Goal: Information Seeking & Learning: Learn about a topic

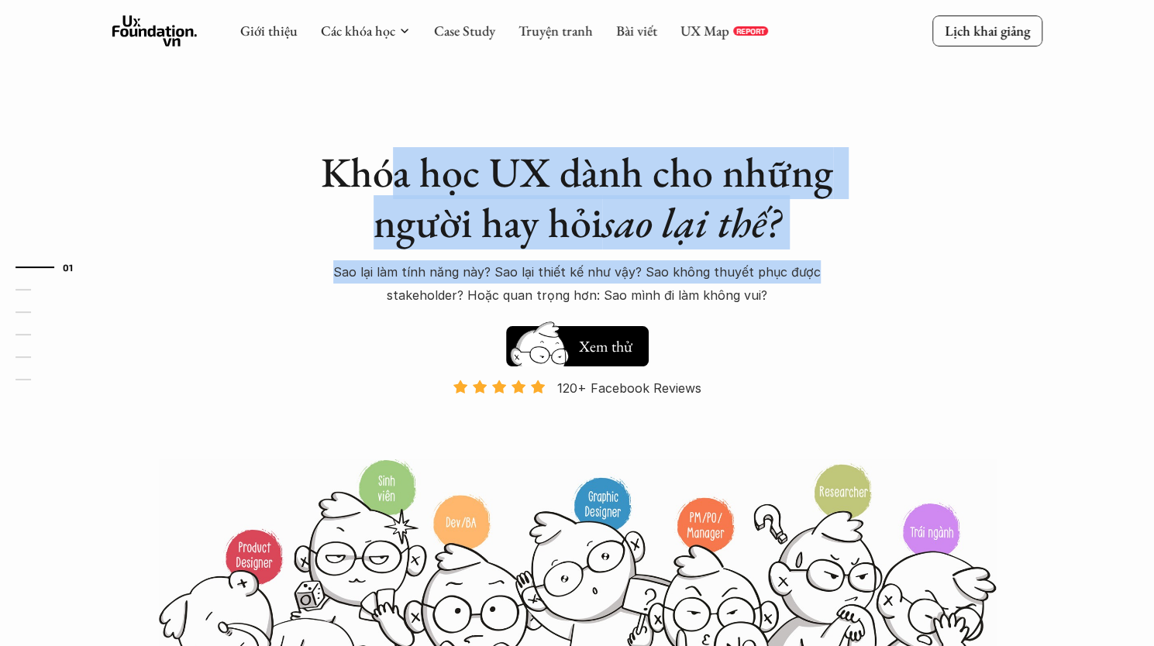
drag, startPoint x: 404, startPoint y: 198, endPoint x: 816, endPoint y: 284, distance: 420.9
click at [815, 284] on div "Khóa học UX dành cho những người hay hỏi sao lại thế? Sao lại làm tính năng này…" at bounding box center [577, 227] width 542 height 160
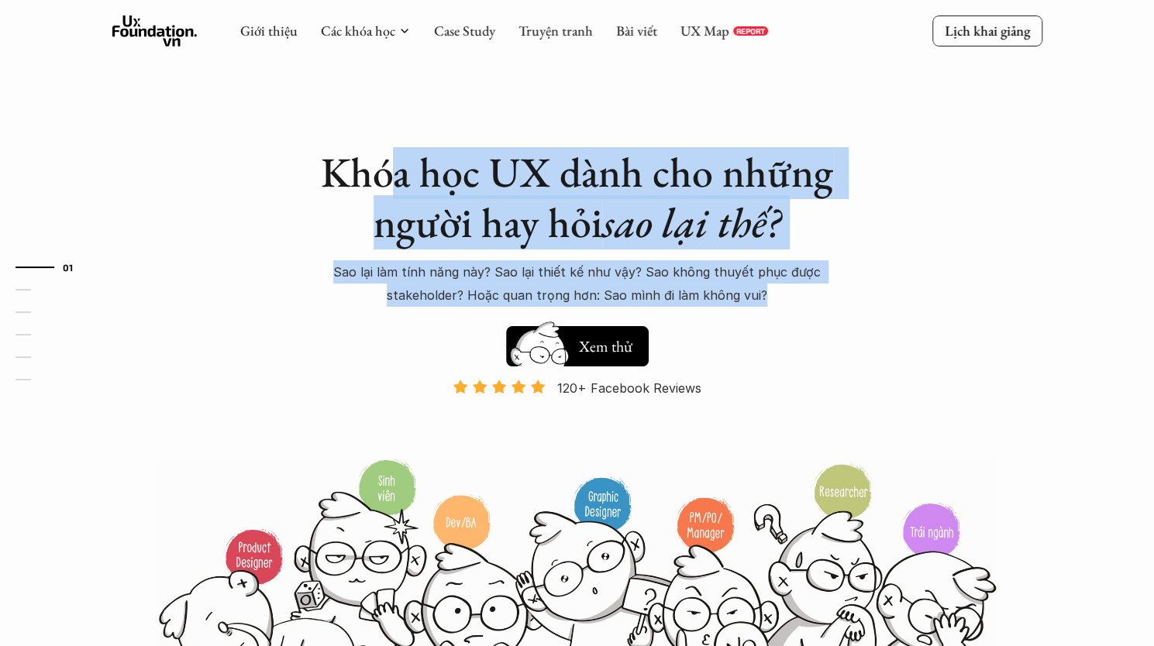
click at [816, 284] on p "Sao lại làm tính năng này? Sao lại thiết kế như vậy? Sao không thuyết phục được…" at bounding box center [577, 283] width 542 height 47
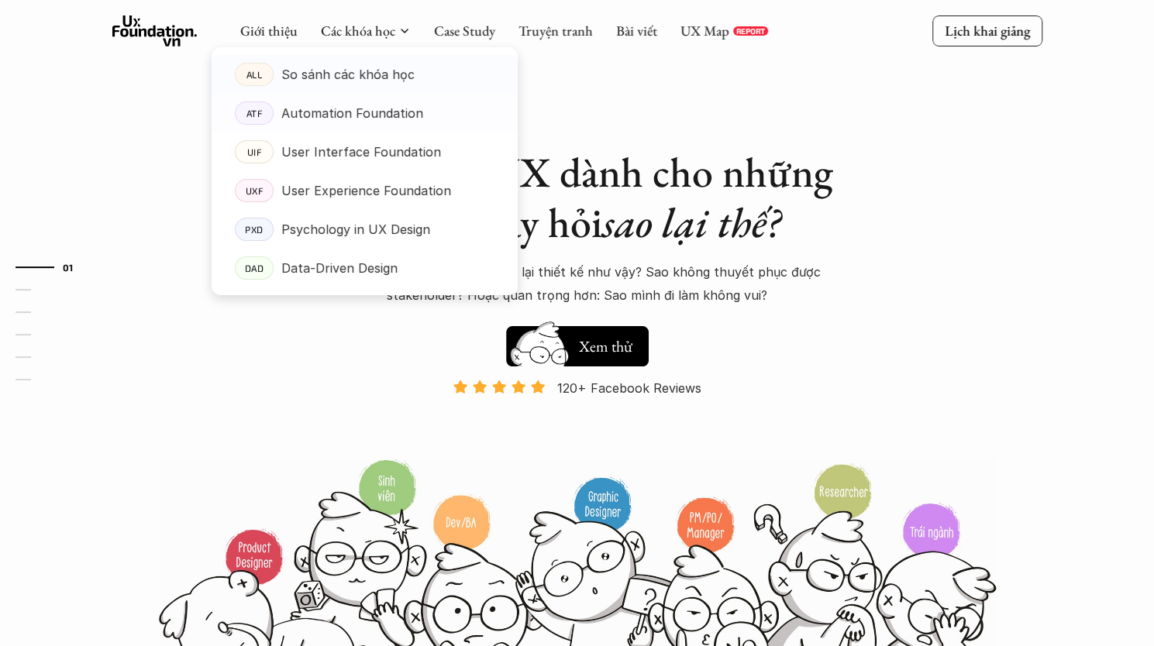
click at [360, 67] on p "So sánh các khóa học" at bounding box center [347, 74] width 133 height 23
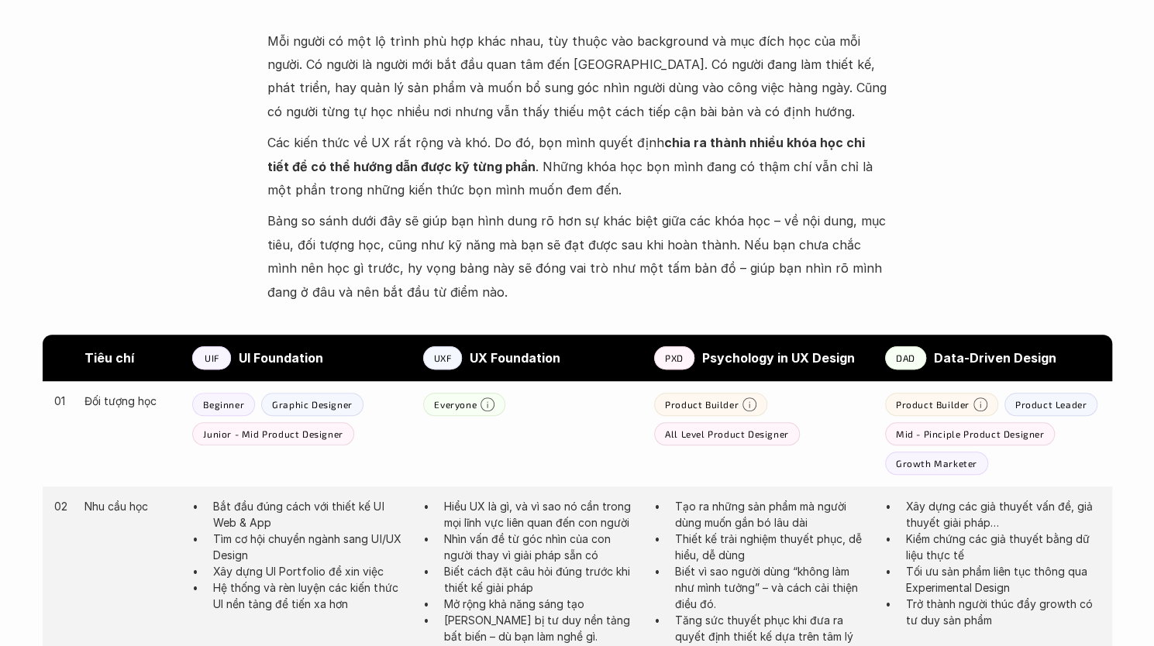
scroll to position [775, 0]
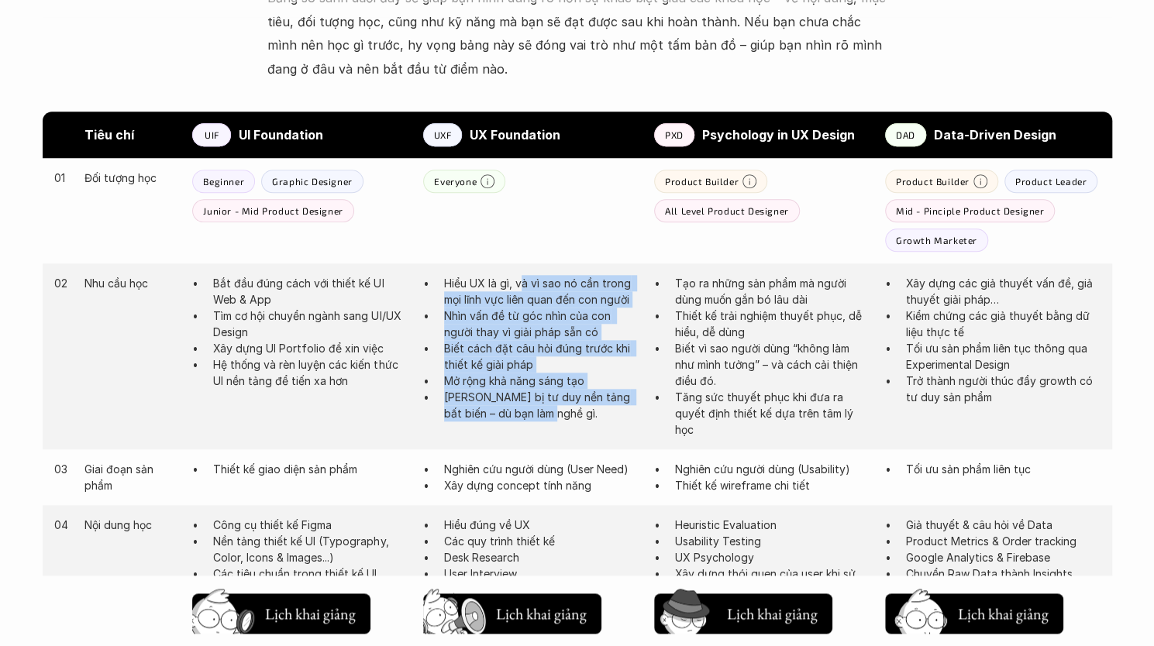
drag, startPoint x: 527, startPoint y: 284, endPoint x: 565, endPoint y: 430, distance: 150.5
click at [565, 430] on div "02 Nhu cầu học Bắt đầu đúng cách với thiết kế UI Web & App Tìm cơ hội chuyển ng…" at bounding box center [577, 356] width 1069 height 186
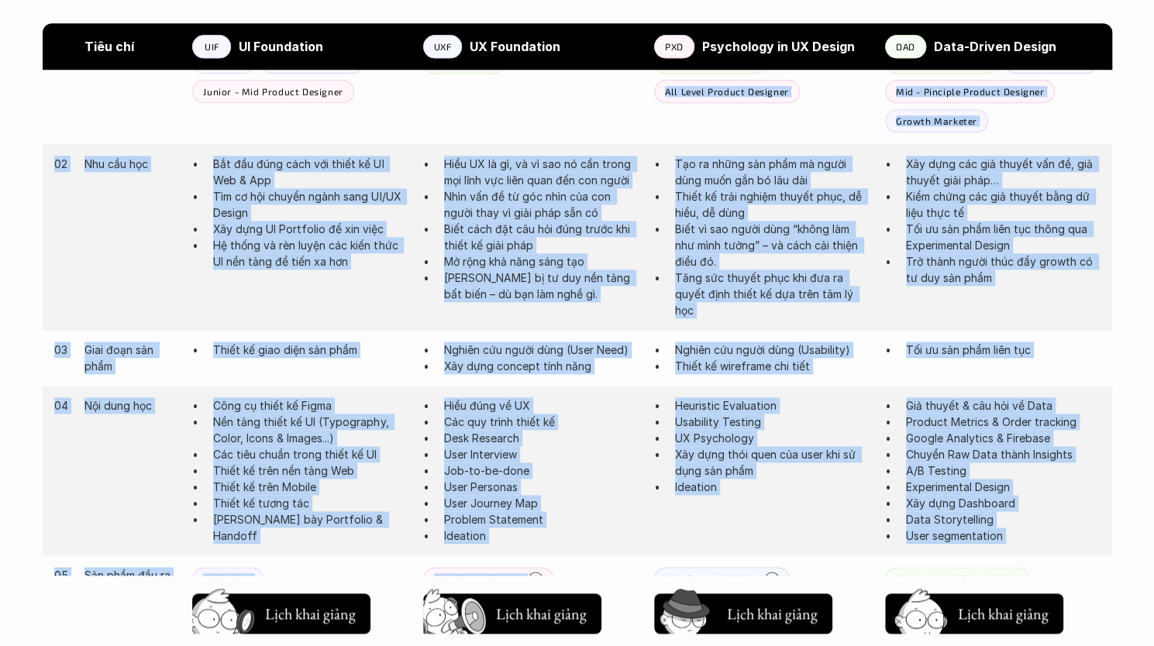
scroll to position [1007, 0]
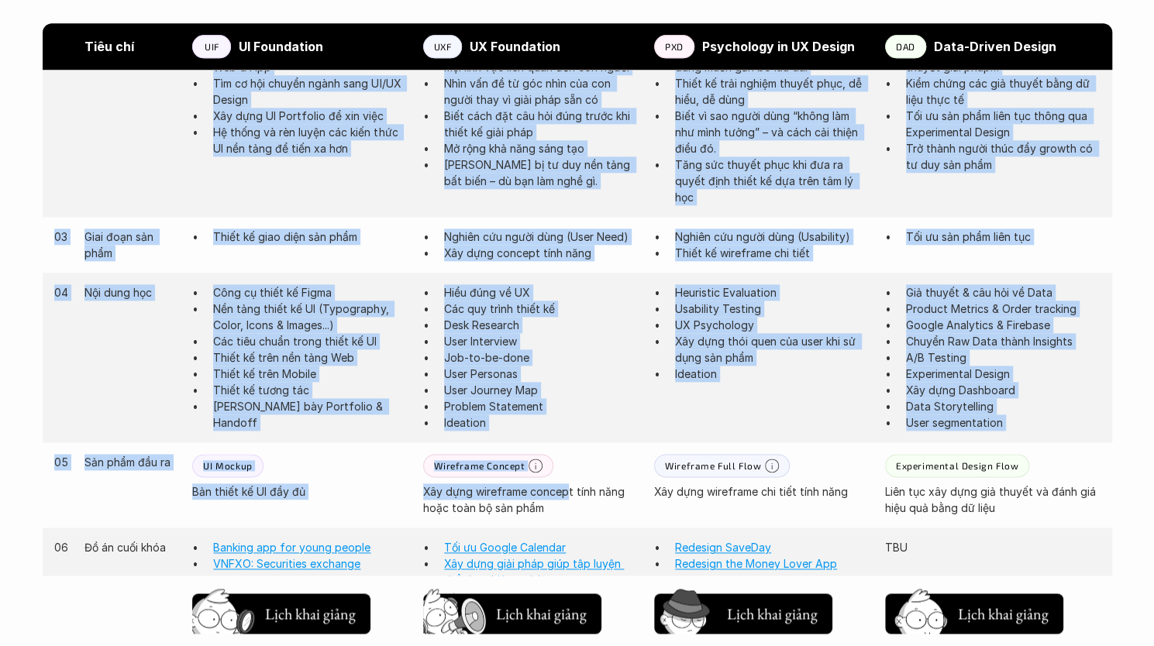
drag, startPoint x: 560, startPoint y: 258, endPoint x: 566, endPoint y: 492, distance: 234.1
click at [566, 492] on div "Tiêu chí UIF UI Foundation UXF UX Foundation PXD Psychology in UX Design DAD Da…" at bounding box center [577, 465] width 1069 height 1173
click at [557, 382] on p "User Journey Map" at bounding box center [541, 390] width 194 height 16
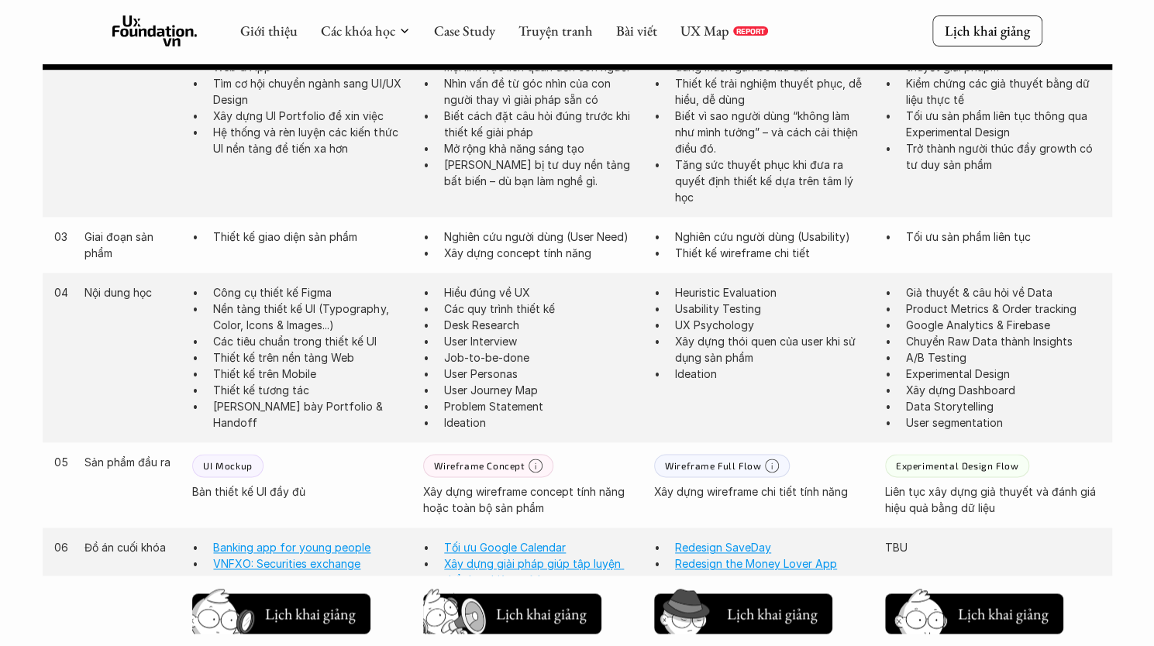
scroll to position [1395, 0]
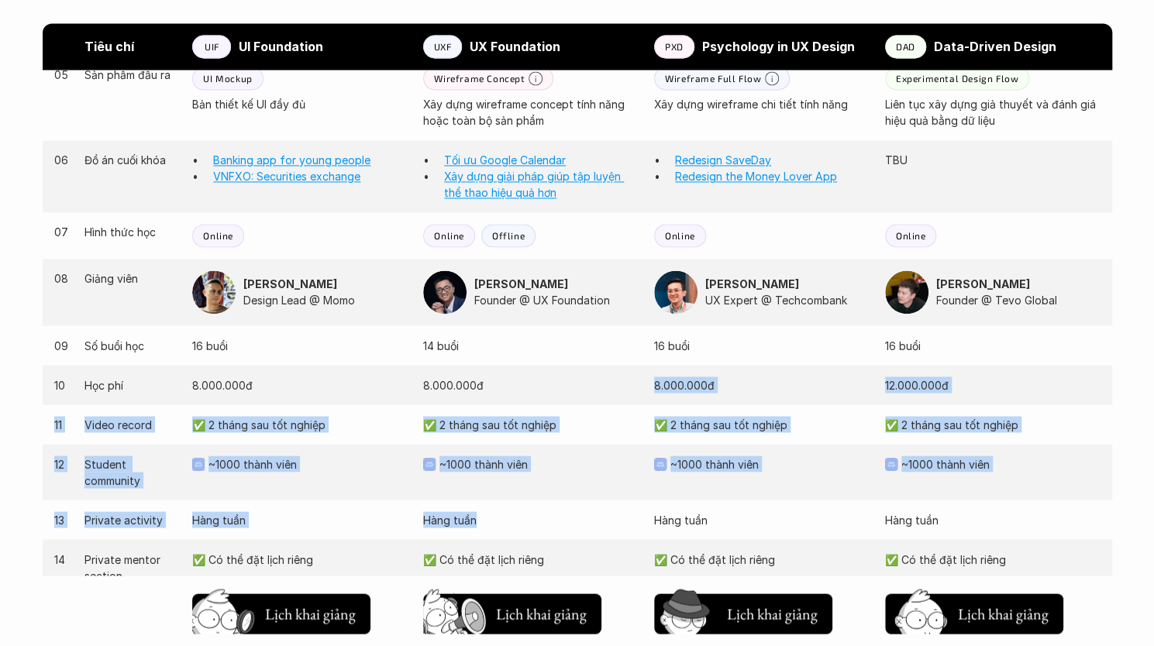
drag, startPoint x: 557, startPoint y: 382, endPoint x: 578, endPoint y: 517, distance: 136.4
click at [578, 517] on div "03 Giai đoạn sản phẩm Thiết kế giao diện sản phẩm Nghiên cứu người dùng (User N…" at bounding box center [577, 247] width 1069 height 835
click at [578, 517] on p "Hàng tuần" at bounding box center [530, 519] width 215 height 16
drag, startPoint x: 571, startPoint y: 355, endPoint x: 559, endPoint y: 537, distance: 182.5
click at [559, 537] on div "03 Giai đoạn sản phẩm Thiết kế giao diện sản phẩm Nghiên cứu người dùng (User N…" at bounding box center [577, 247] width 1069 height 835
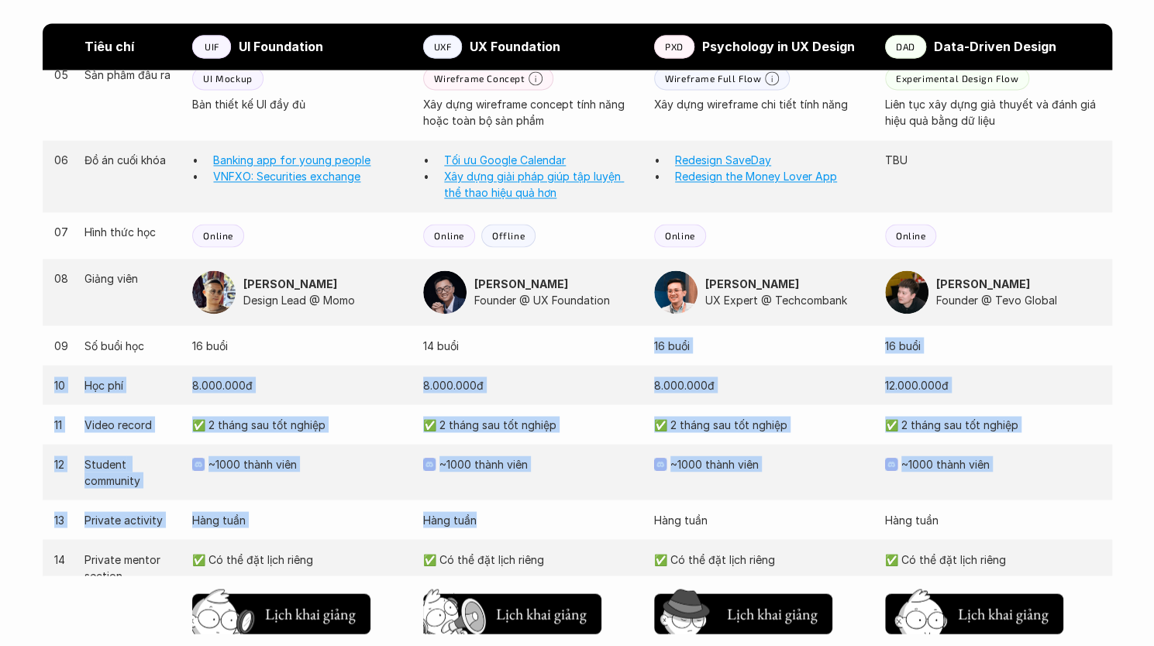
click at [559, 537] on div "13 Private activity Hàng tuần Hàng tuần Hàng tuần Hàng tuần" at bounding box center [577, 520] width 1069 height 40
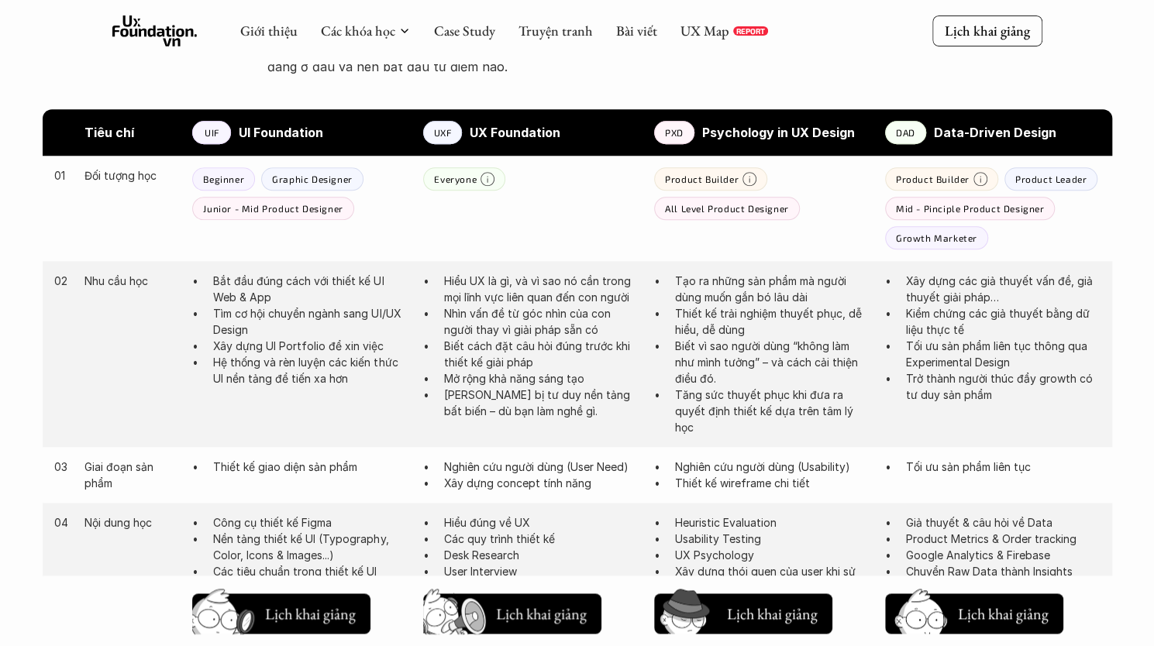
scroll to position [775, 0]
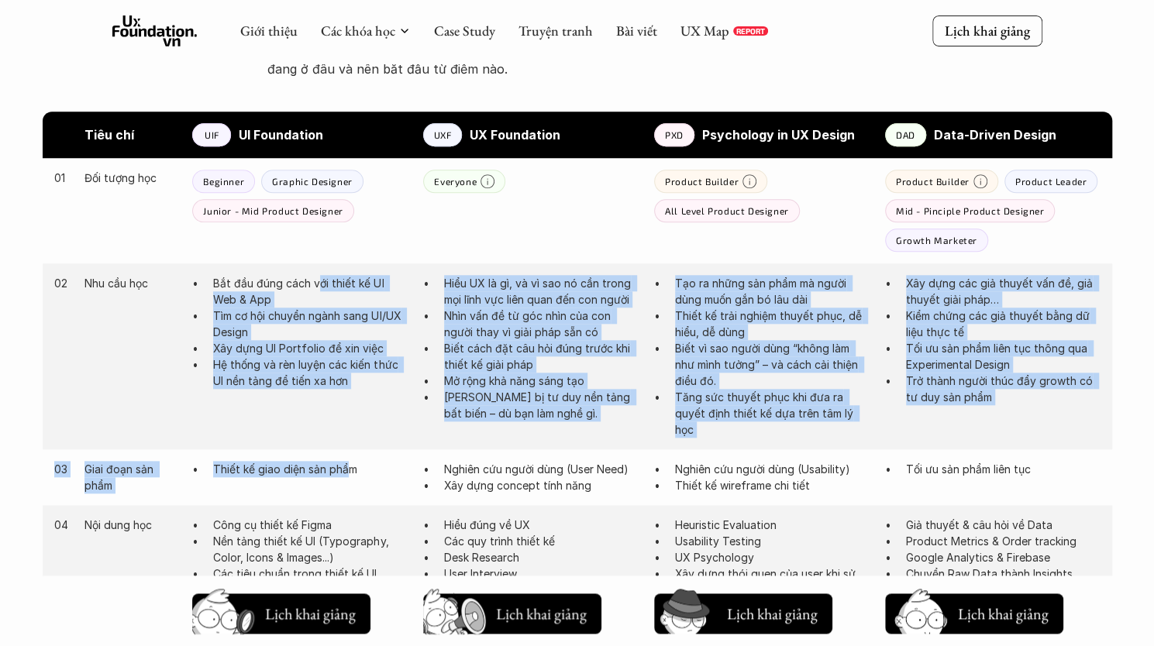
drag, startPoint x: 318, startPoint y: 277, endPoint x: 347, endPoint y: 481, distance: 206.7
click at [347, 481] on div "03 Giai đoạn sản phẩm Thiết kế giao diện sản phẩm Nghiên cứu người dùng (User N…" at bounding box center [577, 477] width 1069 height 56
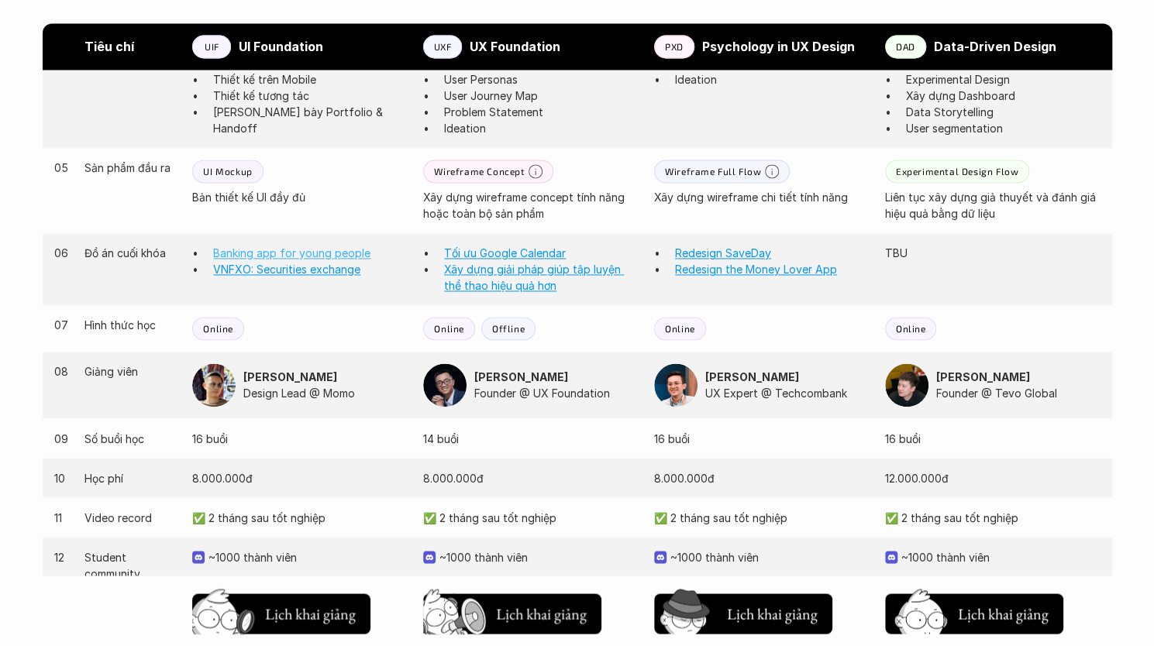
scroll to position [1472, 0]
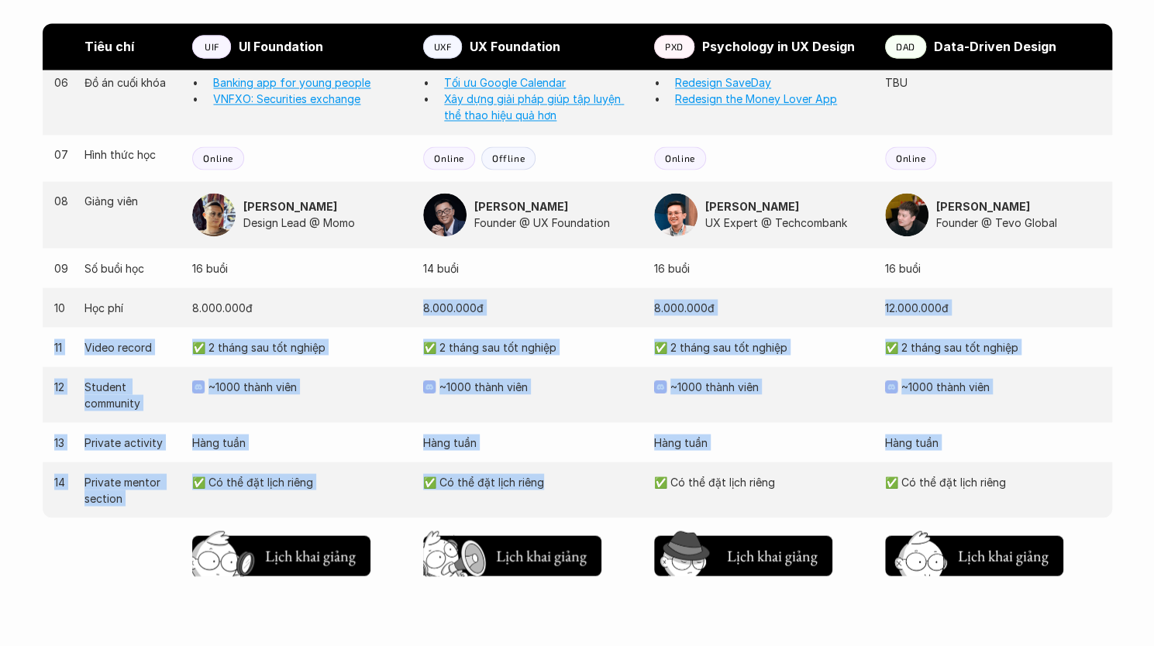
drag, startPoint x: 267, startPoint y: 311, endPoint x: 571, endPoint y: 481, distance: 349.0
click at [571, 481] on div "03 Giai đoạn sản phẩm Thiết kế giao diện sản phẩm Nghiên cứu người dùng (User N…" at bounding box center [577, 169] width 1069 height 835
click at [571, 481] on p "✅ Có thể đặt lịch riêng" at bounding box center [530, 481] width 215 height 16
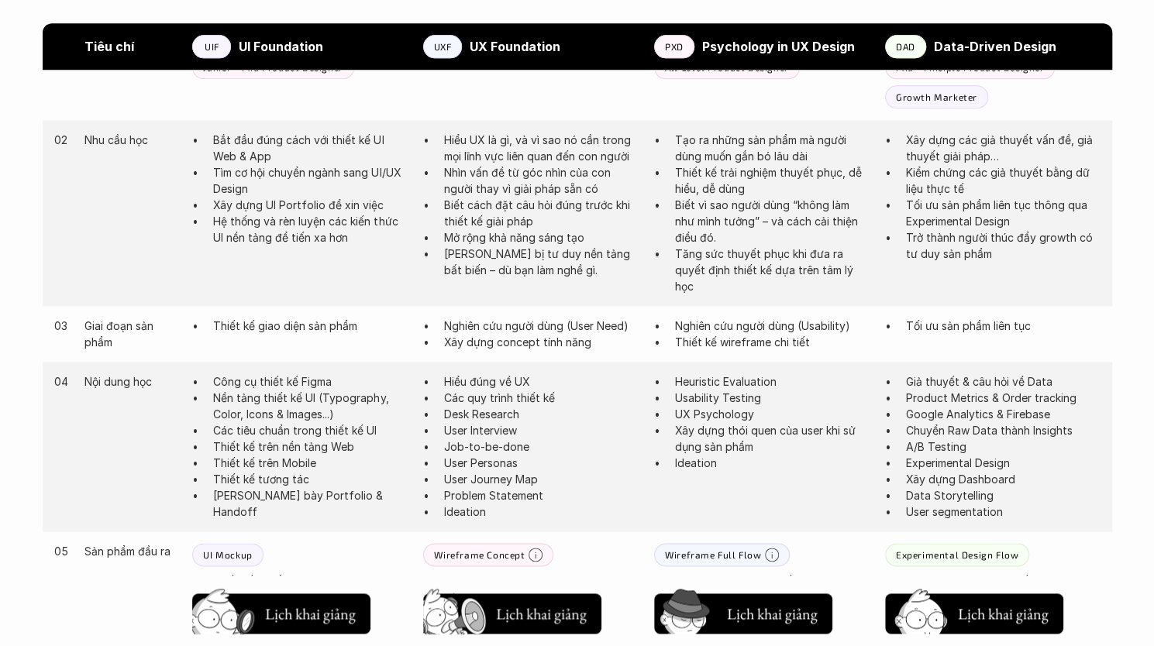
scroll to position [1007, 0]
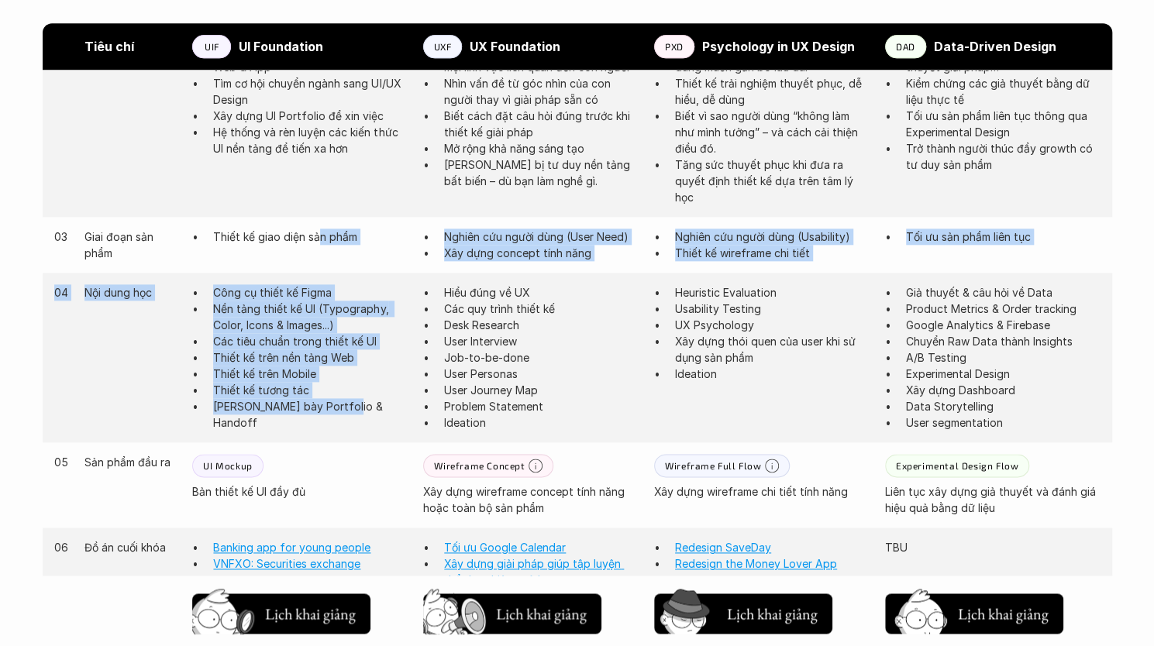
drag, startPoint x: 318, startPoint y: 251, endPoint x: 342, endPoint y: 408, distance: 159.2
click at [342, 408] on div "03 Giai đoạn sản phẩm Thiết kế giao diện sản phẩm Nghiên cứu người dùng (User N…" at bounding box center [577, 634] width 1069 height 835
click at [342, 408] on p "[PERSON_NAME] bày Portfolio & Handoff" at bounding box center [310, 414] width 194 height 33
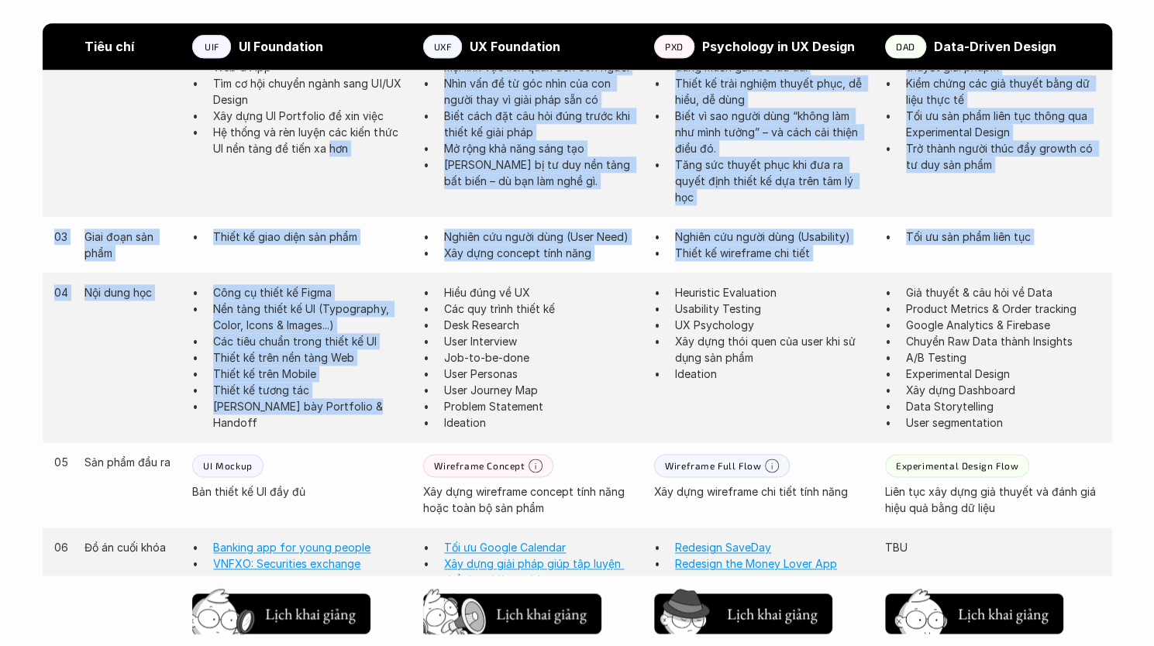
drag, startPoint x: 327, startPoint y: 185, endPoint x: 377, endPoint y: 412, distance: 232.4
click at [377, 412] on div "Tiêu chí UIF UI Foundation UXF UX Foundation PXD Psychology in UX Design DAD Da…" at bounding box center [577, 465] width 1069 height 1173
click at [377, 412] on p "[PERSON_NAME] bày Portfolio & Handoff" at bounding box center [310, 414] width 194 height 33
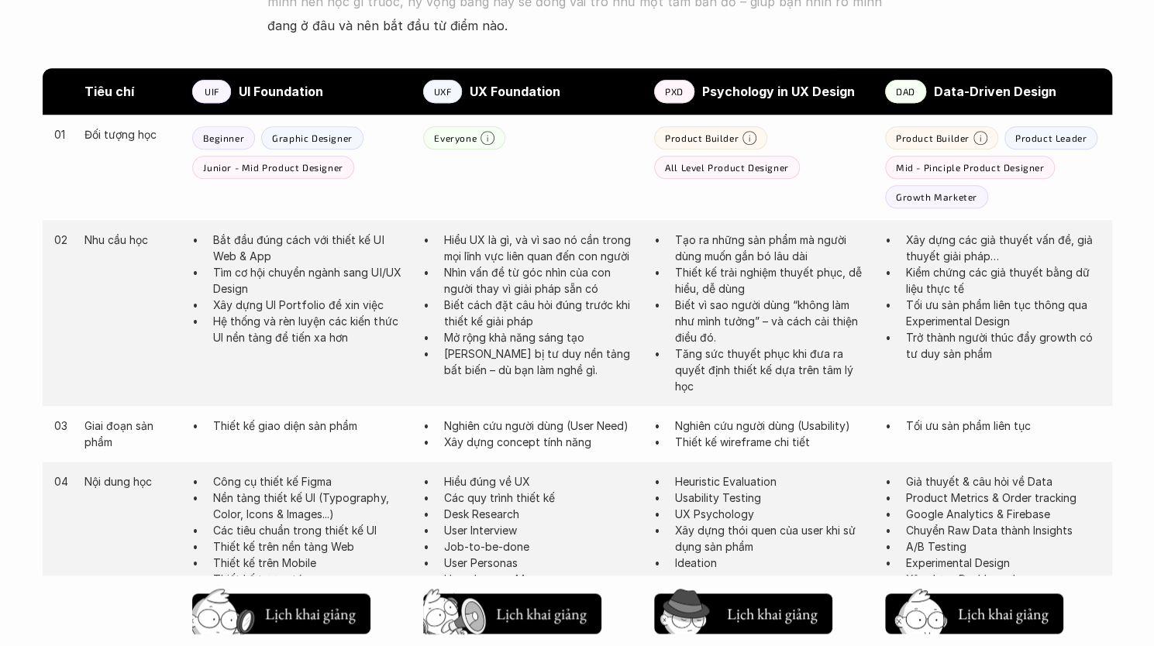
scroll to position [775, 0]
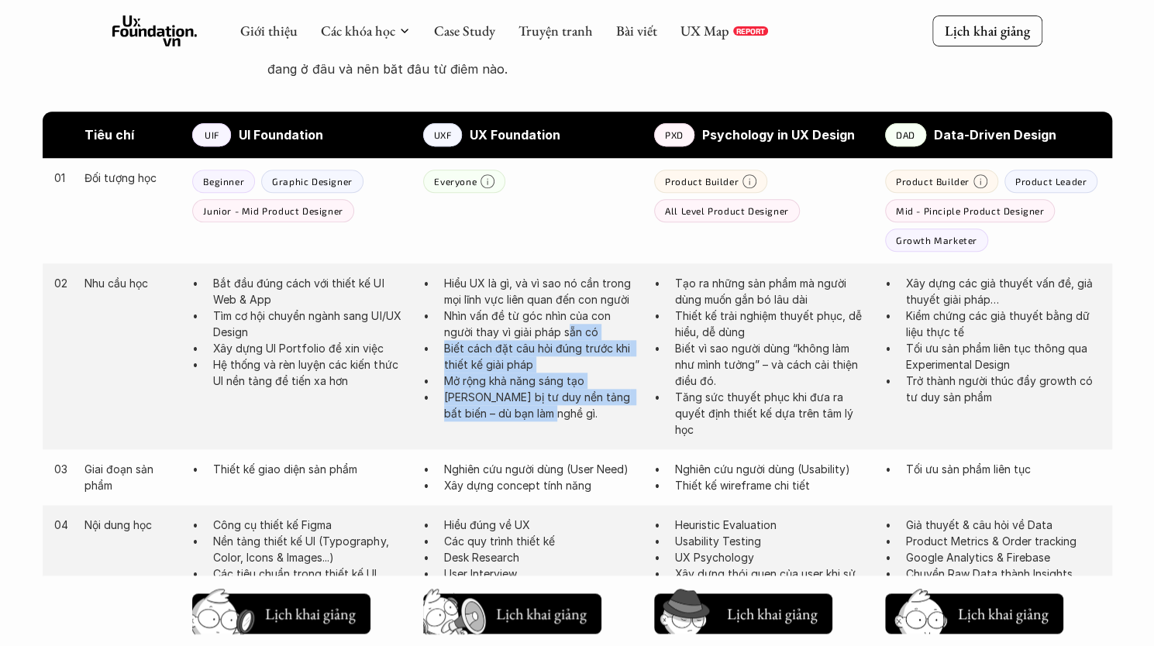
drag, startPoint x: 569, startPoint y: 346, endPoint x: 572, endPoint y: 428, distance: 82.2
click at [572, 428] on div "02 Nhu cầu học Bắt đầu đúng cách với thiết kế UI Web & App Tìm cơ hội chuyển ng…" at bounding box center [577, 356] width 1069 height 186
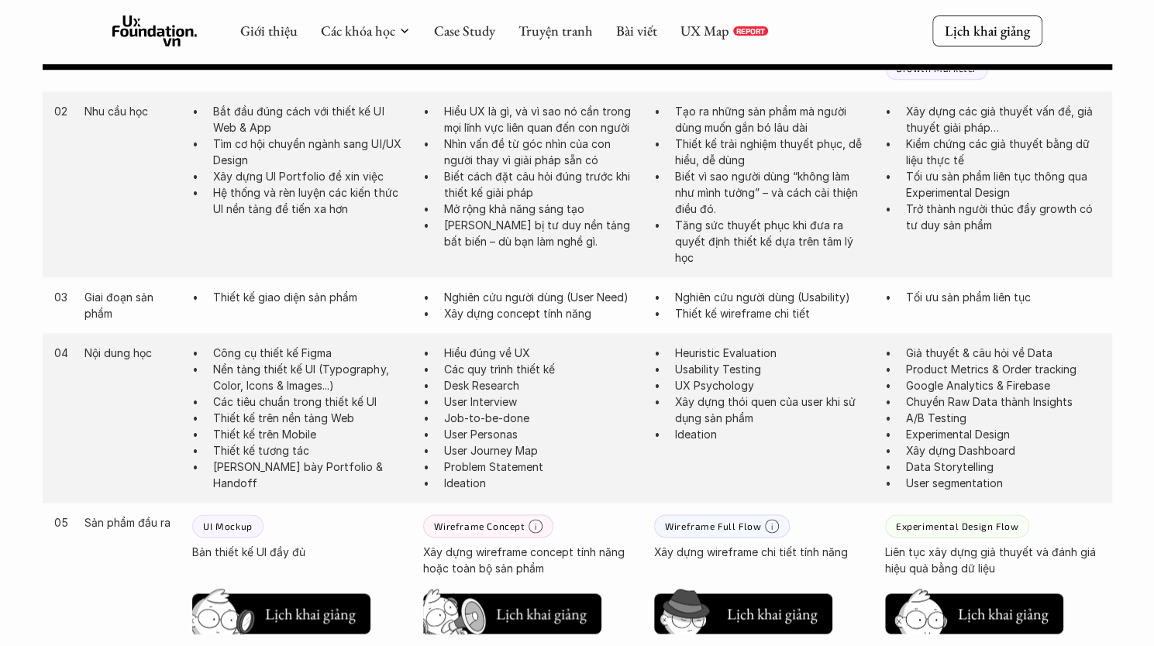
scroll to position [1085, 0]
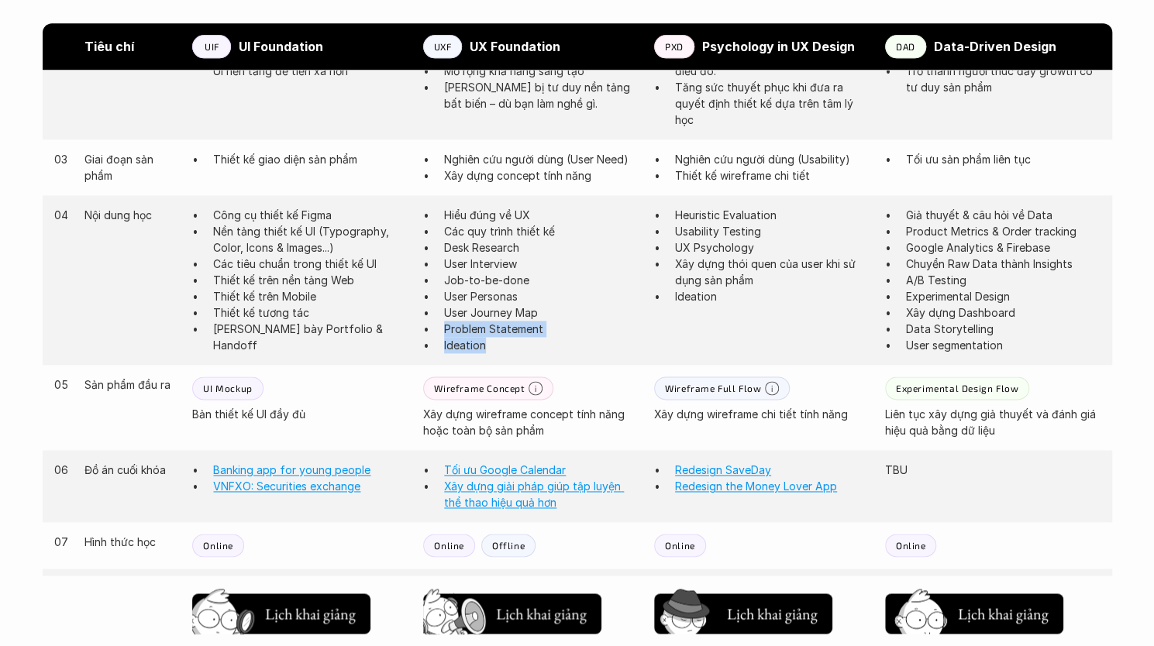
drag, startPoint x: 567, startPoint y: 351, endPoint x: 536, endPoint y: 314, distance: 48.4
click at [536, 314] on ul "Hiểu đúng về UX Các quy trình thiết kế Desk Research User Interview Job-to-be-d…" at bounding box center [530, 280] width 215 height 146
click at [536, 314] on p "User Journey Map" at bounding box center [541, 313] width 194 height 16
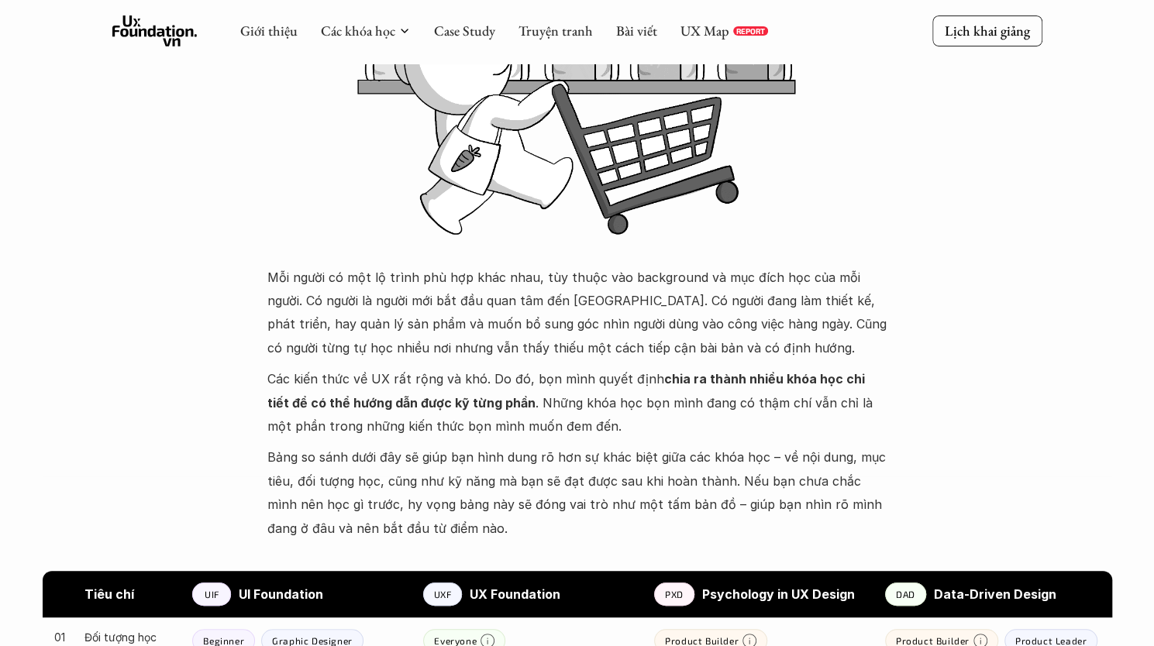
scroll to position [310, 0]
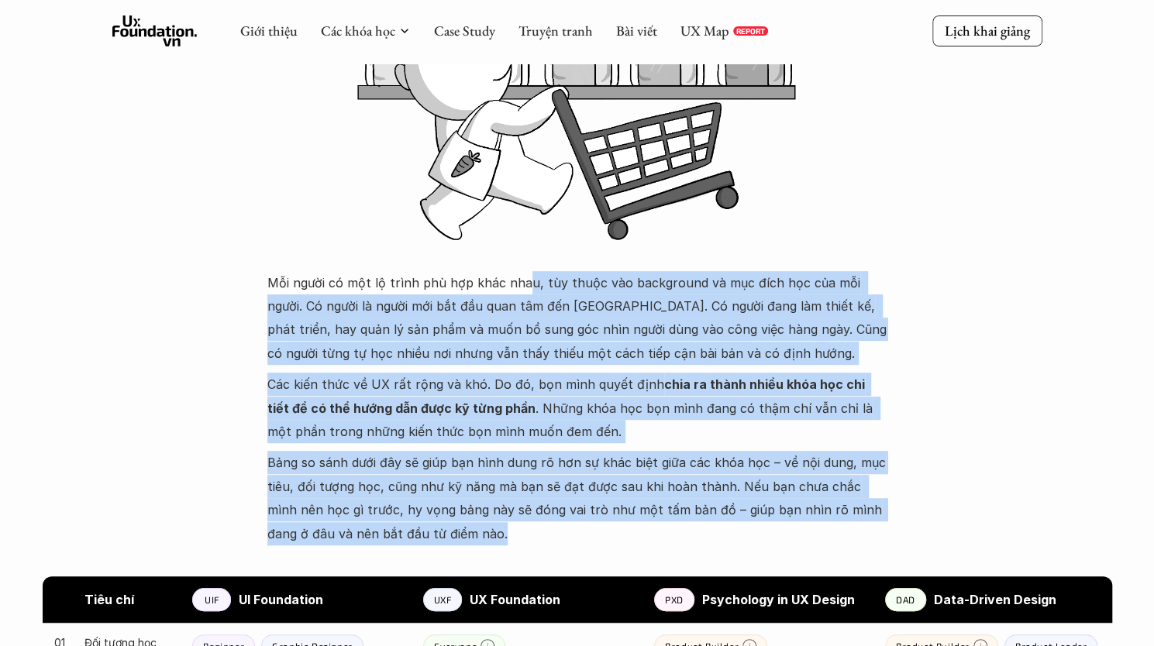
drag, startPoint x: 522, startPoint y: 276, endPoint x: 508, endPoint y: 532, distance: 256.9
click at [508, 532] on div "Mỗi người có một lộ trình phù hợp khác nhau, tùy thuộc vào background và mục đí…" at bounding box center [577, 408] width 620 height 274
click at [508, 532] on p "Bảng so sánh dưới đây sẽ giúp bạn hình dung rõ hơn sự khác biệt giữa các khóa h…" at bounding box center [577, 498] width 620 height 95
drag, startPoint x: 508, startPoint y: 532, endPoint x: 496, endPoint y: 277, distance: 256.0
click at [496, 277] on div "Mỗi người có một lộ trình phù hợp khác nhau, tùy thuộc vào background và mục đí…" at bounding box center [577, 408] width 620 height 274
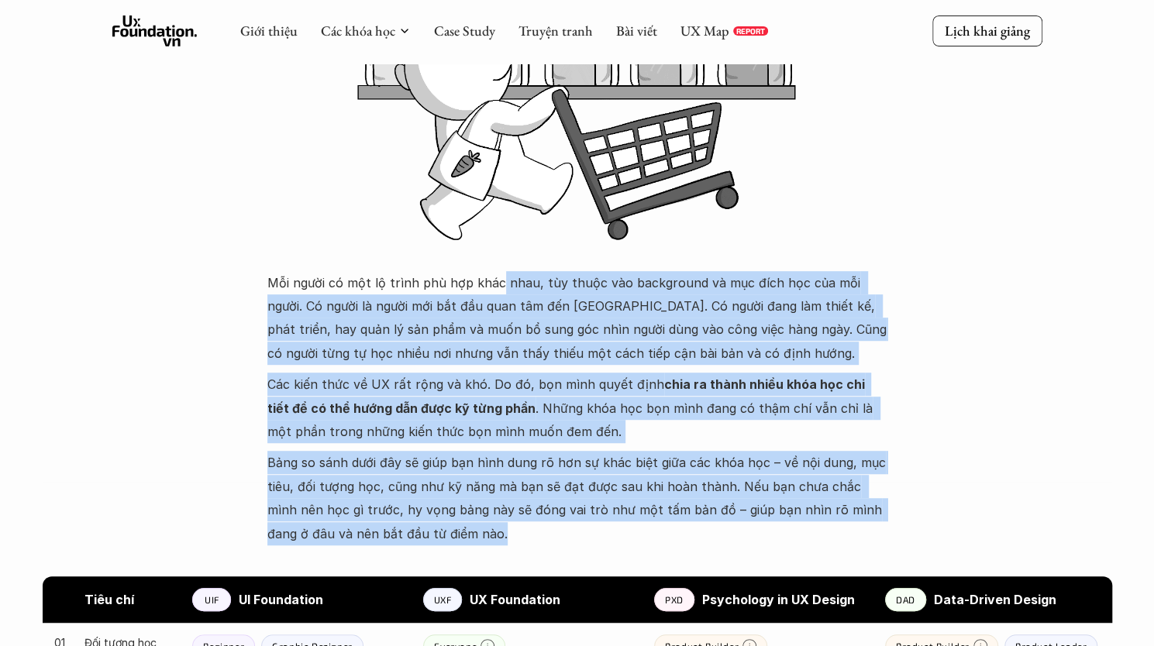
click at [642, 459] on p "Bảng so sánh dưới đây sẽ giúp bạn hình dung rõ hơn sự khác biệt giữa các khóa h…" at bounding box center [577, 498] width 620 height 95
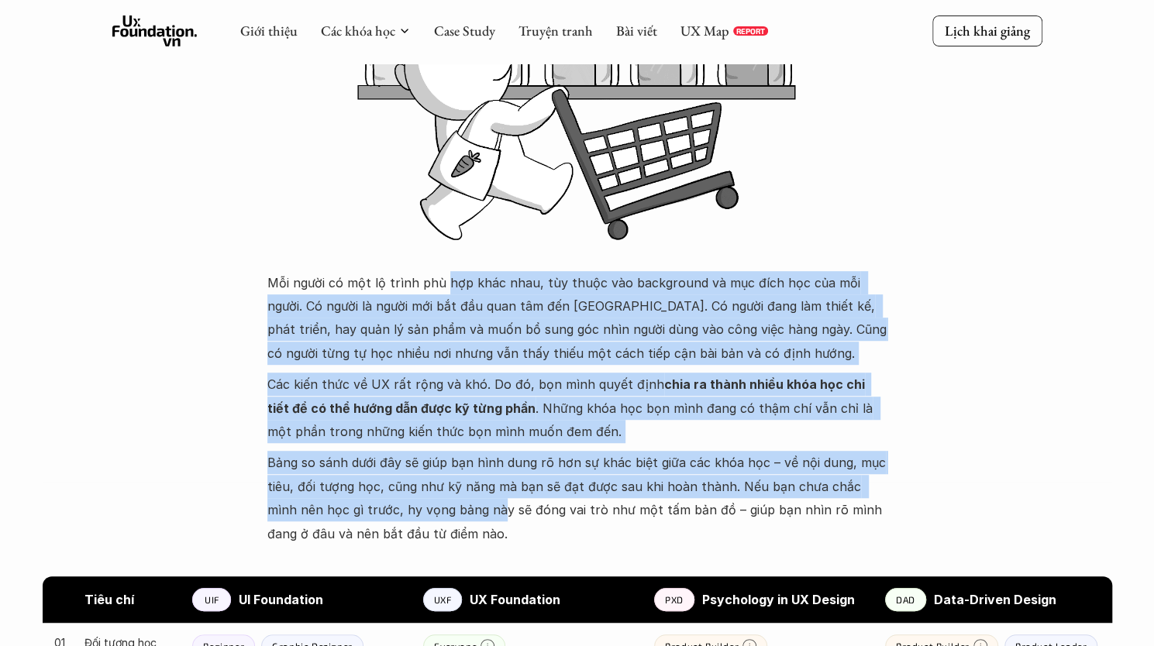
drag, startPoint x: 443, startPoint y: 262, endPoint x: 470, endPoint y: 519, distance: 258.6
click at [470, 519] on p "Bảng so sánh dưới đây sẽ giúp bạn hình dung rõ hơn sự khác biệt giữa các khóa h…" at bounding box center [577, 498] width 620 height 95
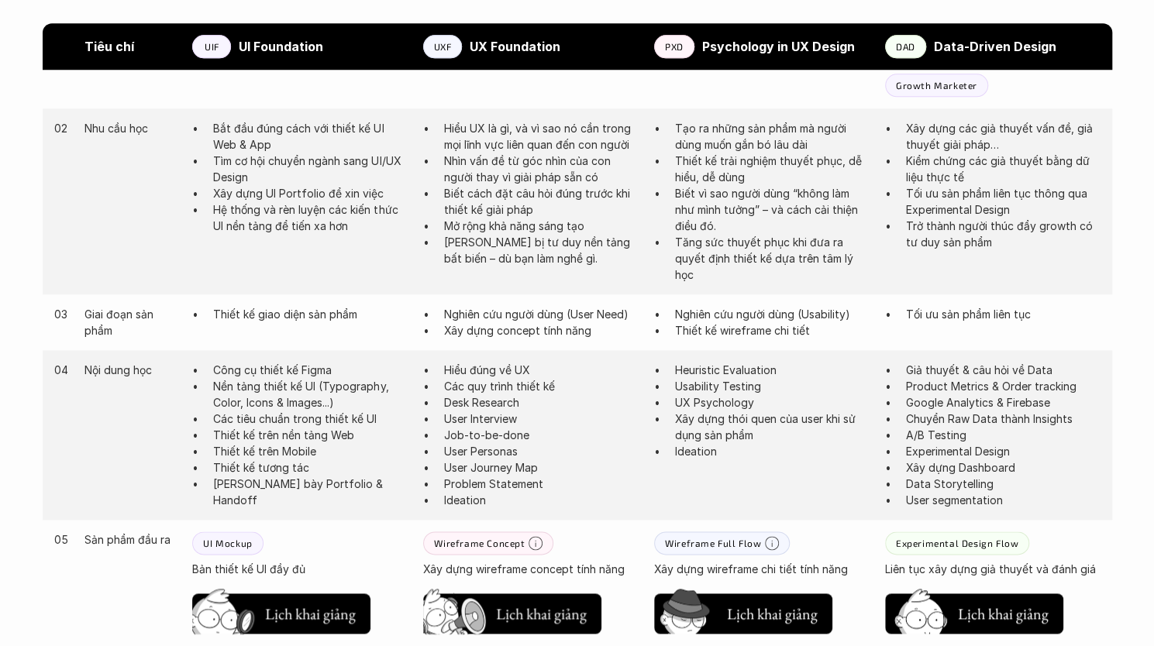
scroll to position [1085, 0]
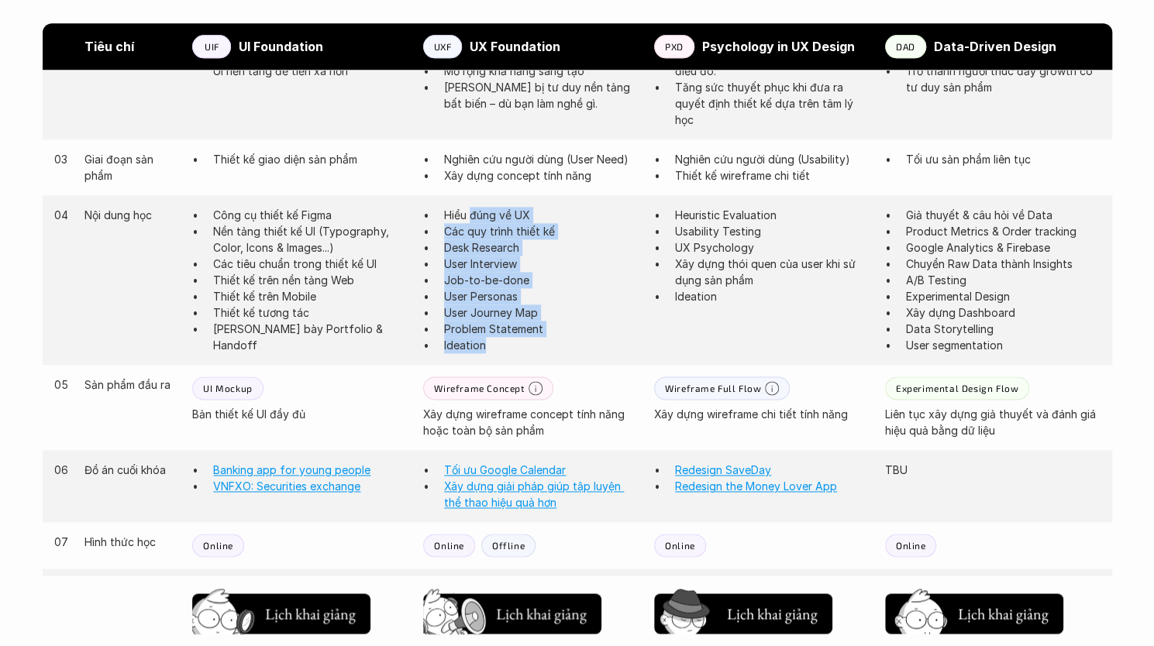
drag, startPoint x: 470, startPoint y: 213, endPoint x: 505, endPoint y: 346, distance: 138.0
click at [505, 346] on ul "Hiểu đúng về UX Các quy trình thiết kế Desk Research User Interview Job-to-be-d…" at bounding box center [530, 280] width 215 height 146
click at [505, 346] on p "Ideation" at bounding box center [541, 345] width 194 height 16
drag, startPoint x: 505, startPoint y: 346, endPoint x: 438, endPoint y: 305, distance: 78.9
click at [438, 305] on ul "Hiểu đúng về UX Các quy trình thiết kế Desk Research User Interview Job-to-be-d…" at bounding box center [530, 280] width 215 height 146
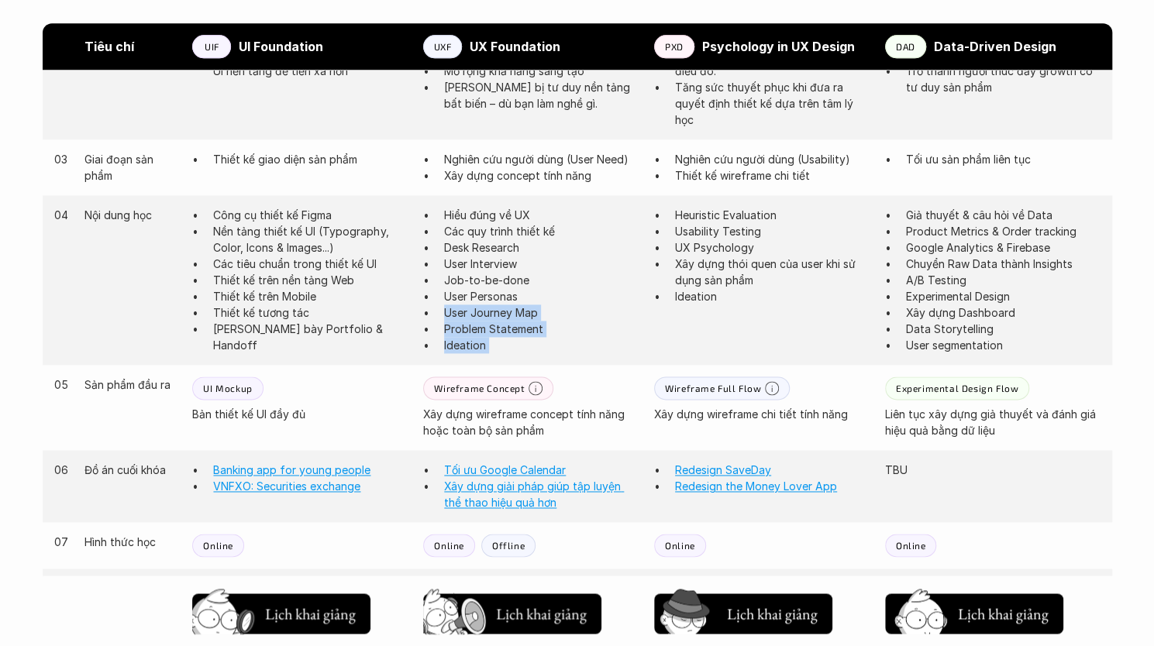
click at [438, 306] on ul "Hiểu đúng về UX Các quy trình thiết kế Desk Research User Interview Job-to-be-d…" at bounding box center [530, 280] width 215 height 146
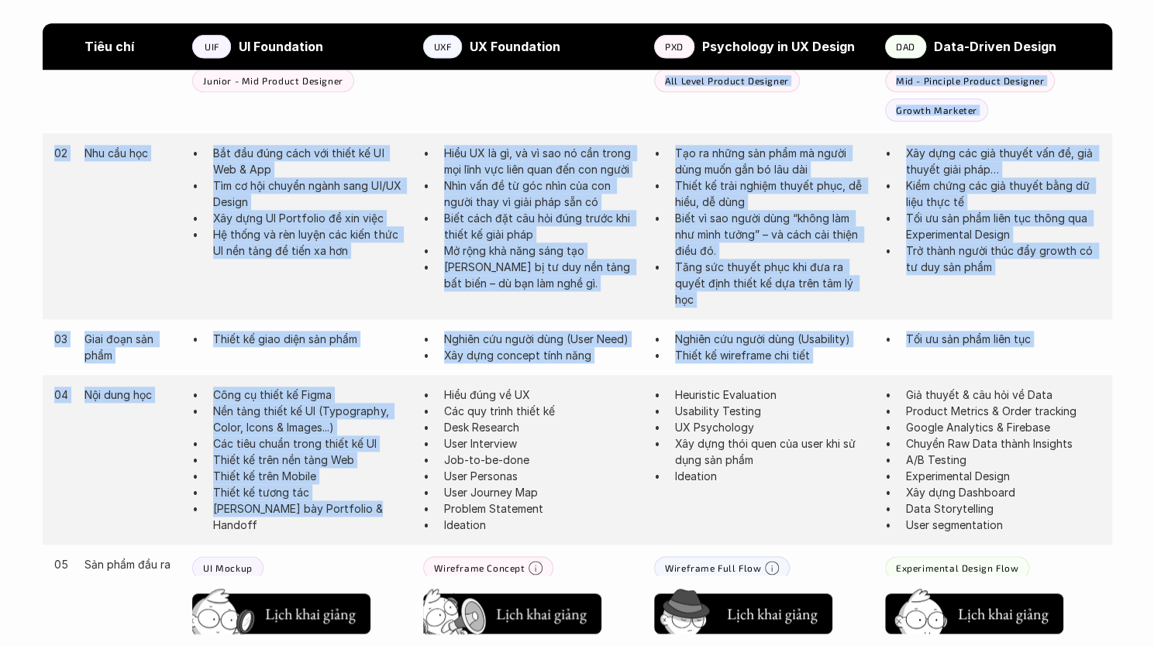
scroll to position [930, 0]
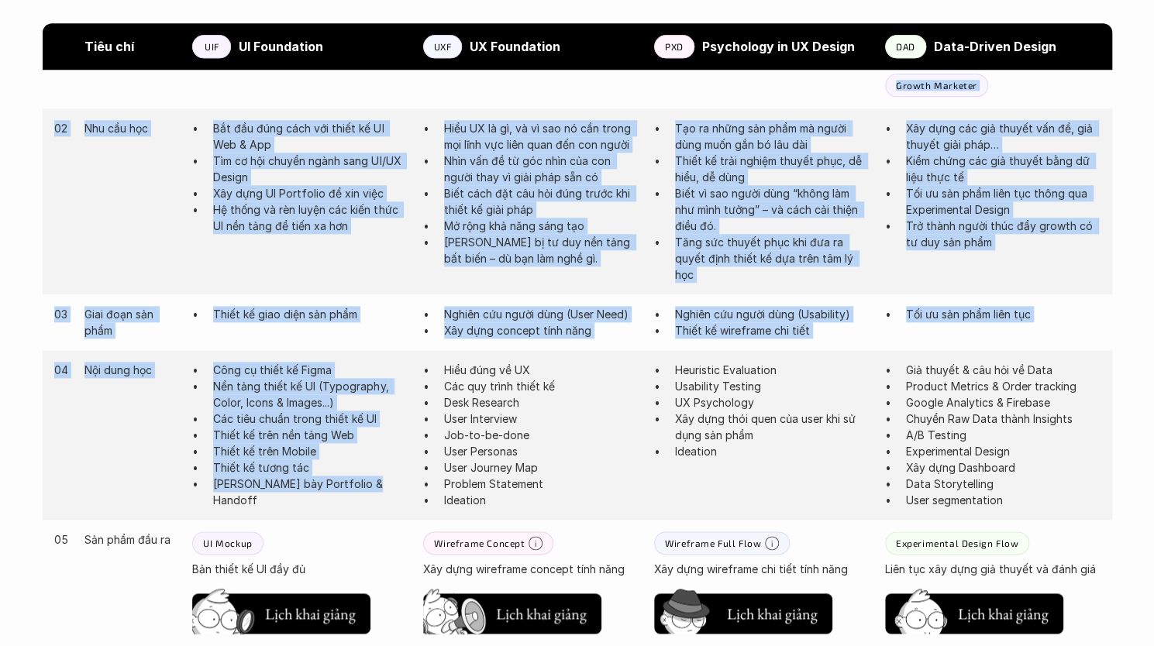
drag, startPoint x: 373, startPoint y: 312, endPoint x: 366, endPoint y: 479, distance: 166.7
click at [366, 479] on div "Tiêu chí UIF UI Foundation UXF UX Foundation PXD Psychology in UX Design DAD Da…" at bounding box center [577, 543] width 1069 height 1173
click at [366, 479] on p "[PERSON_NAME] bày Portfolio & Handoff" at bounding box center [310, 492] width 194 height 33
drag, startPoint x: 284, startPoint y: 115, endPoint x: 367, endPoint y: 484, distance: 378.6
click at [367, 484] on div "Tiêu chí UIF UI Foundation UXF UX Foundation PXD Psychology in UX Design DAD Da…" at bounding box center [577, 543] width 1069 height 1173
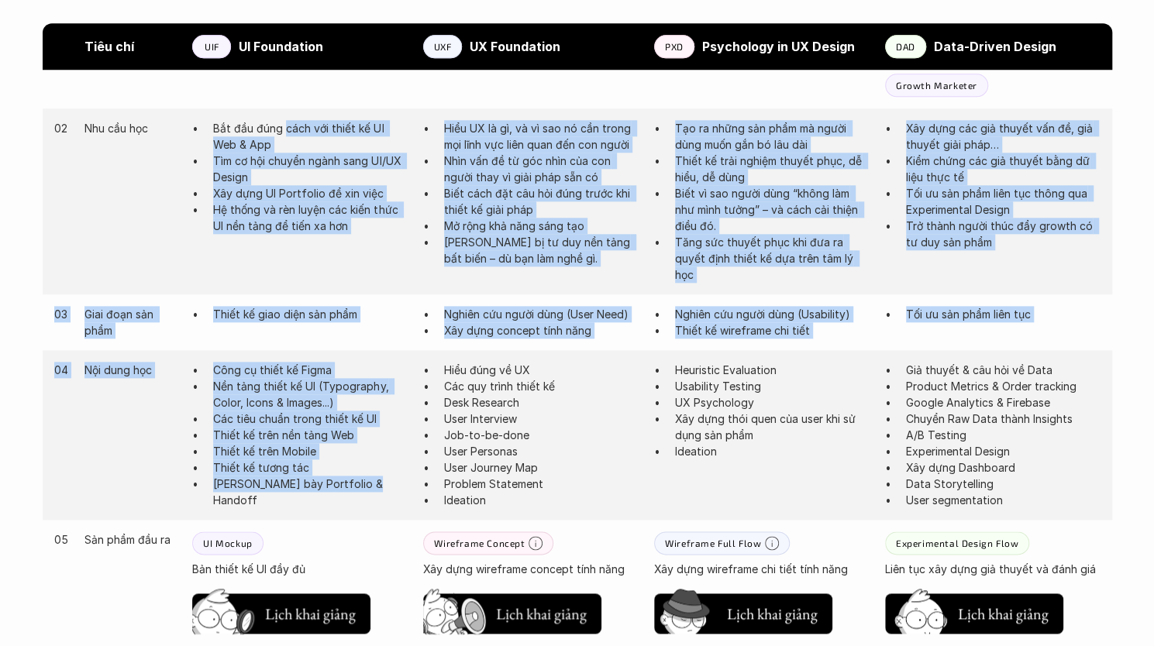
click at [367, 484] on p "[PERSON_NAME] bày Portfolio & Handoff" at bounding box center [310, 492] width 194 height 33
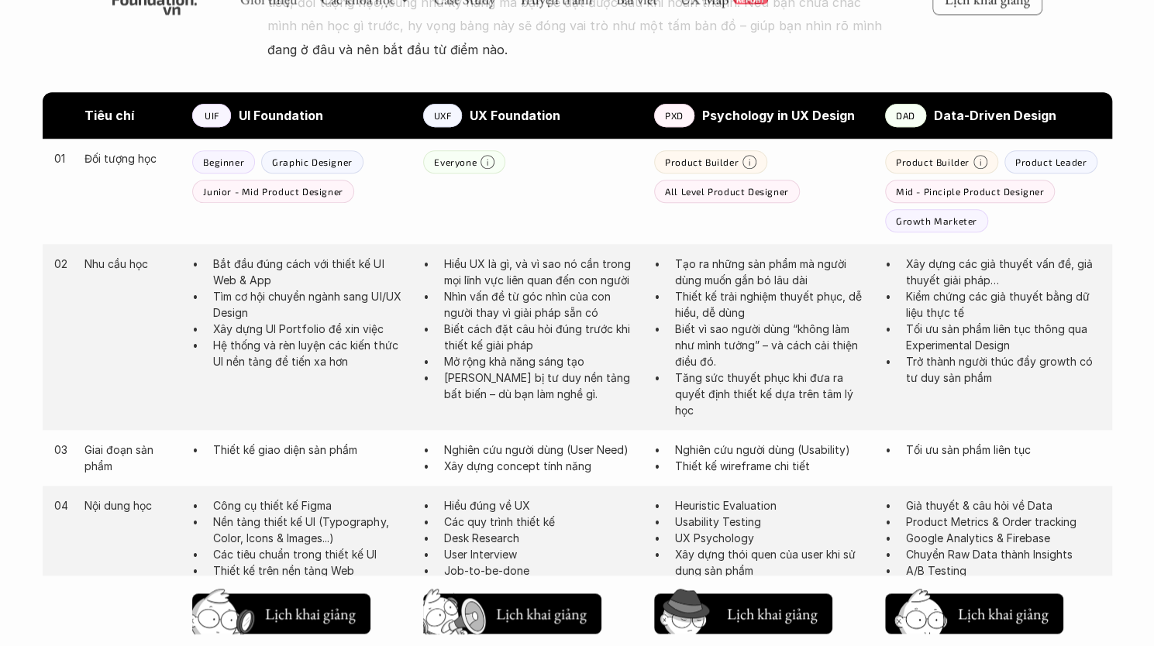
scroll to position [775, 0]
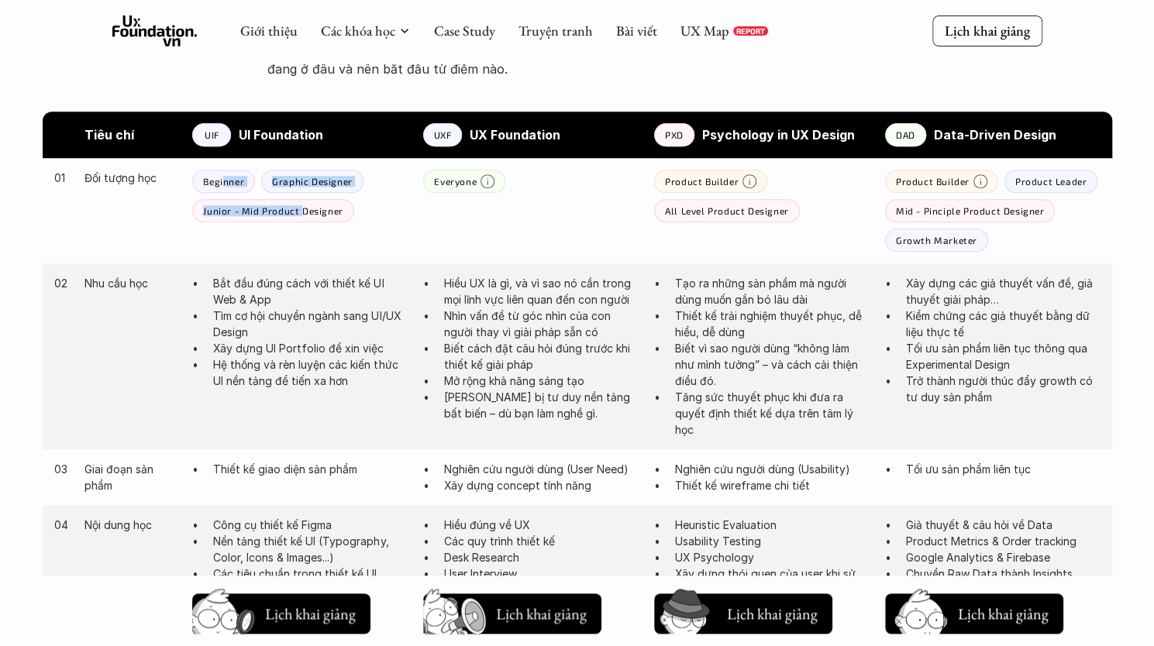
drag, startPoint x: 225, startPoint y: 185, endPoint x: 306, endPoint y: 266, distance: 114.0
click at [304, 263] on div "01 Đối tượng học Beginner Graphic Designer Junior - Mid Product Designer Everyo…" at bounding box center [577, 210] width 1069 height 105
click at [306, 267] on div "02 Nhu cầu học Bắt đầu đúng cách với thiết kế UI Web & App Tìm cơ hội chuyển ng…" at bounding box center [577, 356] width 1069 height 186
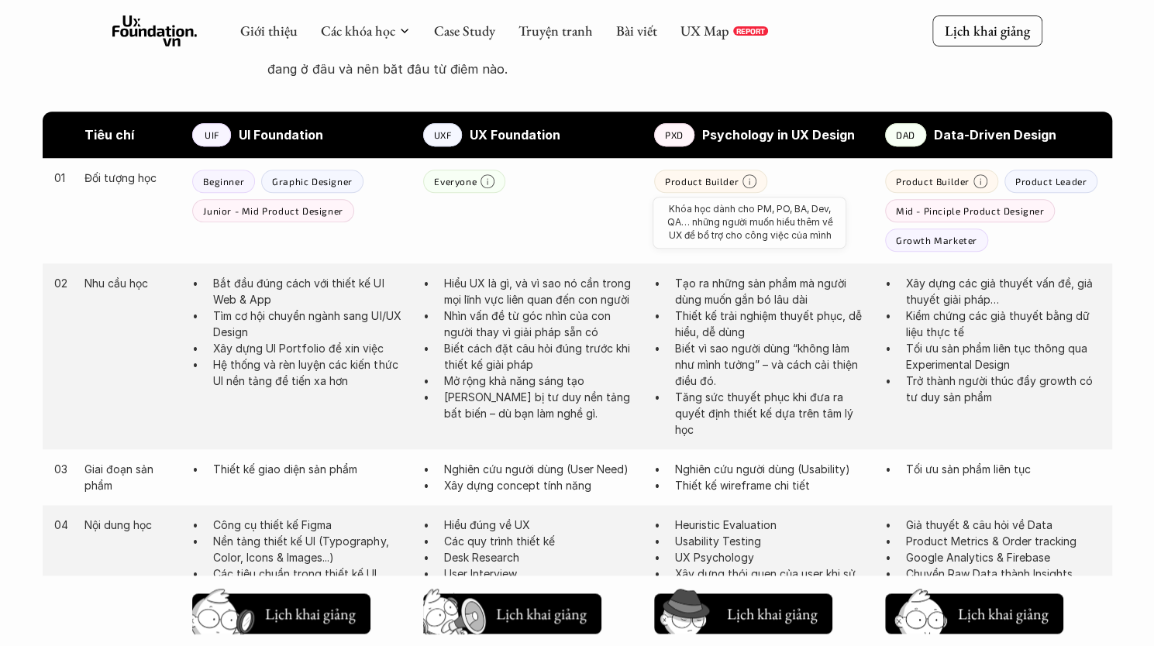
click at [744, 187] on icon at bounding box center [749, 181] width 14 height 14
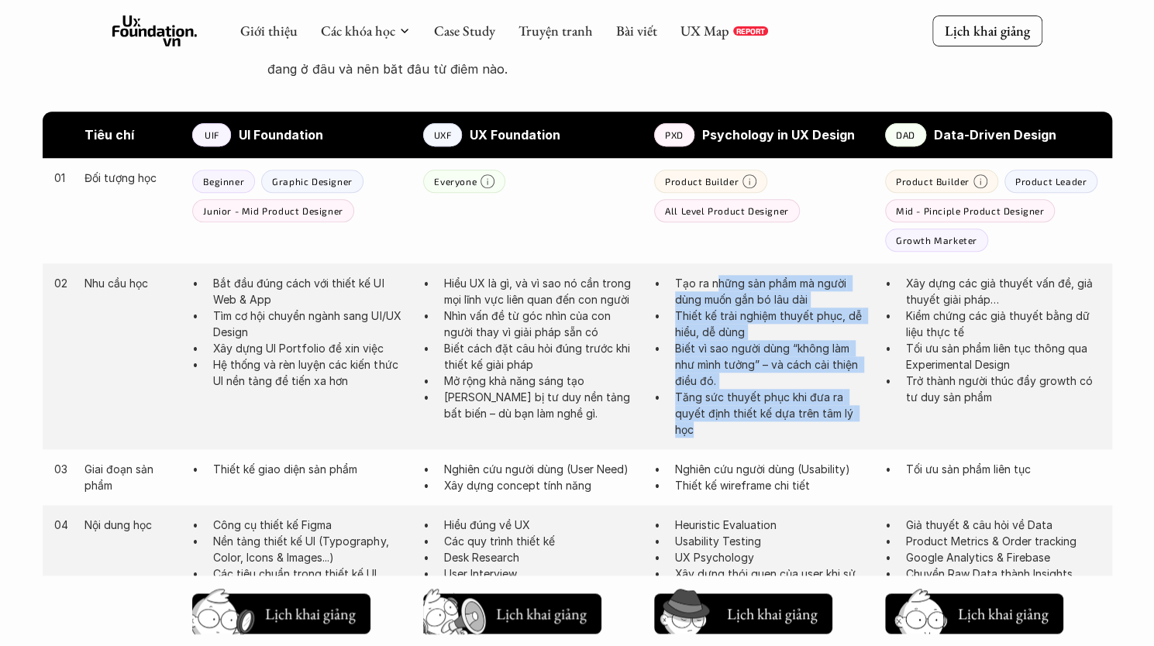
drag, startPoint x: 716, startPoint y: 280, endPoint x: 735, endPoint y: 444, distance: 164.5
click at [735, 444] on div "02 Nhu cầu học Bắt đầu đúng cách với thiết kế UI Web & App Tìm cơ hội chuyển ng…" at bounding box center [577, 356] width 1069 height 186
drag, startPoint x: 722, startPoint y: 298, endPoint x: 738, endPoint y: 441, distance: 144.3
click at [738, 441] on div "02 Nhu cầu học Bắt đầu đúng cách với thiết kế UI Web & App Tìm cơ hội chuyển ng…" at bounding box center [577, 356] width 1069 height 186
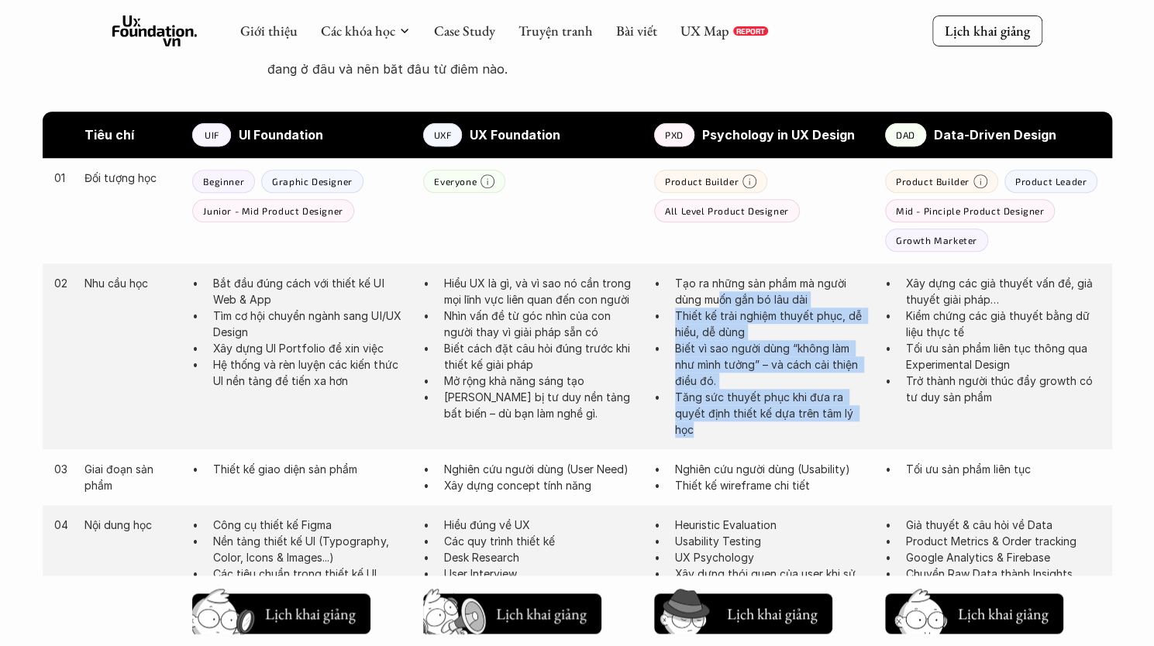
click at [738, 441] on div "02 Nhu cầu học Bắt đầu đúng cách với thiết kế UI Web & App Tìm cơ hội chuyển ng…" at bounding box center [577, 356] width 1069 height 186
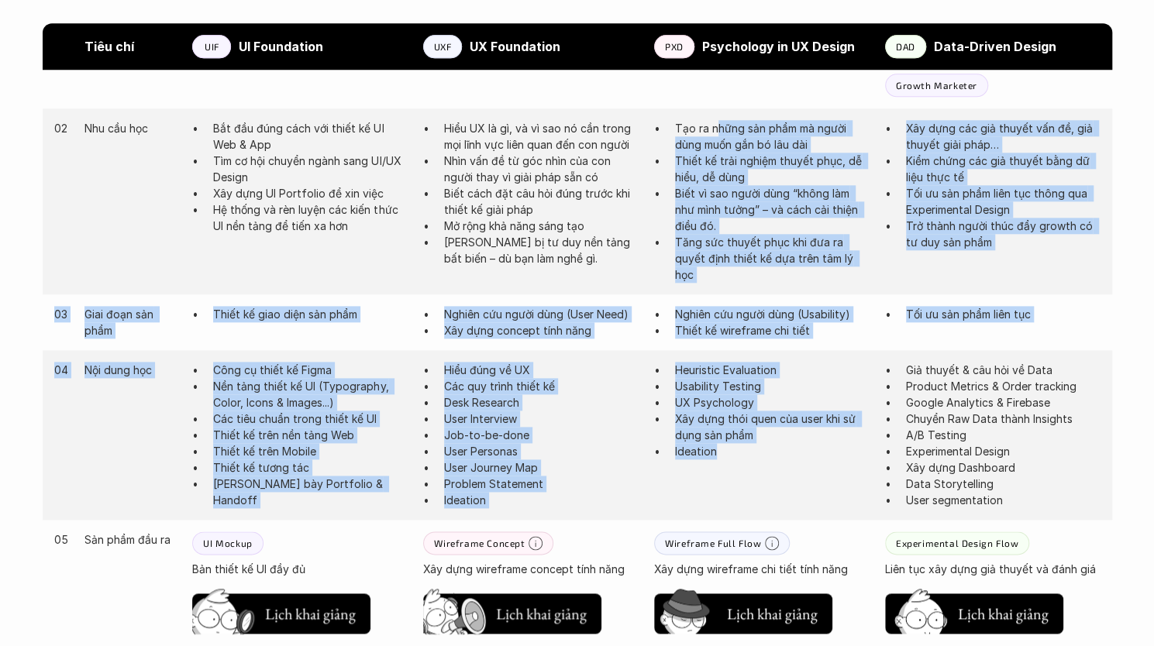
drag, startPoint x: 714, startPoint y: 272, endPoint x: 746, endPoint y: 456, distance: 186.5
click at [746, 456] on div "Tiêu chí UIF UI Foundation UXF UX Foundation PXD Psychology in UX Design DAD Da…" at bounding box center [577, 543] width 1069 height 1173
click at [746, 456] on p "Ideation" at bounding box center [772, 451] width 194 height 16
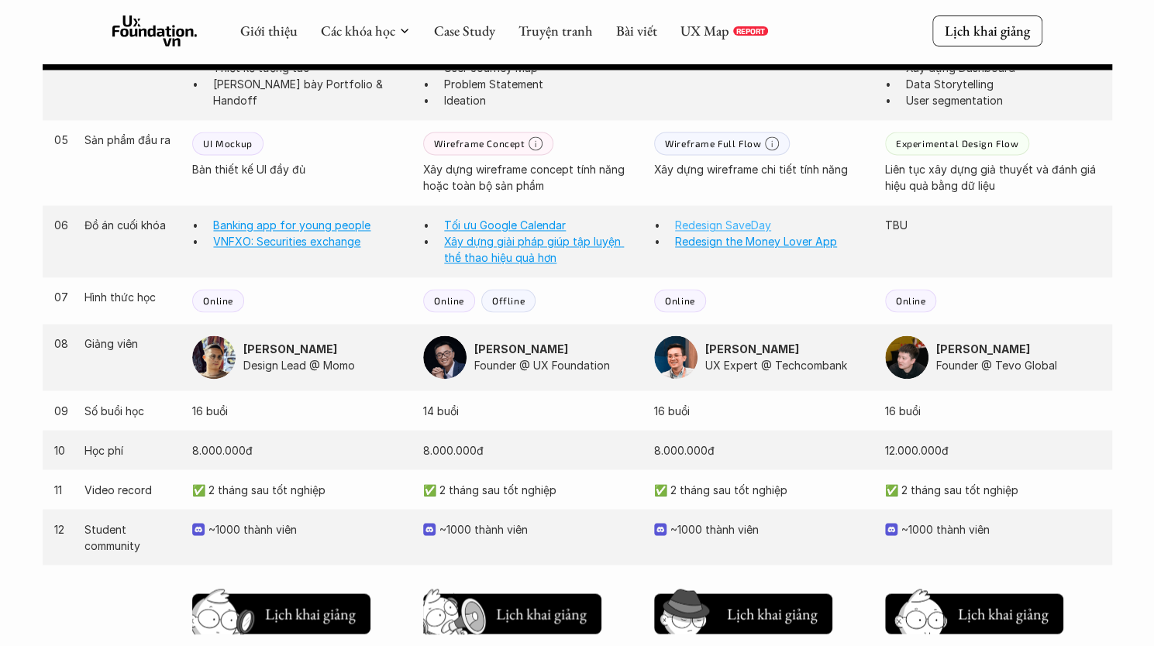
scroll to position [1472, 0]
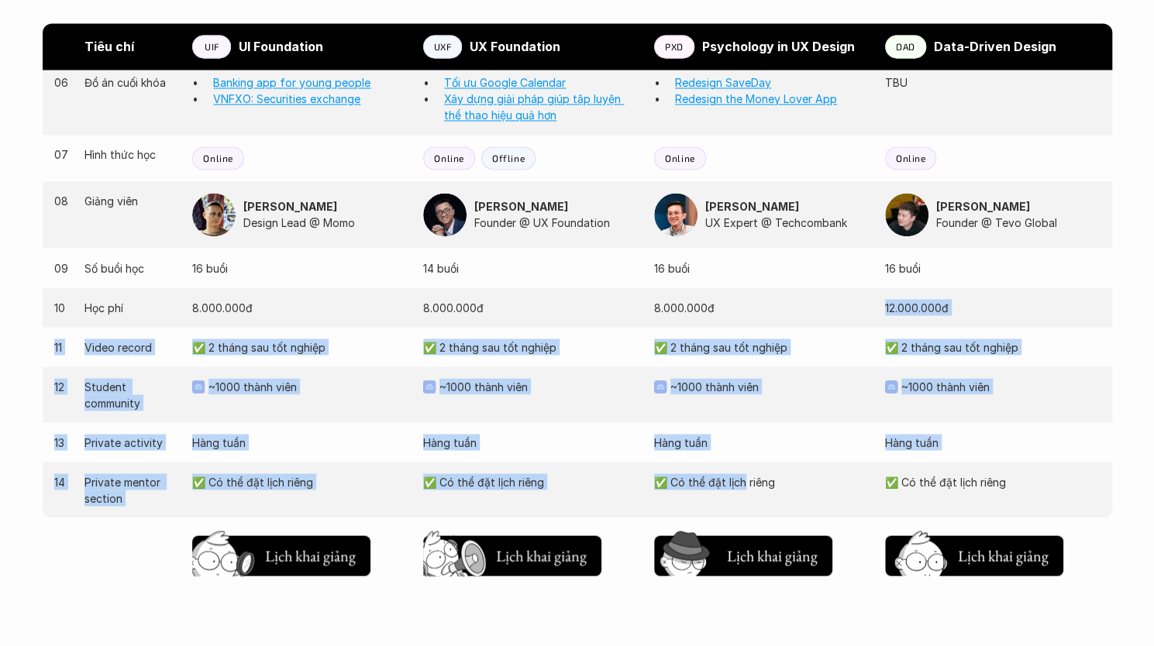
drag, startPoint x: 716, startPoint y: 318, endPoint x: 747, endPoint y: 473, distance: 158.0
click at [747, 473] on div "03 Giai đoạn sản phẩm Thiết kế giao diện sản phẩm Nghiên cứu người dùng (User N…" at bounding box center [577, 169] width 1069 height 835
click at [747, 473] on p "✅ Có thể đặt lịch riêng" at bounding box center [761, 481] width 215 height 16
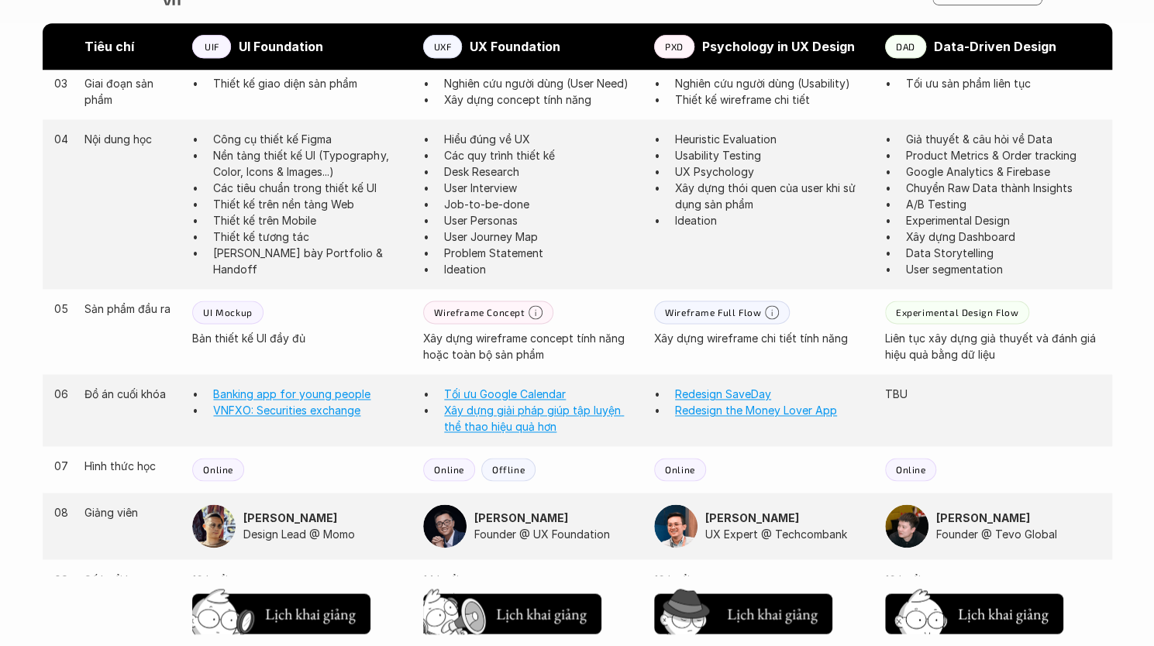
scroll to position [1085, 0]
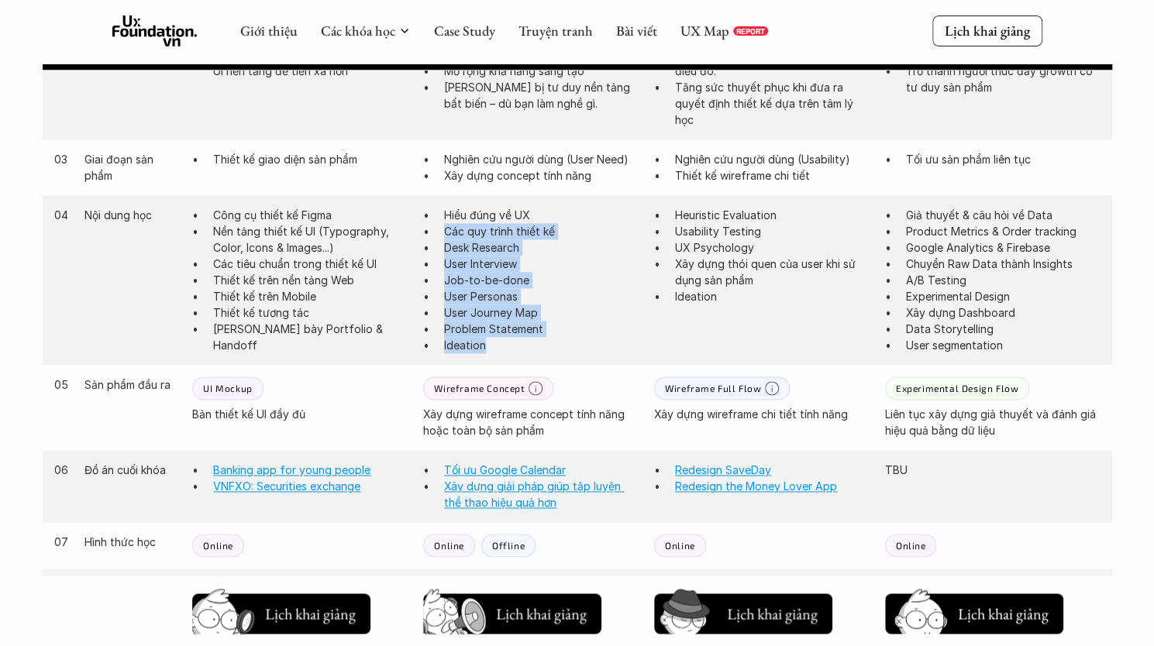
drag, startPoint x: 572, startPoint y: 214, endPoint x: 551, endPoint y: 342, distance: 129.6
click at [551, 342] on ul "Hiểu đúng về UX Các quy trình thiết kế Desk Research User Interview Job-to-be-d…" at bounding box center [530, 280] width 215 height 146
click at [551, 342] on p "Ideation" at bounding box center [541, 345] width 194 height 16
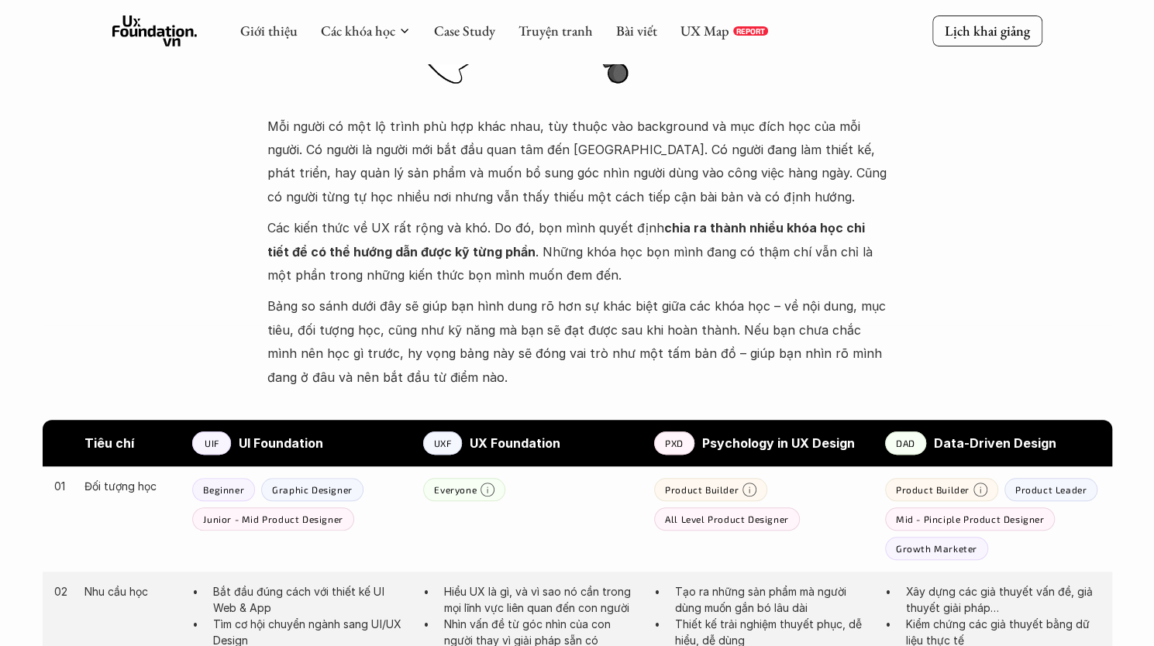
scroll to position [465, 0]
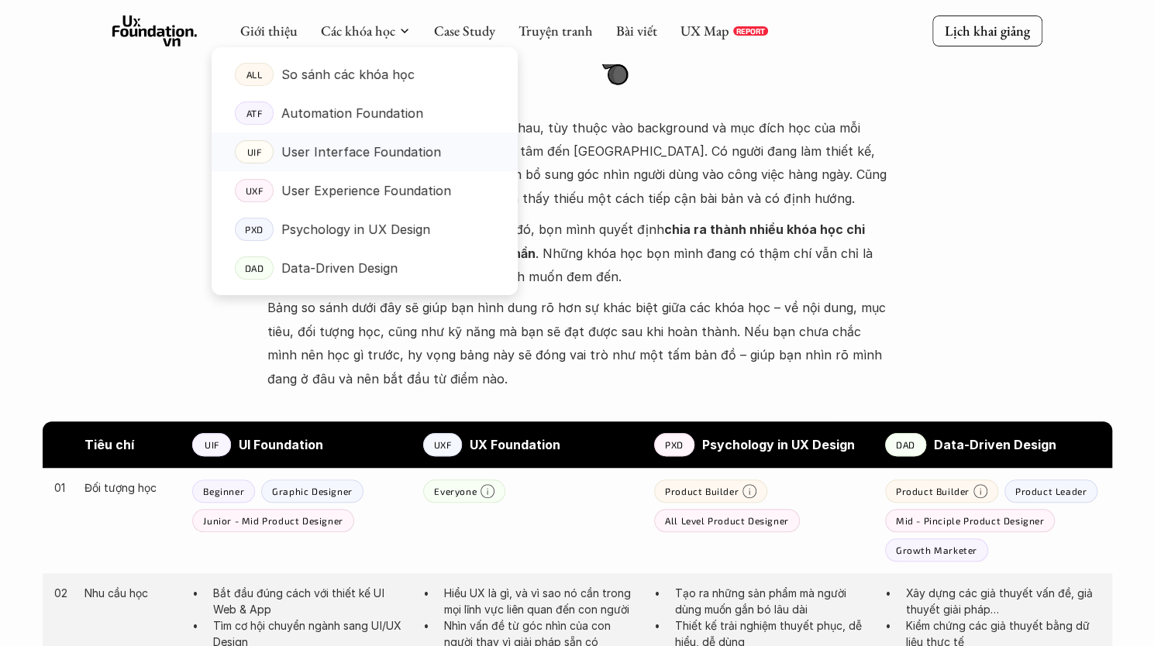
click at [345, 147] on p "User Interface Foundation" at bounding box center [361, 151] width 160 height 23
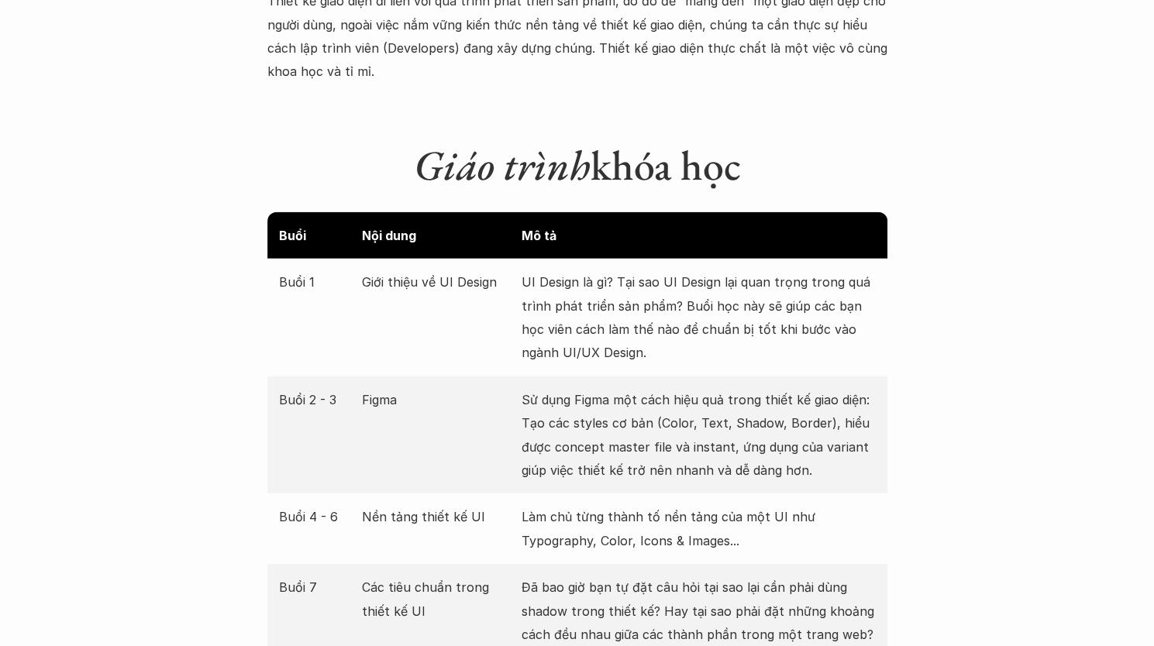
scroll to position [2092, 0]
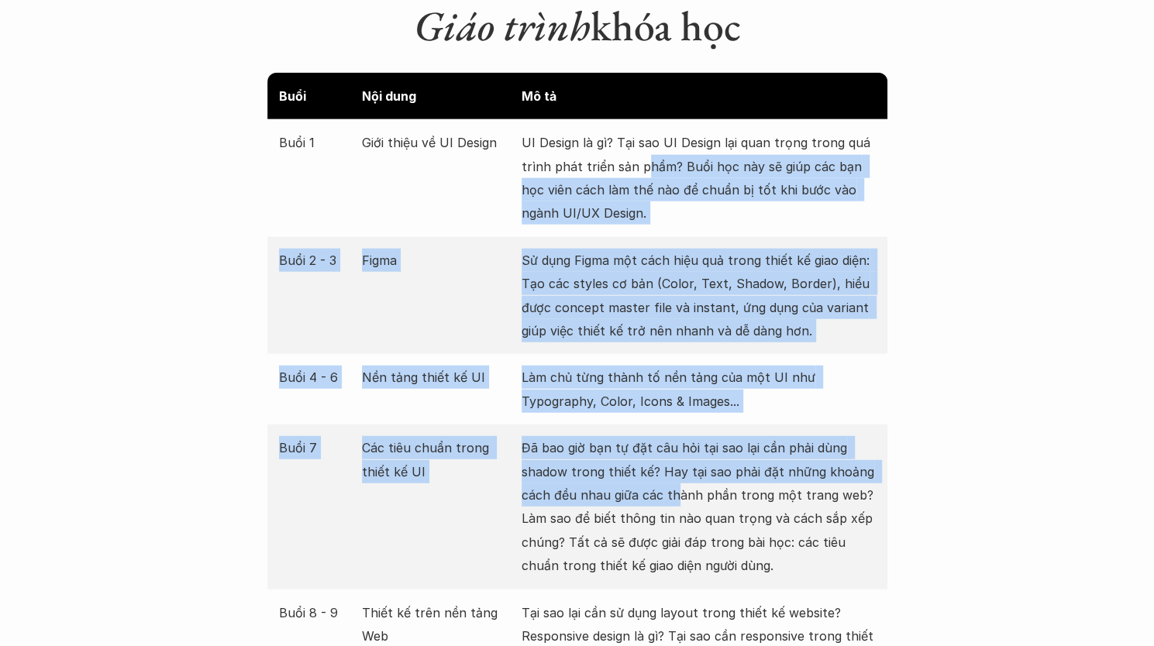
drag, startPoint x: 643, startPoint y: 140, endPoint x: 677, endPoint y: 477, distance: 338.8
click at [677, 477] on p "Đã bao giờ bạn tự đặt câu hỏi tại sao lại cần phải dùng shadow trong thiết kế? …" at bounding box center [698, 506] width 354 height 141
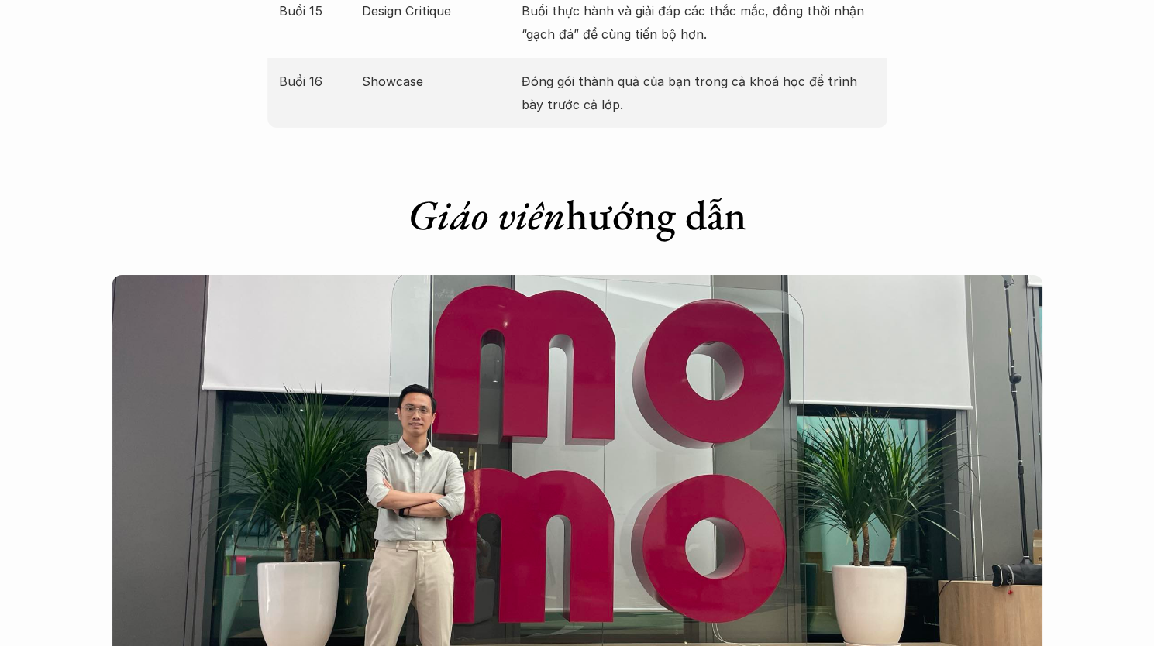
scroll to position [3332, 0]
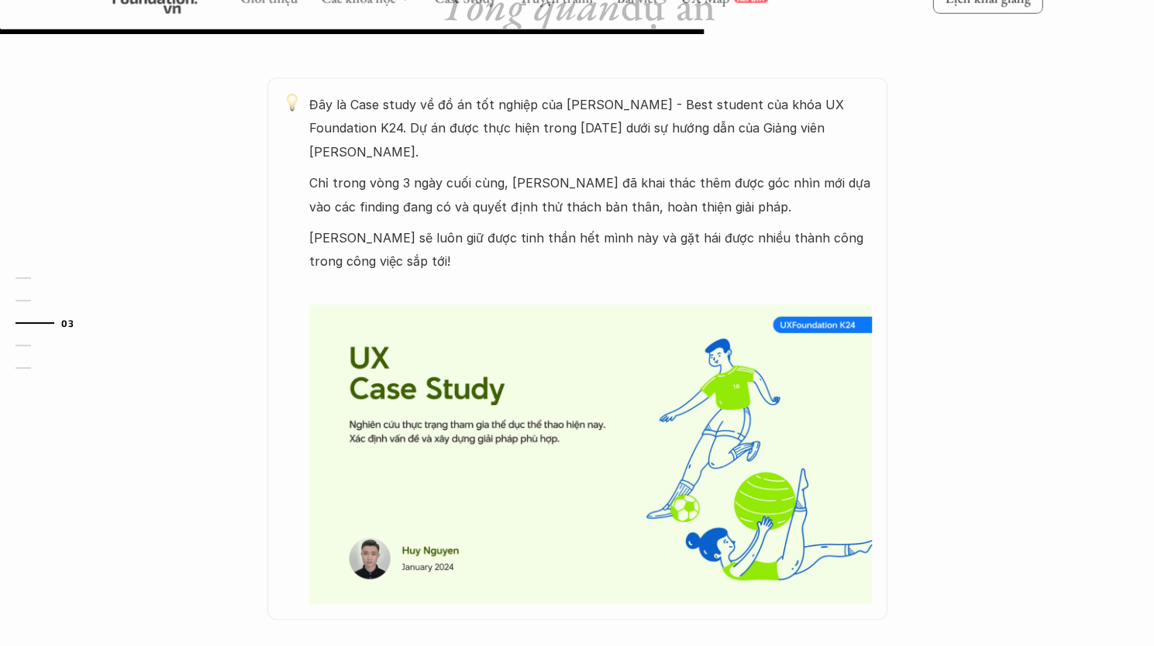
scroll to position [1007, 0]
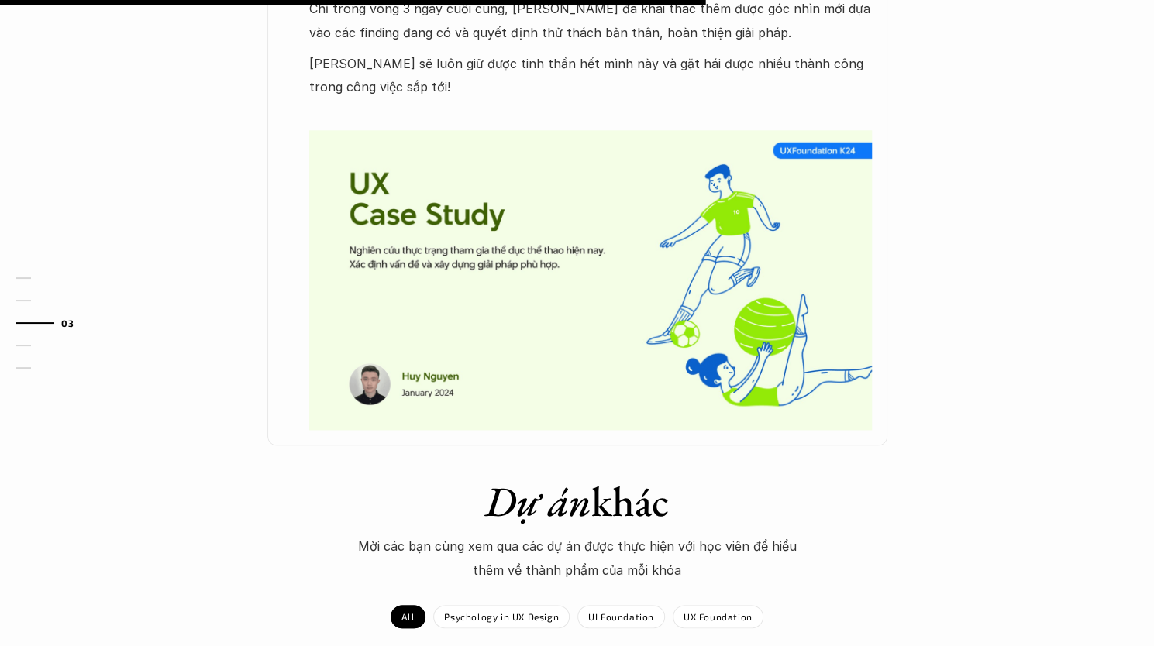
click at [611, 272] on img at bounding box center [590, 280] width 563 height 300
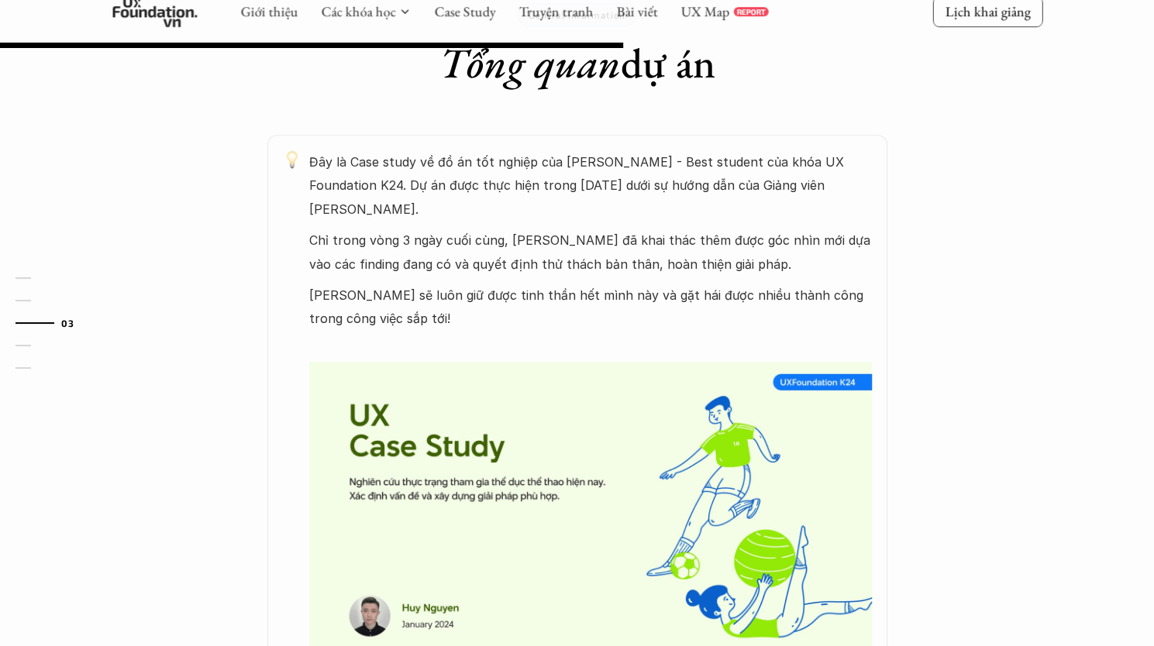
scroll to position [930, 0]
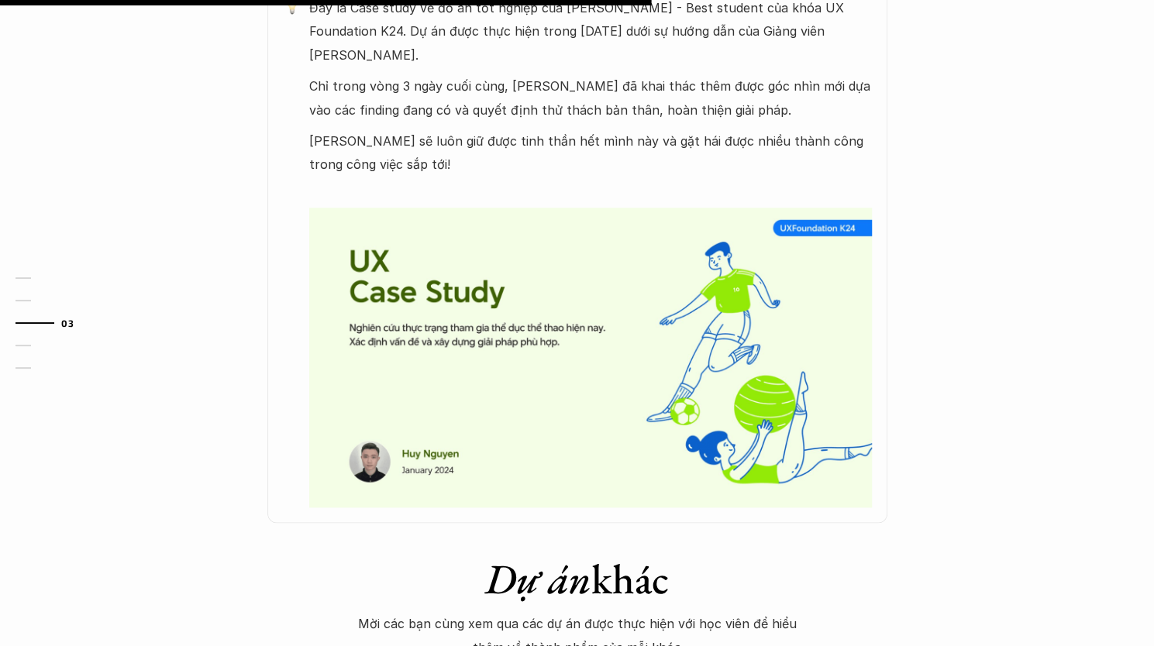
click at [827, 237] on img at bounding box center [590, 358] width 563 height 300
click at [19, 345] on div at bounding box center [24, 346] width 19 height 2
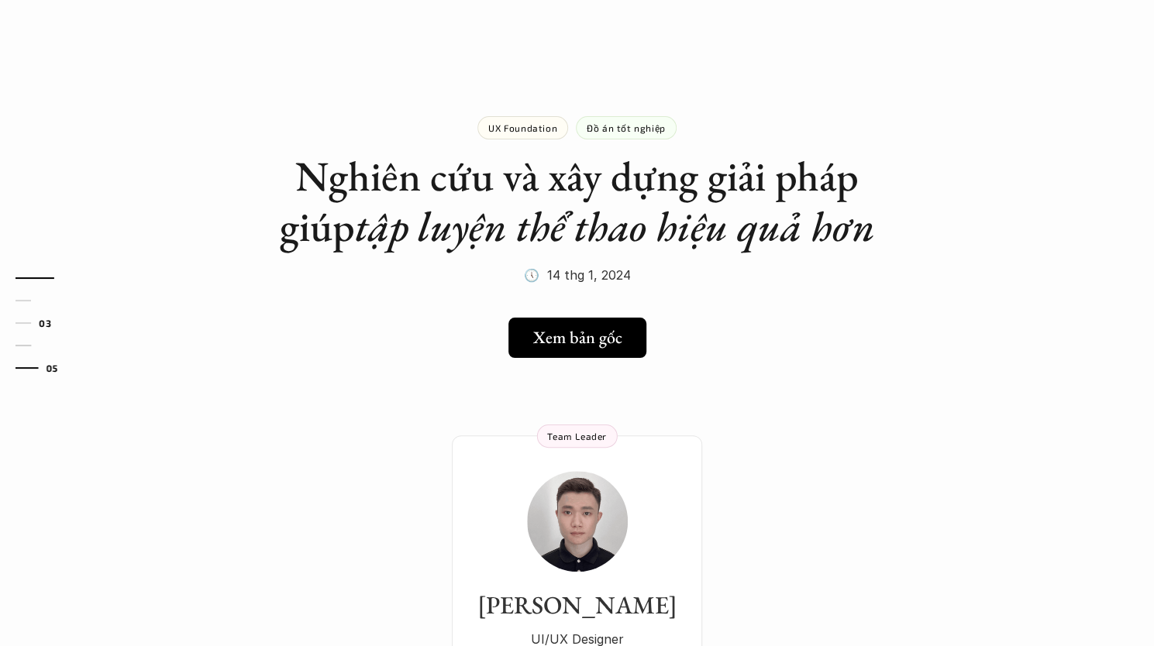
click at [19, 375] on link "05" at bounding box center [52, 368] width 74 height 19
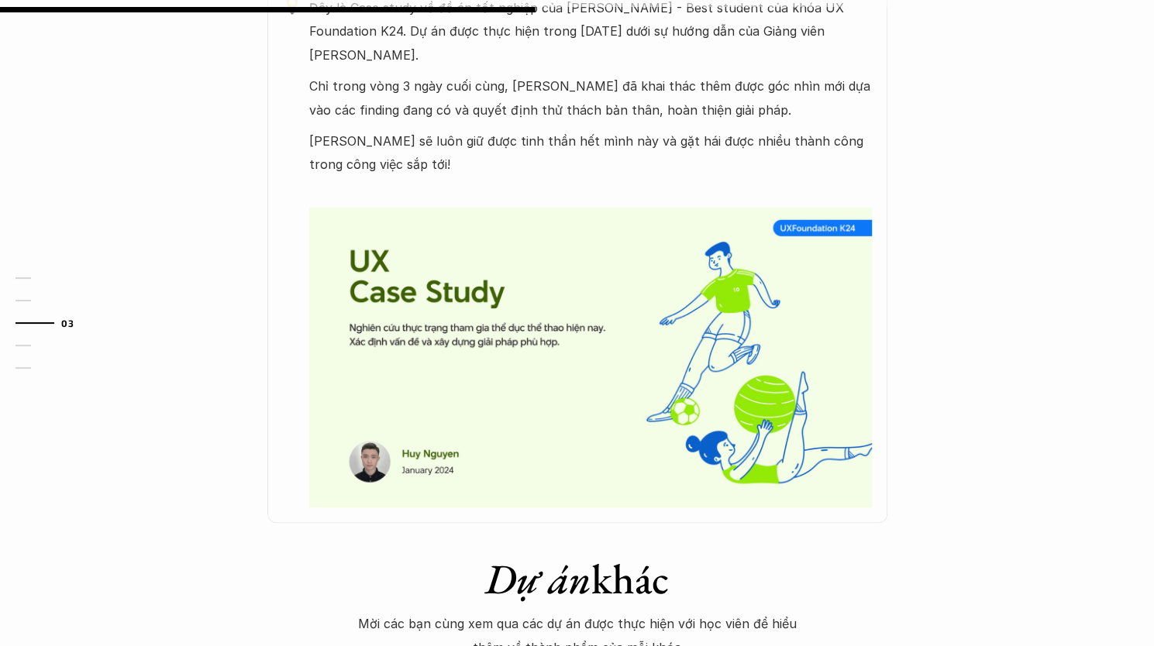
scroll to position [620, 0]
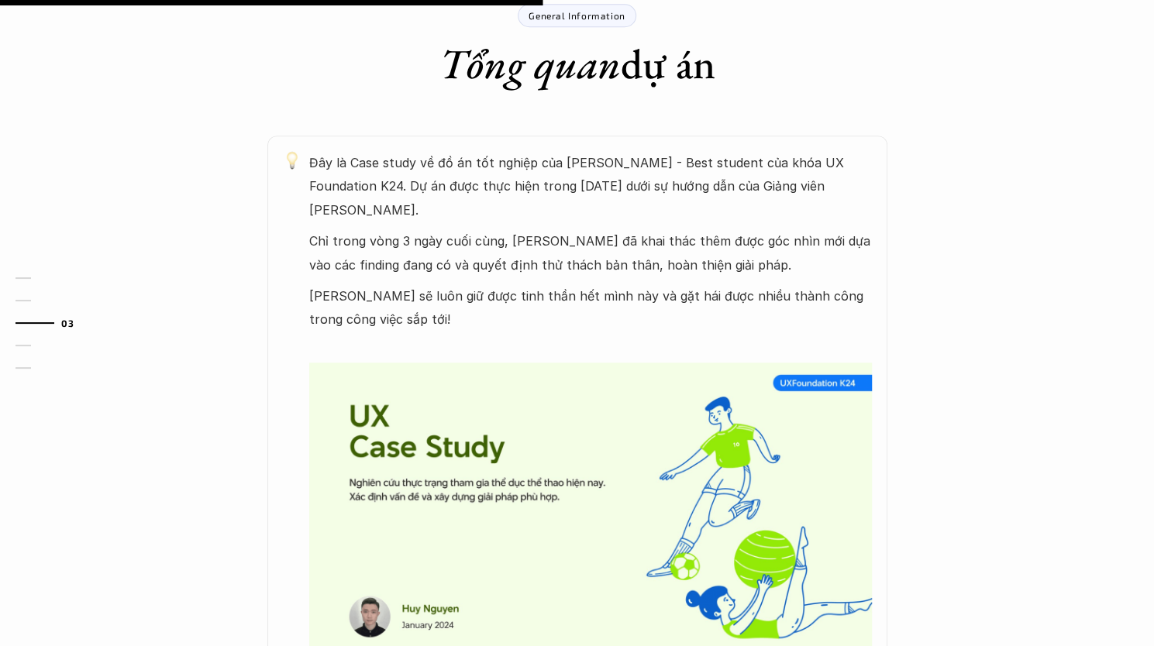
click at [814, 384] on img at bounding box center [590, 513] width 563 height 300
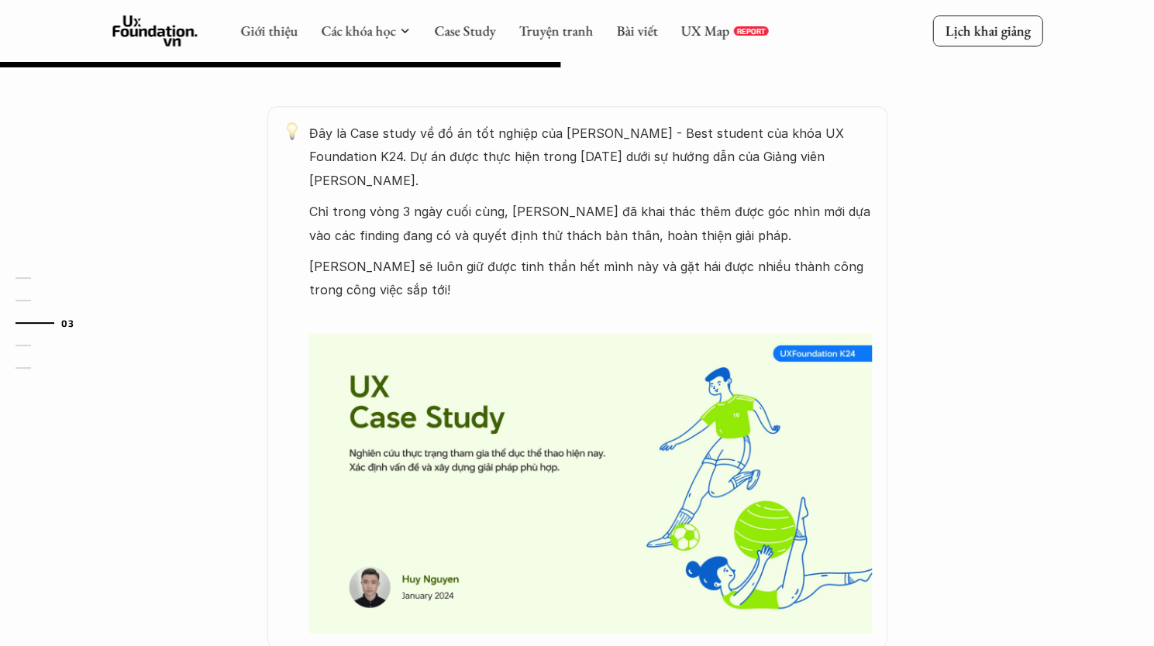
scroll to position [727, 0]
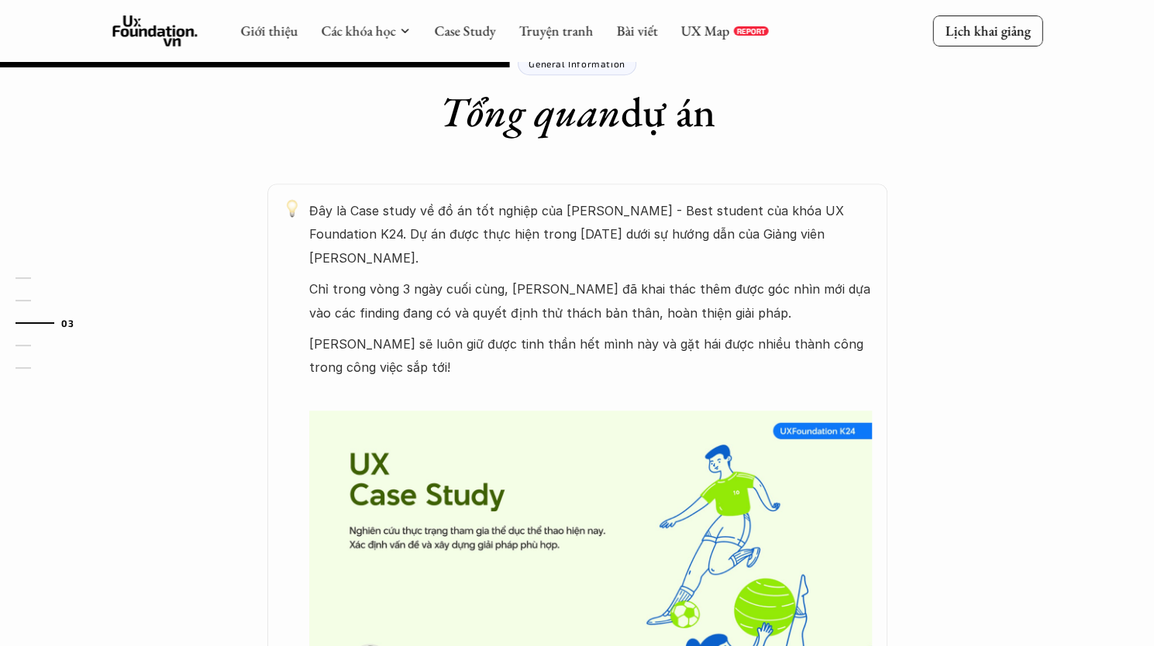
click at [408, 467] on img at bounding box center [590, 561] width 563 height 300
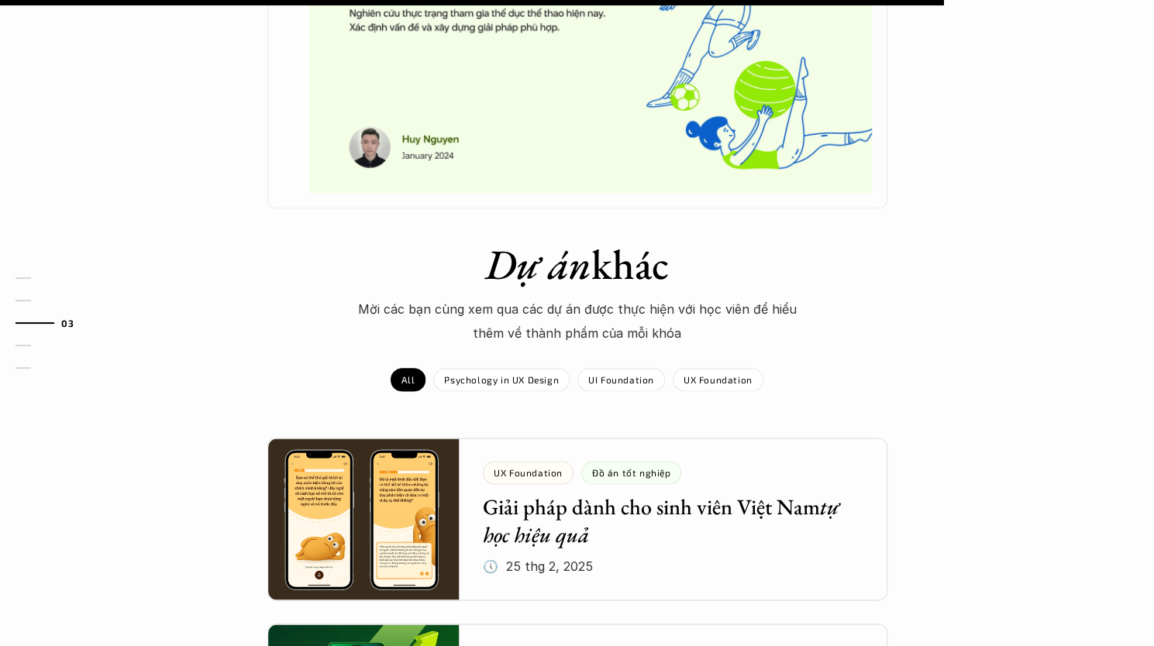
scroll to position [1347, 0]
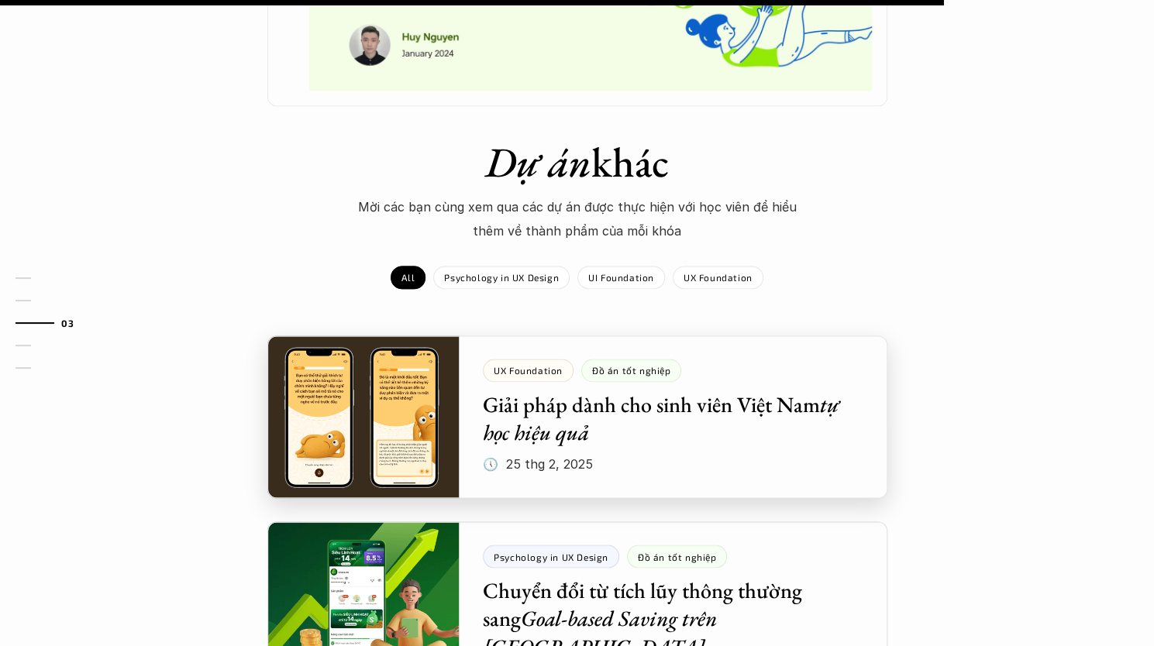
click at [395, 419] on div at bounding box center [577, 417] width 620 height 163
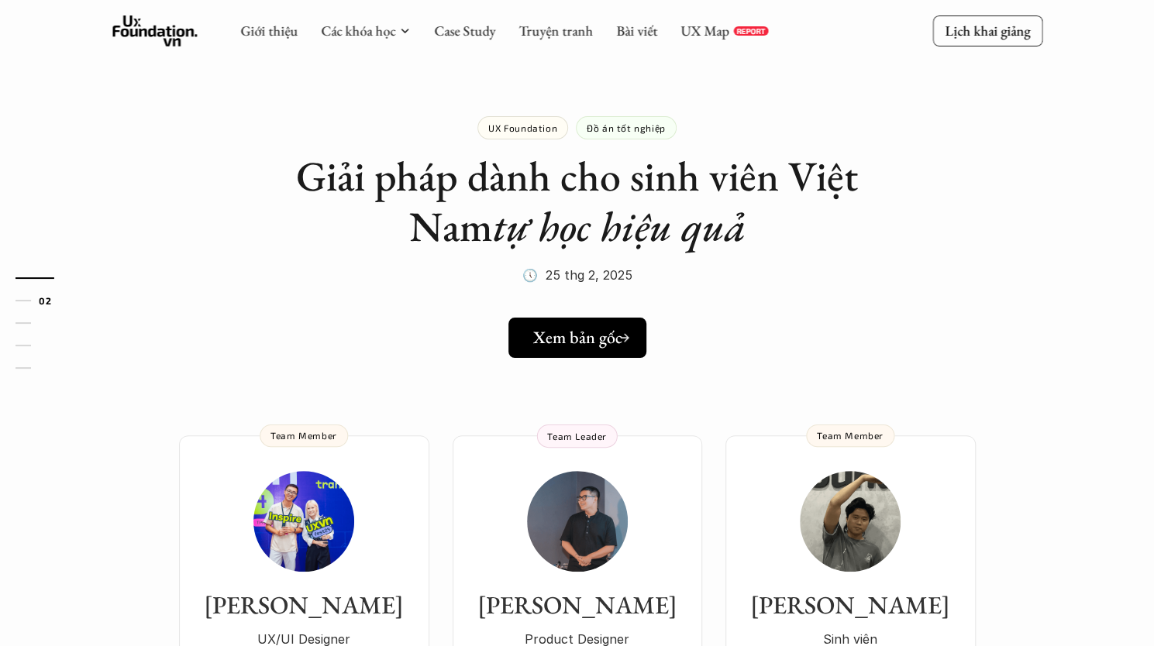
click at [574, 347] on h5 "Xem bản gốc" at bounding box center [577, 338] width 89 height 20
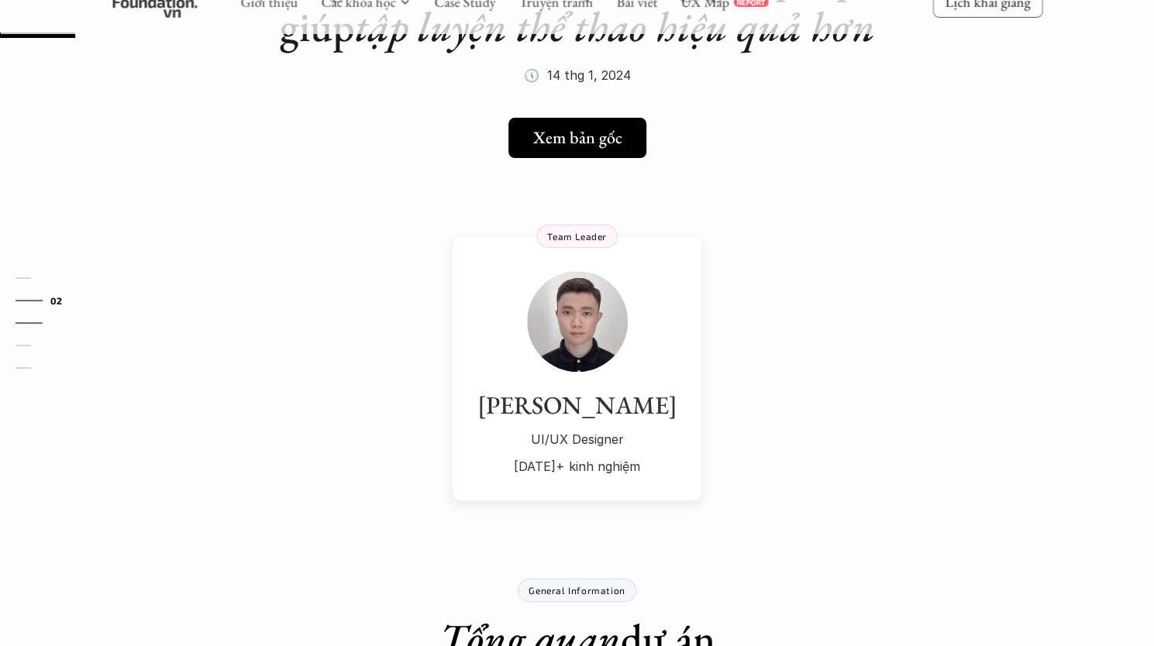
scroll to position [107, 0]
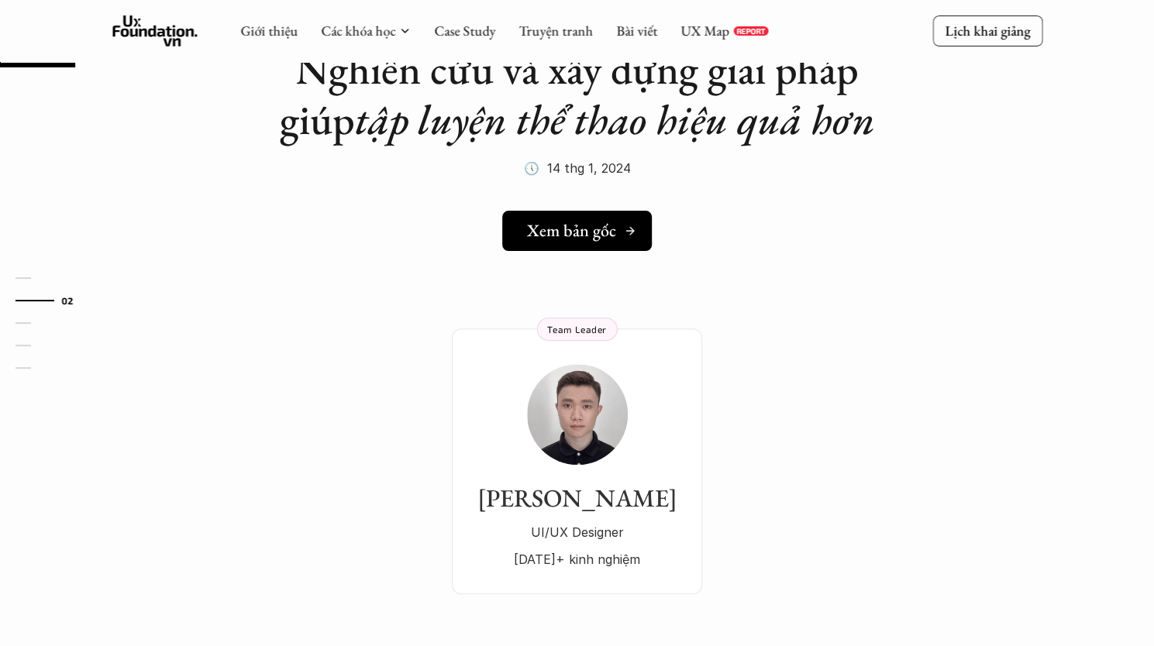
click at [566, 227] on h5 "Xem bản gốc" at bounding box center [571, 231] width 89 height 20
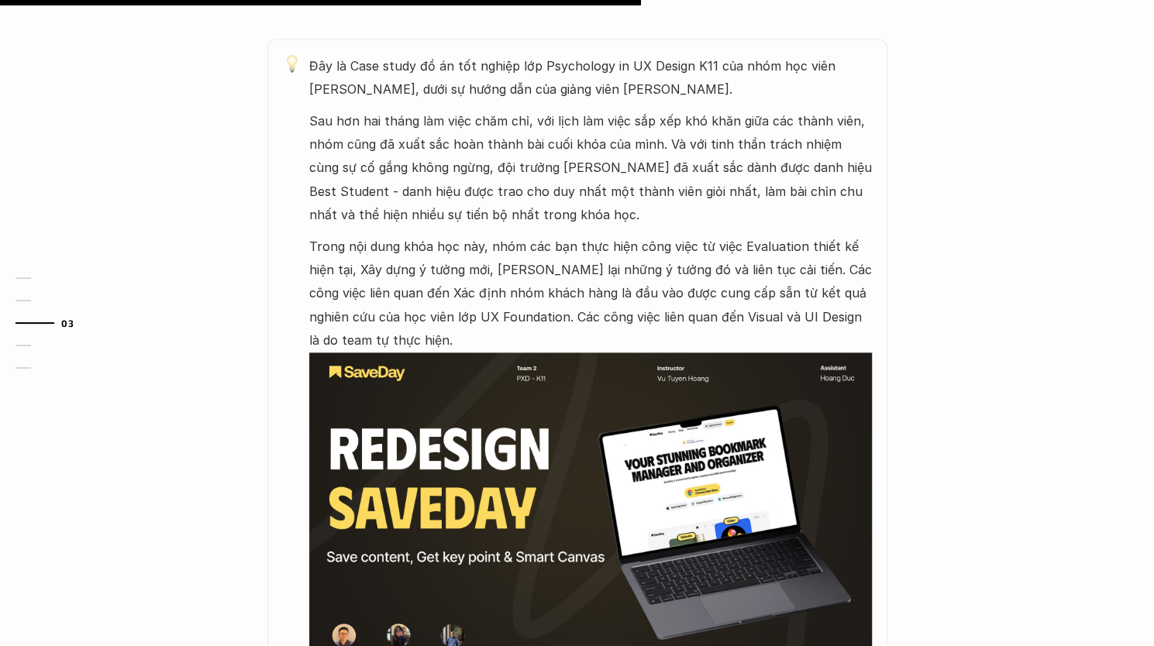
scroll to position [852, 0]
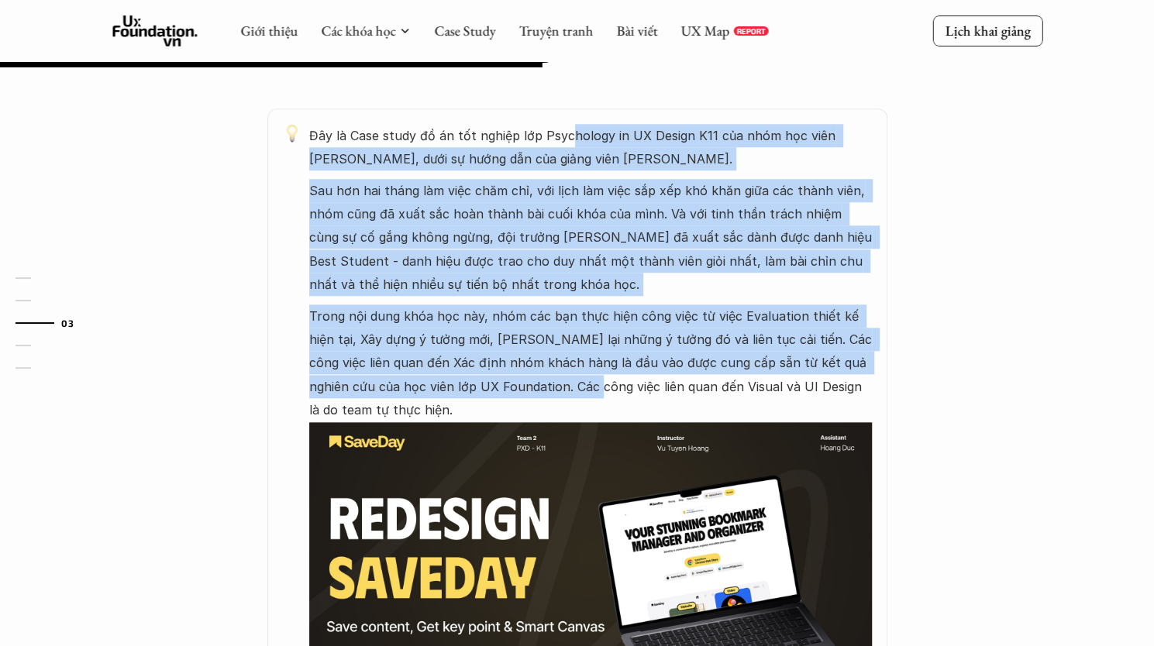
drag, startPoint x: 568, startPoint y: 122, endPoint x: 536, endPoint y: 396, distance: 275.4
click at [536, 396] on div "Đây là Case study đồ án tốt nghiệp lớp Psychology in UX Design K11 của nhóm học…" at bounding box center [577, 437] width 620 height 659
click at [536, 396] on p "Trong nội dung khóa học này, nhóm các bạn thực hiện công việc từ việc Evaluatio…" at bounding box center [590, 364] width 563 height 118
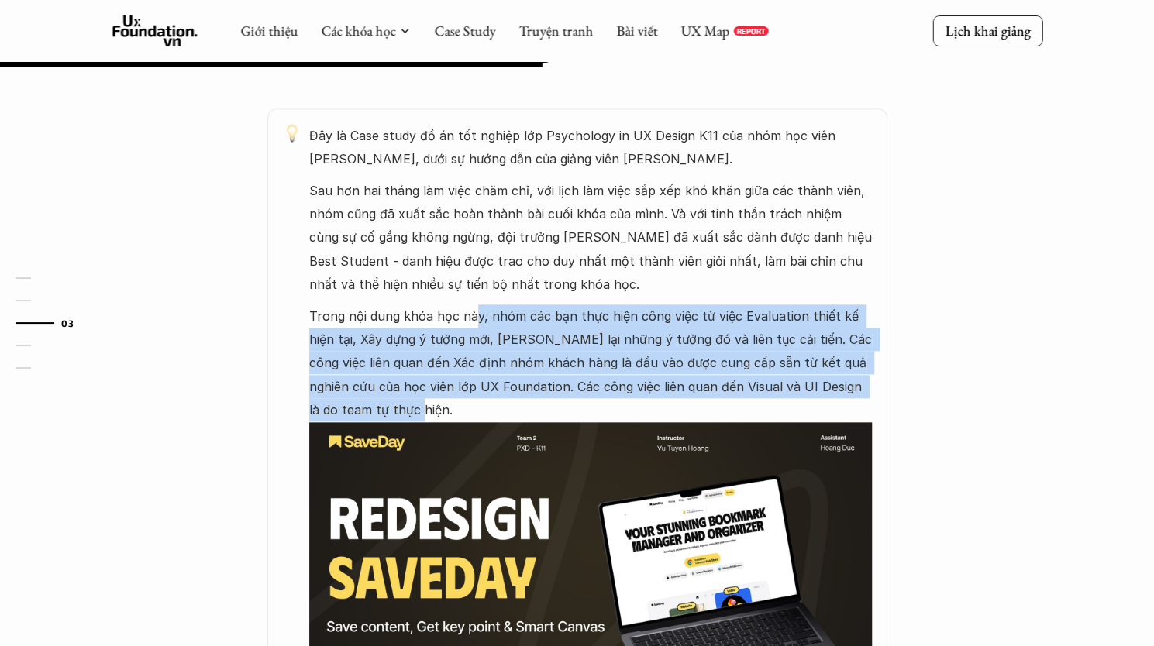
drag, startPoint x: 501, startPoint y: 406, endPoint x: 473, endPoint y: 309, distance: 100.8
click at [473, 308] on p "Trong nội dung khóa học này, nhóm các bạn thực hiện công việc từ việc Evaluatio…" at bounding box center [590, 364] width 563 height 118
click at [473, 309] on p "Trong nội dung khóa học này, nhóm các bạn thực hiện công việc từ việc Evaluatio…" at bounding box center [590, 364] width 563 height 118
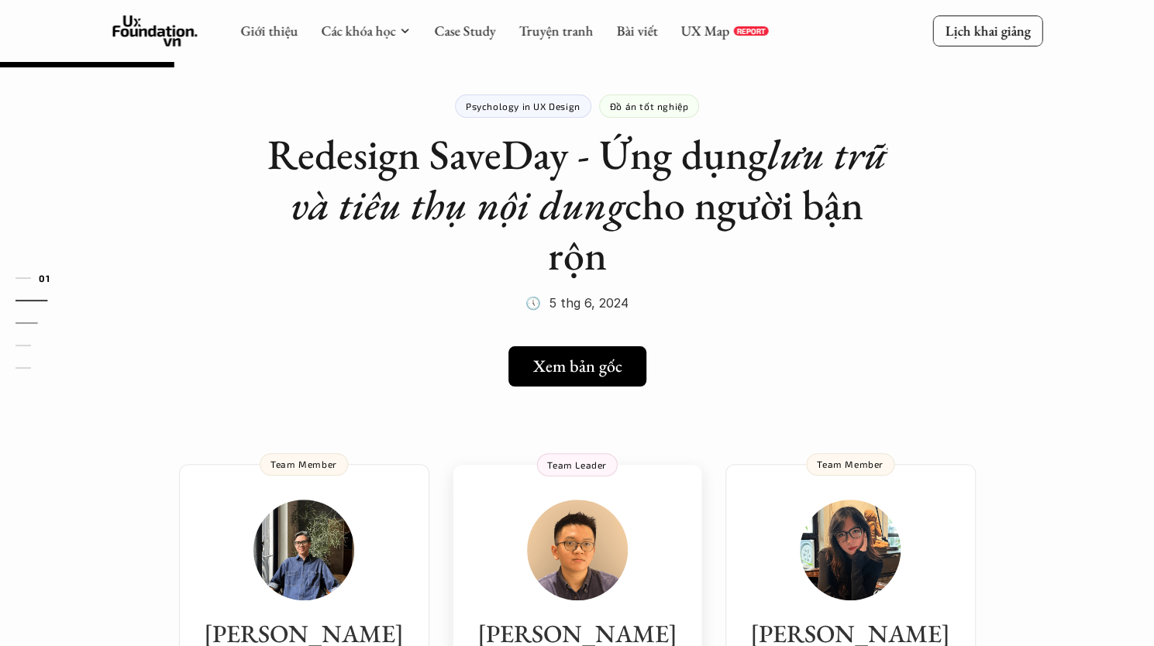
scroll to position [0, 0]
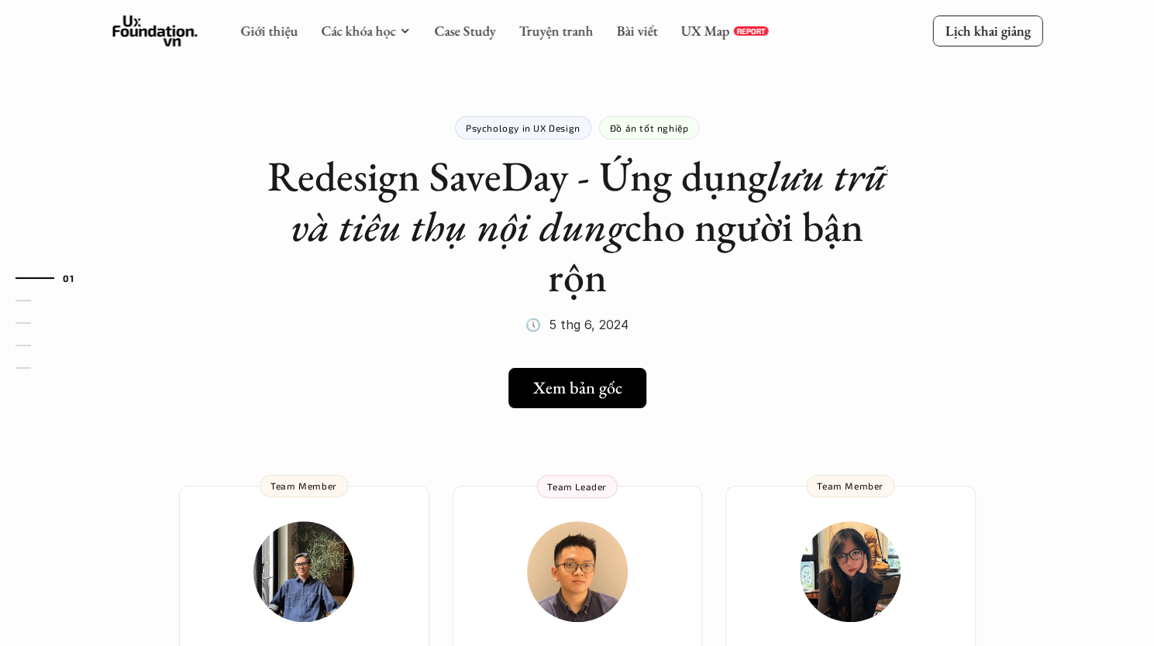
click at [177, 32] on use at bounding box center [154, 30] width 85 height 31
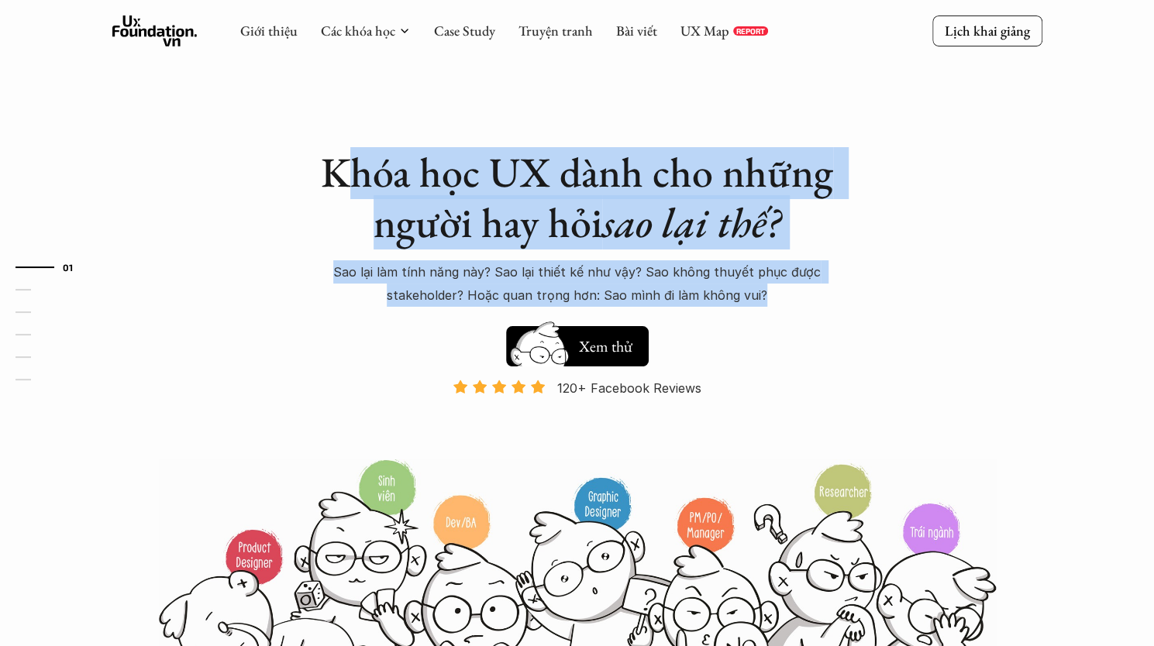
drag, startPoint x: 379, startPoint y: 177, endPoint x: 834, endPoint y: 297, distance: 470.2
click at [834, 297] on div "Khóa học UX dành cho những người hay hỏi sao lại thế? Sao lại làm tính năng này…" at bounding box center [577, 227] width 542 height 160
click at [834, 297] on p "Sao lại làm tính năng này? Sao lại thiết kế như vậy? Sao không thuyết phục được…" at bounding box center [577, 283] width 542 height 47
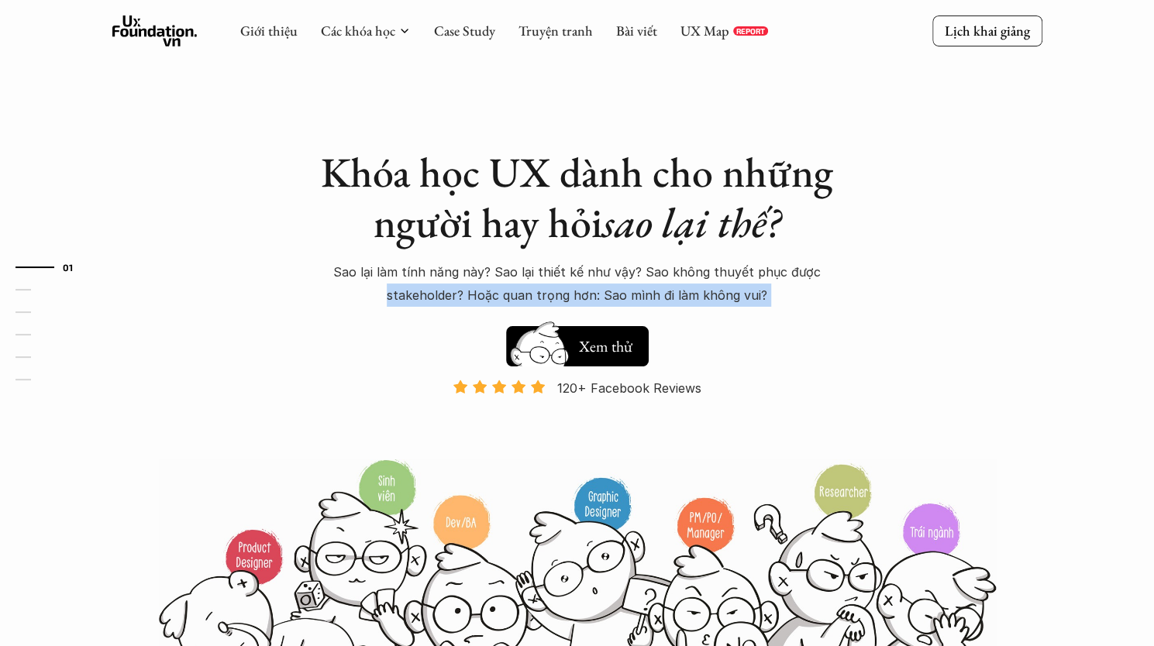
drag, startPoint x: 834, startPoint y: 297, endPoint x: 269, endPoint y: 287, distance: 565.0
click at [269, 287] on div "Khóa học UX dành cho những người hay hỏi sao lại thế? Sao lại làm tính năng này…" at bounding box center [577, 354] width 930 height 709
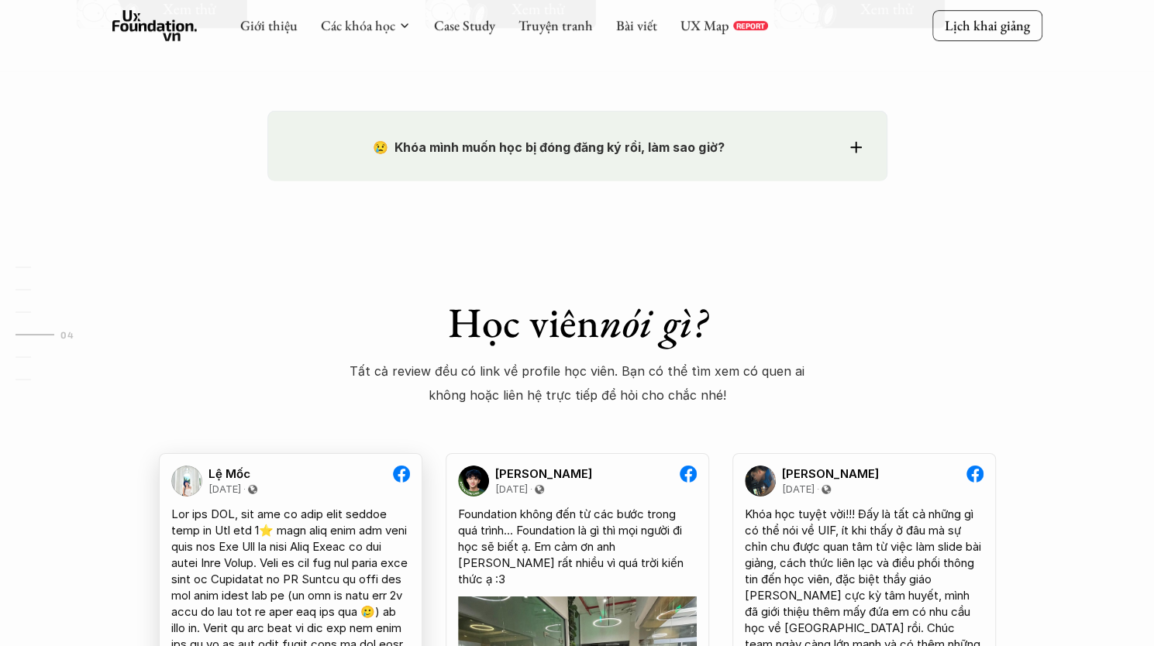
scroll to position [2635, 0]
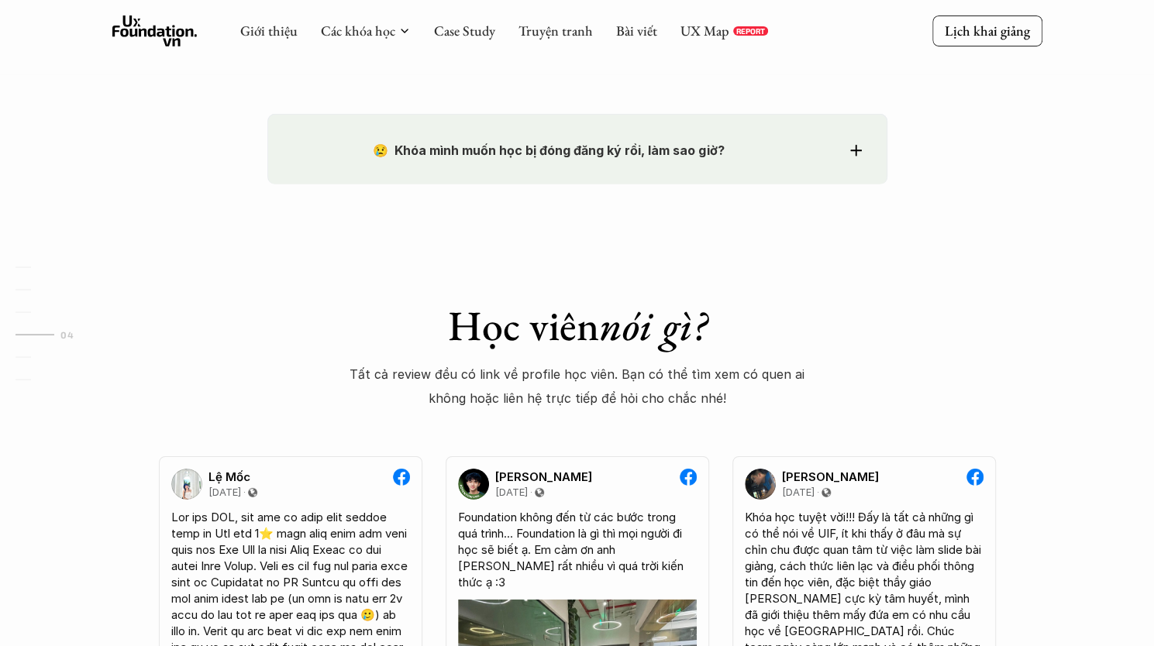
click at [514, 154] on strong "😢 Khóa mình muốn học bị đóng đăng ký rồi, làm sao giờ?" at bounding box center [548, 150] width 351 height 15
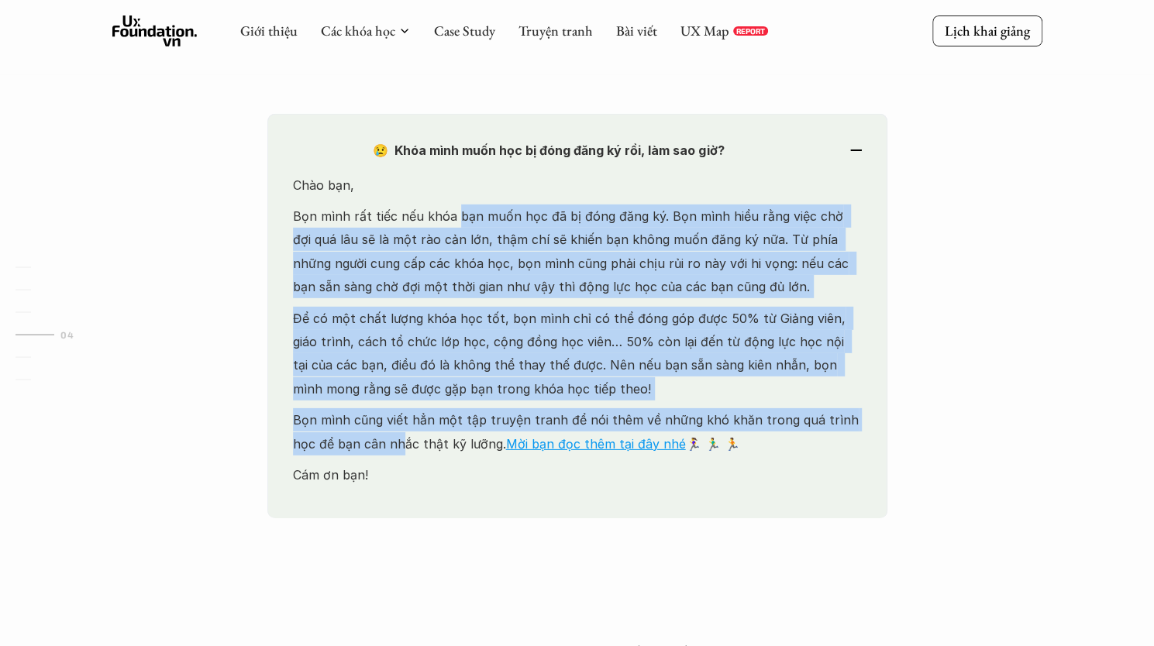
drag, startPoint x: 429, startPoint y: 277, endPoint x: 375, endPoint y: 446, distance: 177.4
click at [375, 446] on div "Chào bạn, Bọn mình rất tiếc nếu khóa bạn muốn học đã bị đóng đăng ký. Bọn mình …" at bounding box center [577, 346] width 569 height 345
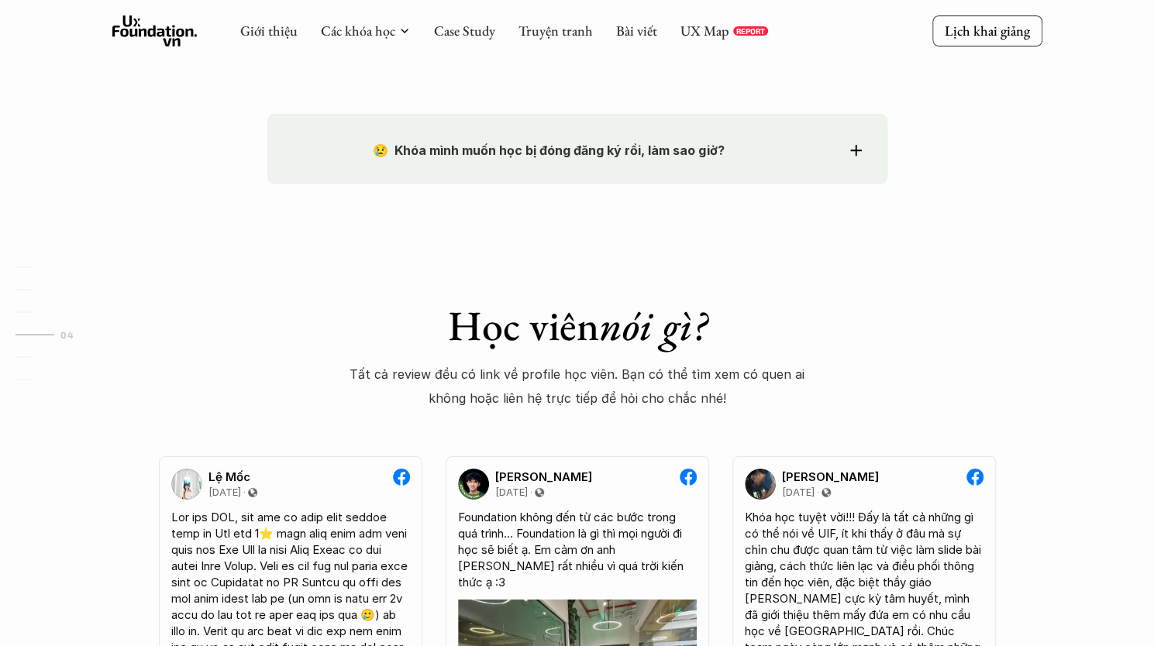
click at [472, 149] on strong "😢 Khóa mình muốn học bị đóng đăng ký rồi, làm sao giờ?" at bounding box center [548, 150] width 351 height 15
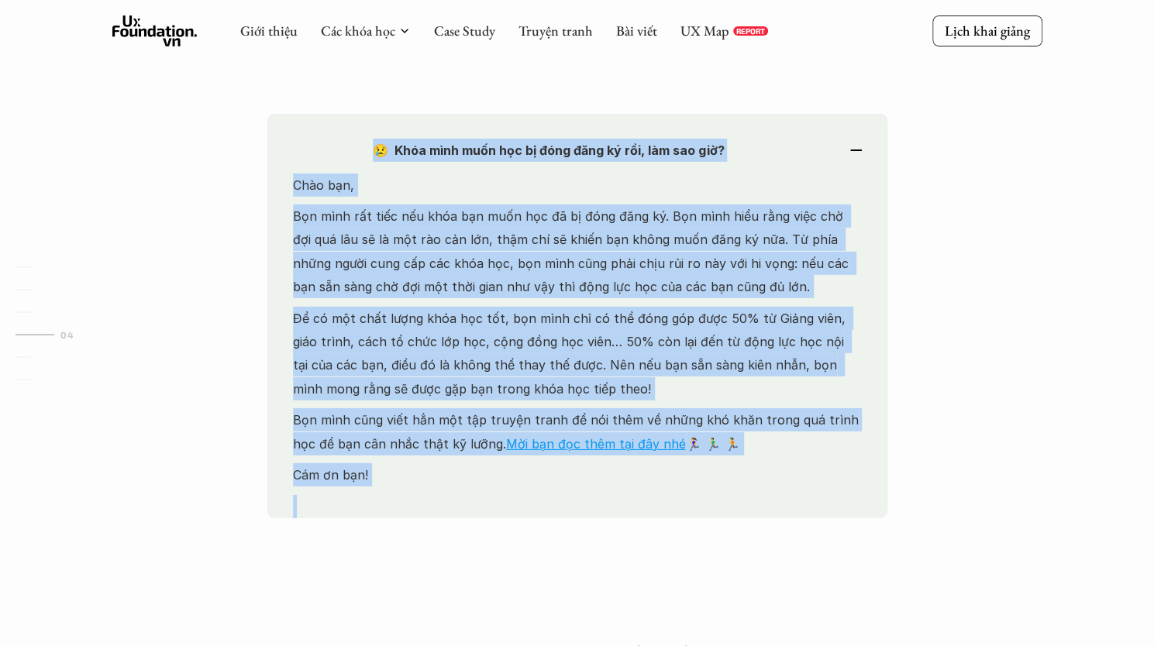
drag, startPoint x: 219, startPoint y: 141, endPoint x: 922, endPoint y: 498, distance: 789.1
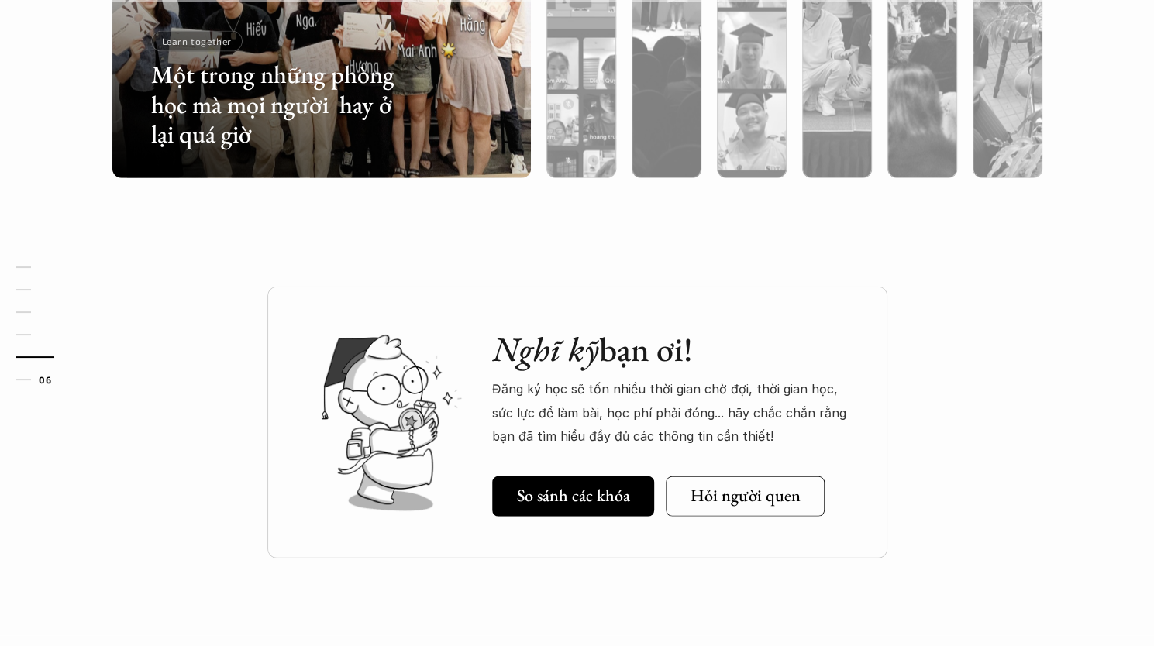
scroll to position [5734, 0]
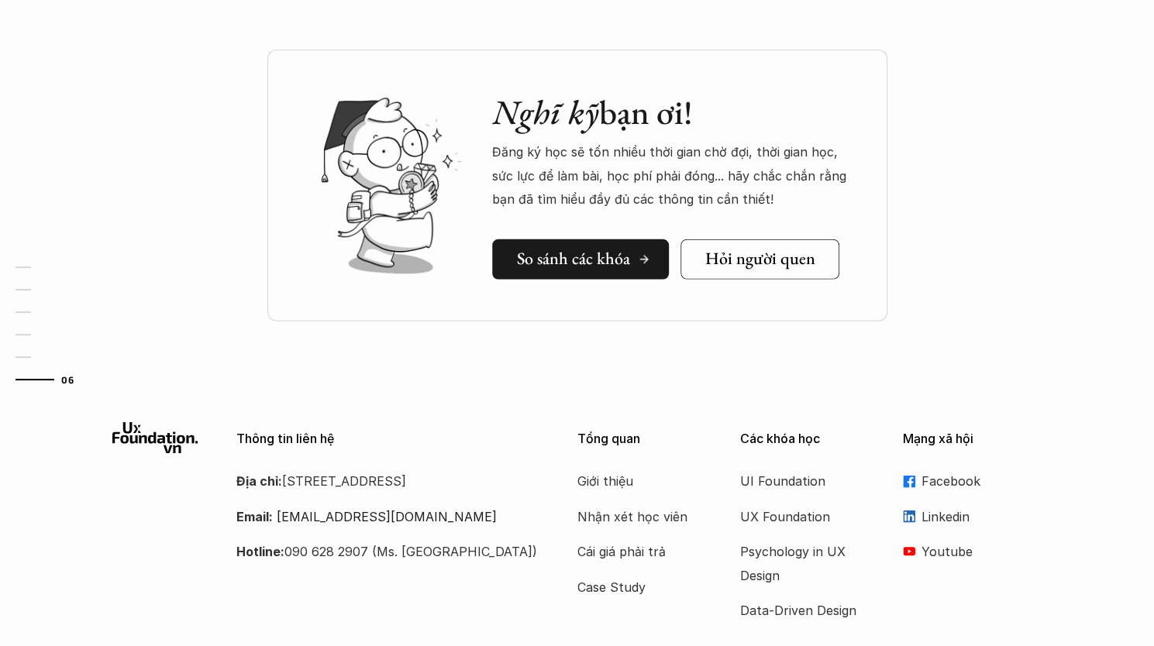
click at [544, 250] on h5 "So sánh các khóa" at bounding box center [573, 259] width 113 height 20
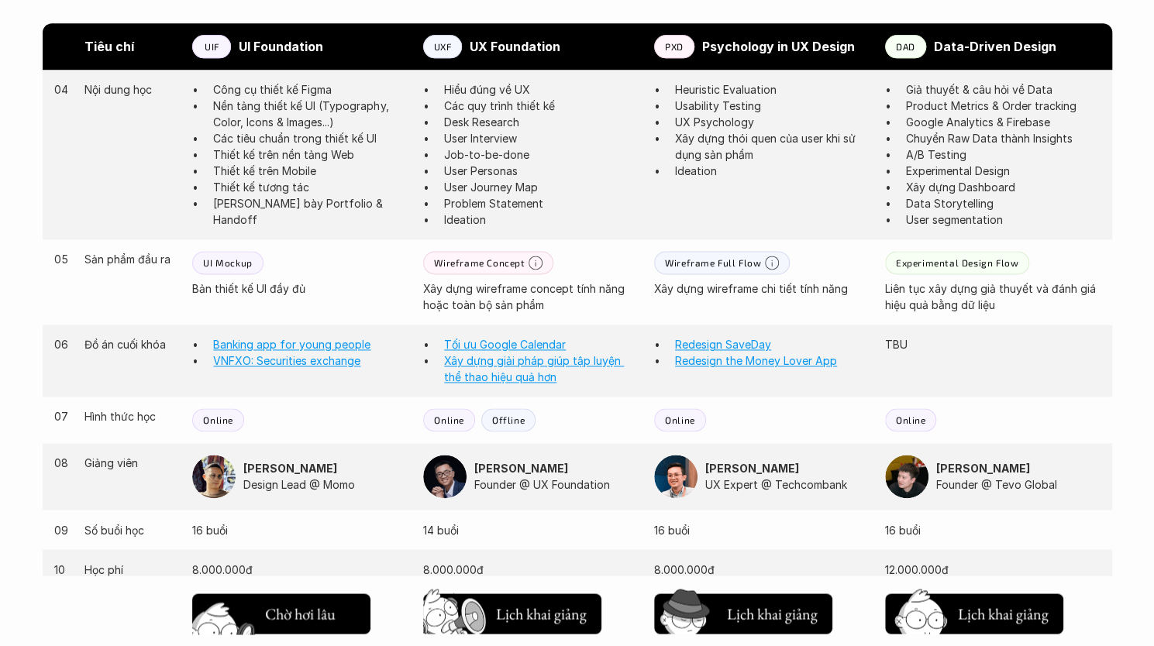
click at [275, 618] on h5 "Lịch khai giảng" at bounding box center [310, 612] width 91 height 22
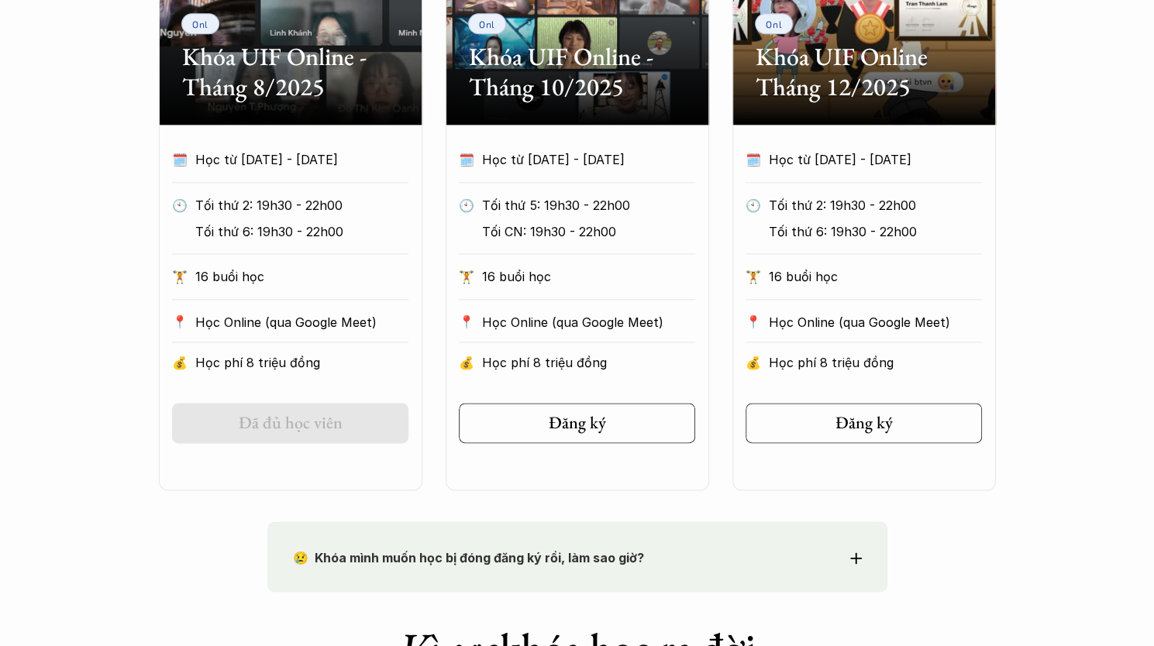
scroll to position [1292, 0]
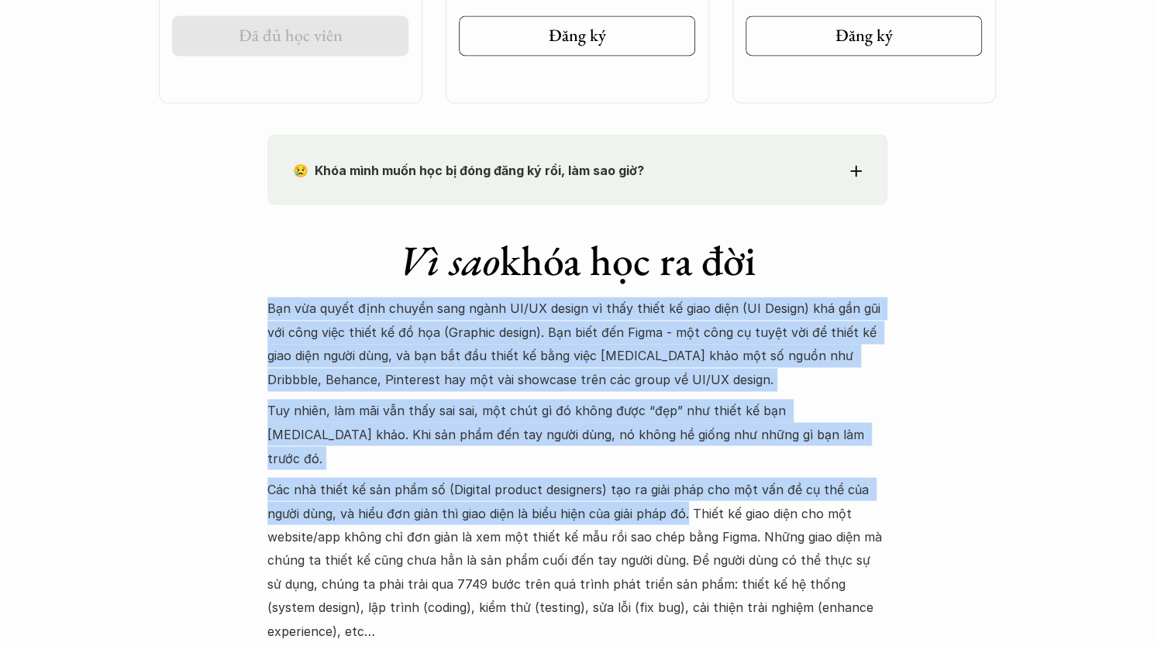
drag, startPoint x: 222, startPoint y: 299, endPoint x: 688, endPoint y: 487, distance: 502.7
click at [688, 487] on p "Các nhà thiết kế sản phẩm số (Digital product designers) tạo ra giải pháp cho m…" at bounding box center [577, 559] width 620 height 165
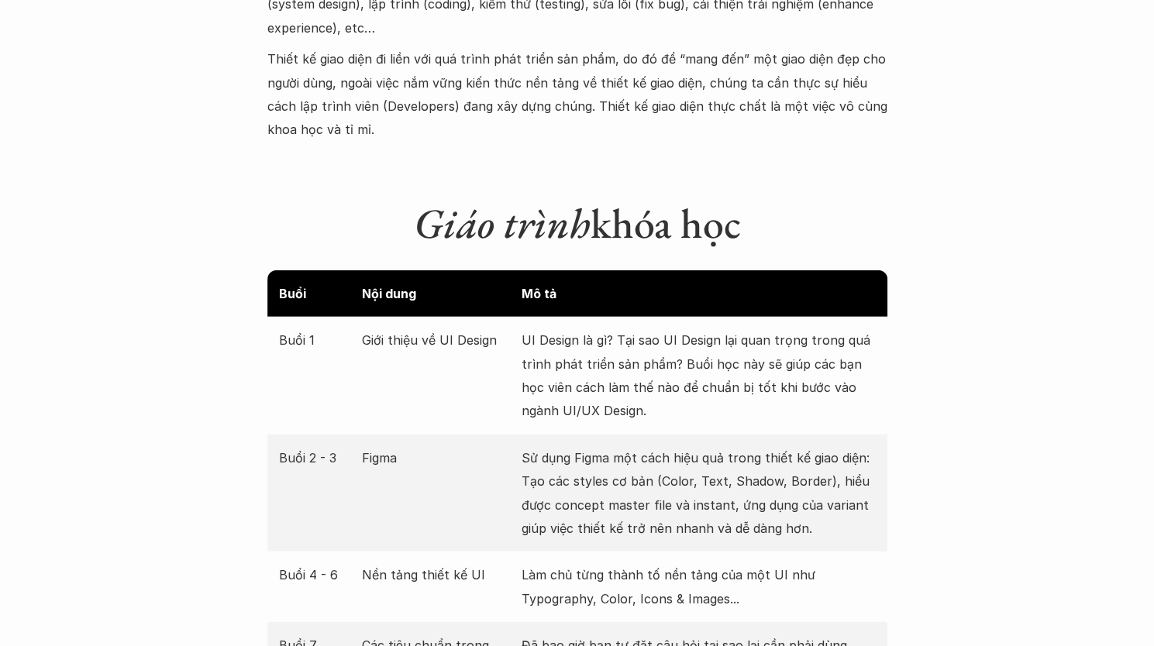
scroll to position [2067, 0]
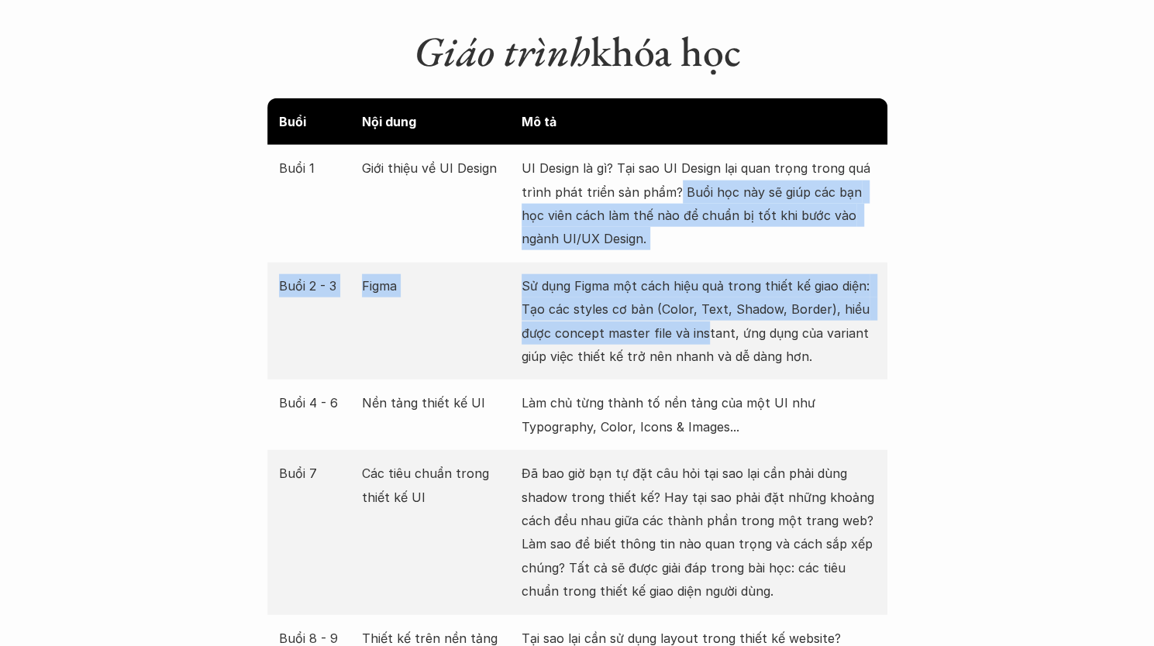
drag, startPoint x: 674, startPoint y: 160, endPoint x: 702, endPoint y: 325, distance: 166.6
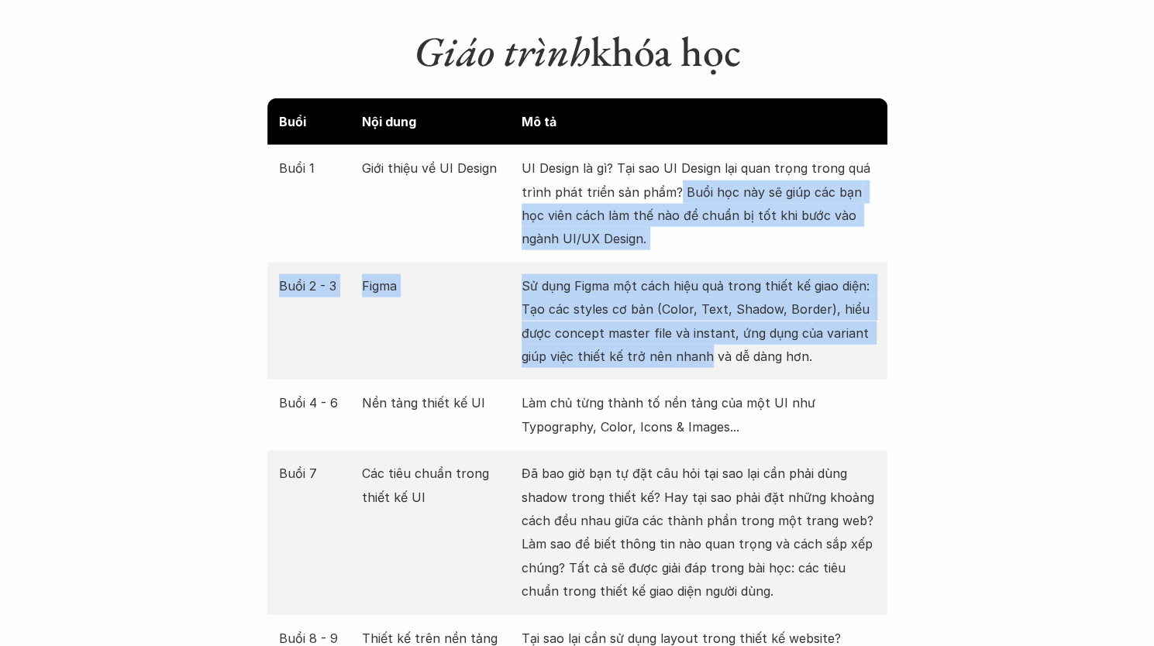
click at [702, 325] on p "Sử dụng Figma một cách hiệu quả trong thiết kế giao diện: Tạo các styles cơ bản…" at bounding box center [698, 321] width 354 height 95
drag, startPoint x: 676, startPoint y: 181, endPoint x: 705, endPoint y: 325, distance: 147.1
click at [705, 325] on p "Sử dụng Figma một cách hiệu quả trong thiết kế giao diện: Tạo các styles cơ bản…" at bounding box center [698, 321] width 354 height 95
drag, startPoint x: 679, startPoint y: 165, endPoint x: 725, endPoint y: 337, distance: 178.2
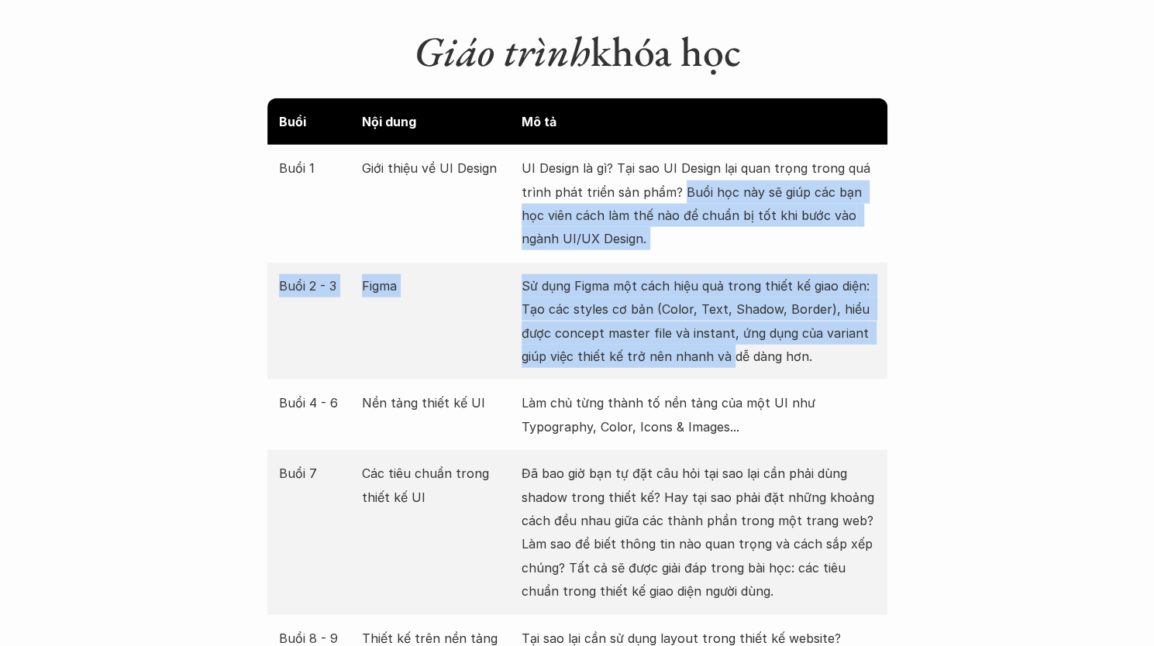
click at [725, 337] on p "Sử dụng Figma một cách hiệu quả trong thiết kế giao diện: Tạo các styles cơ bản…" at bounding box center [698, 321] width 354 height 95
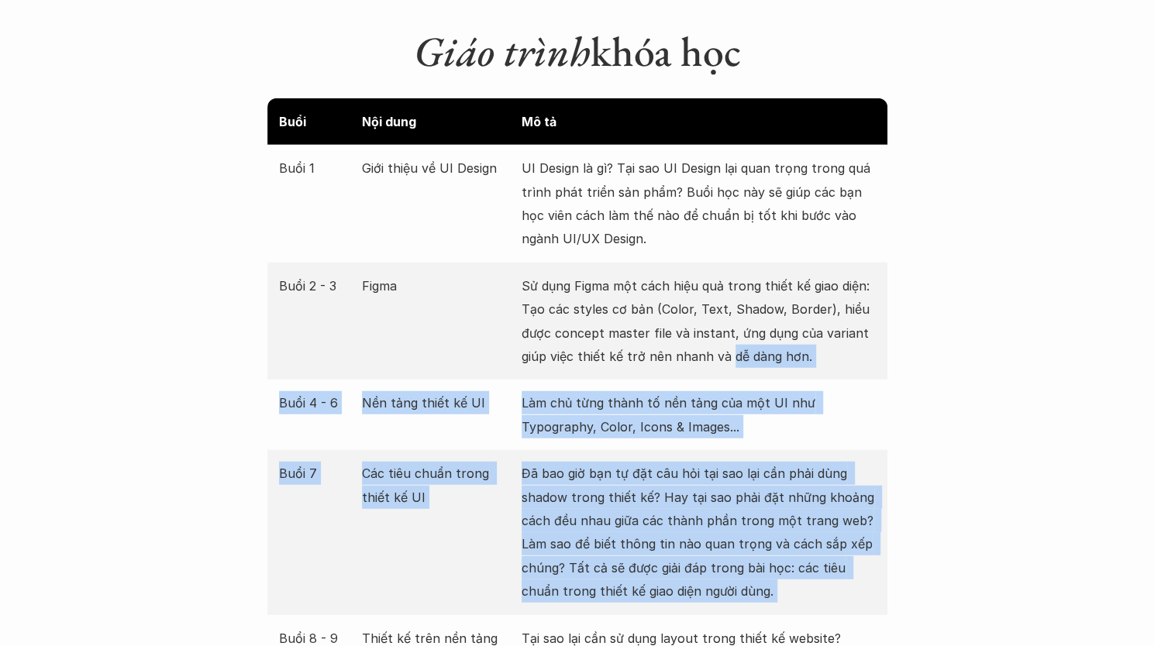
drag, startPoint x: 725, startPoint y: 337, endPoint x: 806, endPoint y: 577, distance: 253.4
click at [806, 577] on p "Đã bao giờ bạn tự đặt câu hỏi tại sao lại cần phải dùng shadow trong thiết kế? …" at bounding box center [698, 532] width 354 height 141
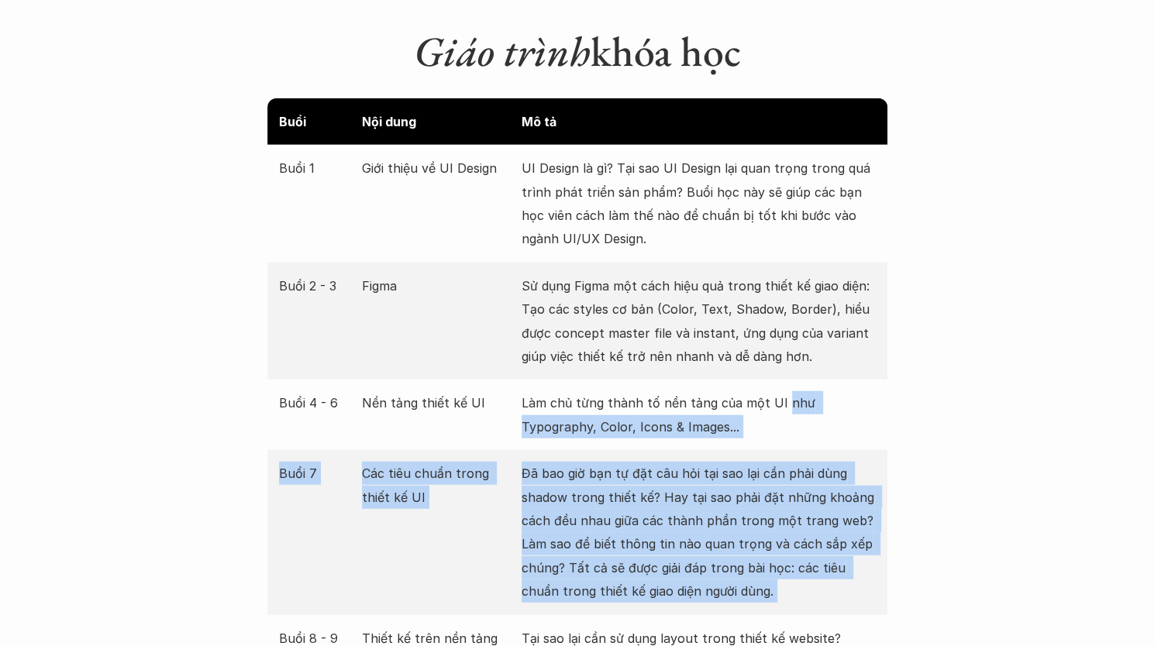
drag, startPoint x: 806, startPoint y: 577, endPoint x: 788, endPoint y: 387, distance: 191.4
click at [788, 391] on p "Làm chủ từng thành tố nền tảng của một UI như Typography, Color, Icons & Images…" at bounding box center [698, 414] width 354 height 47
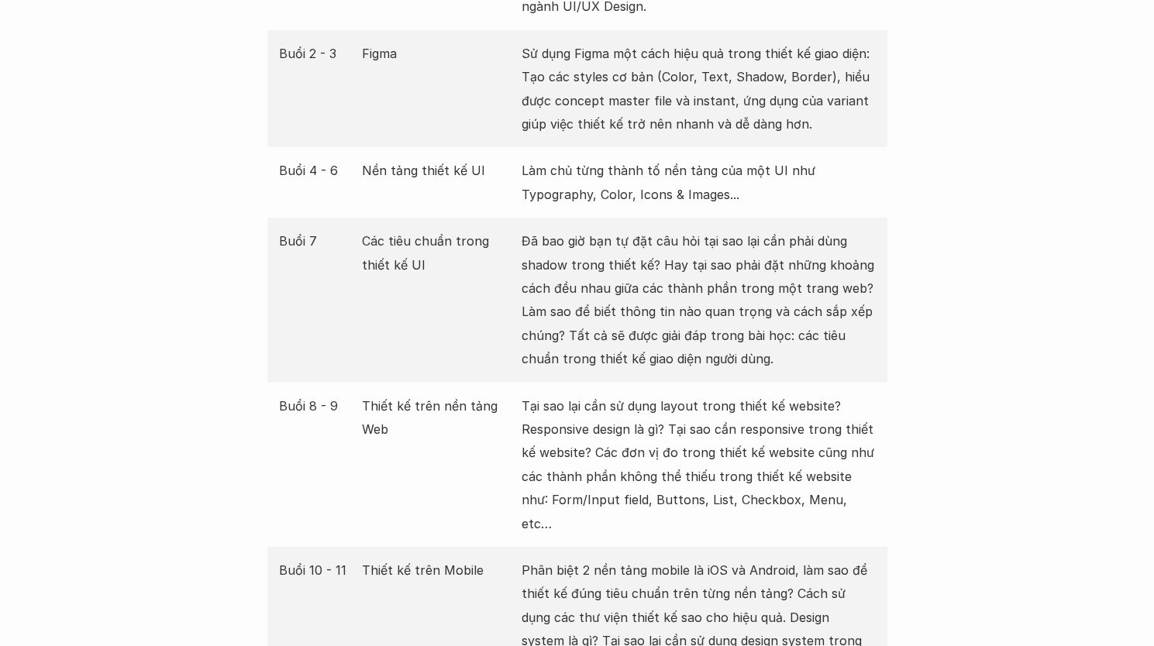
scroll to position [2454, 0]
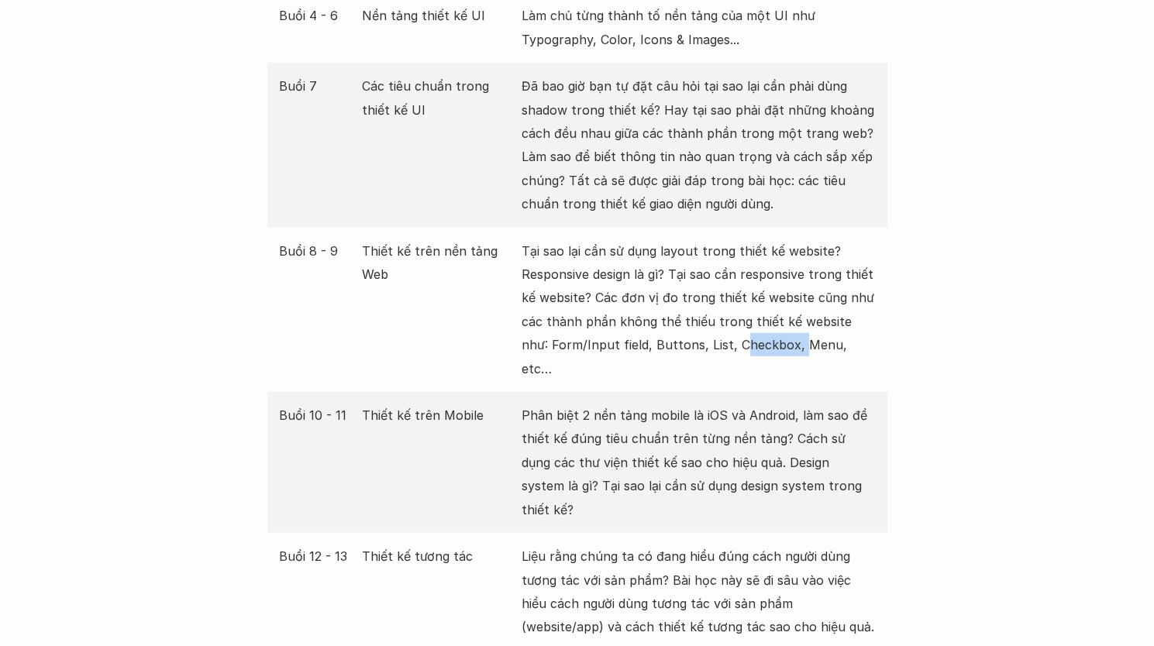
drag, startPoint x: 769, startPoint y: 343, endPoint x: 705, endPoint y: 313, distance: 70.4
click at [705, 313] on div "Buổi 8 - 9 Thiết kế trên nền tảng Web Tại sao lại cần sử dụng layout trong thiế…" at bounding box center [577, 310] width 620 height 164
click at [705, 313] on p "Tại sao lại cần sử dụng layout trong thiết kế website? Responsive design là gì?…" at bounding box center [698, 309] width 354 height 141
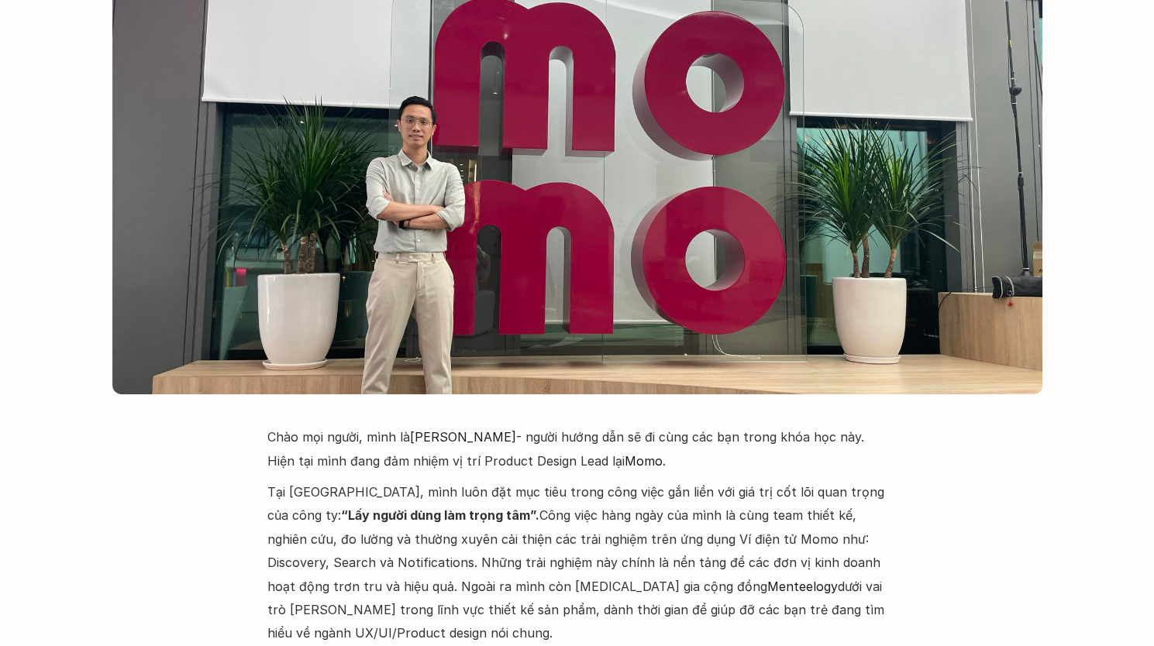
scroll to position [3694, 0]
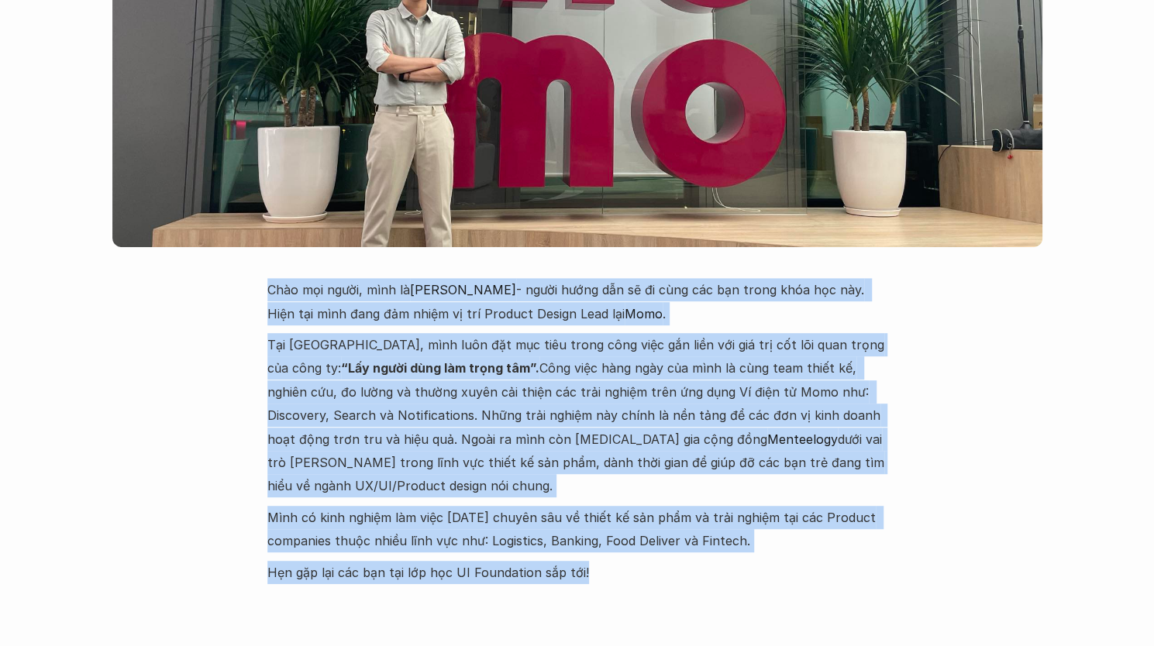
drag, startPoint x: 250, startPoint y: 206, endPoint x: 708, endPoint y: 465, distance: 526.7
click at [708, 561] on p "Hẹn gặp lại các bạn tại lớp học UI Foundation sắp tới!" at bounding box center [577, 572] width 620 height 23
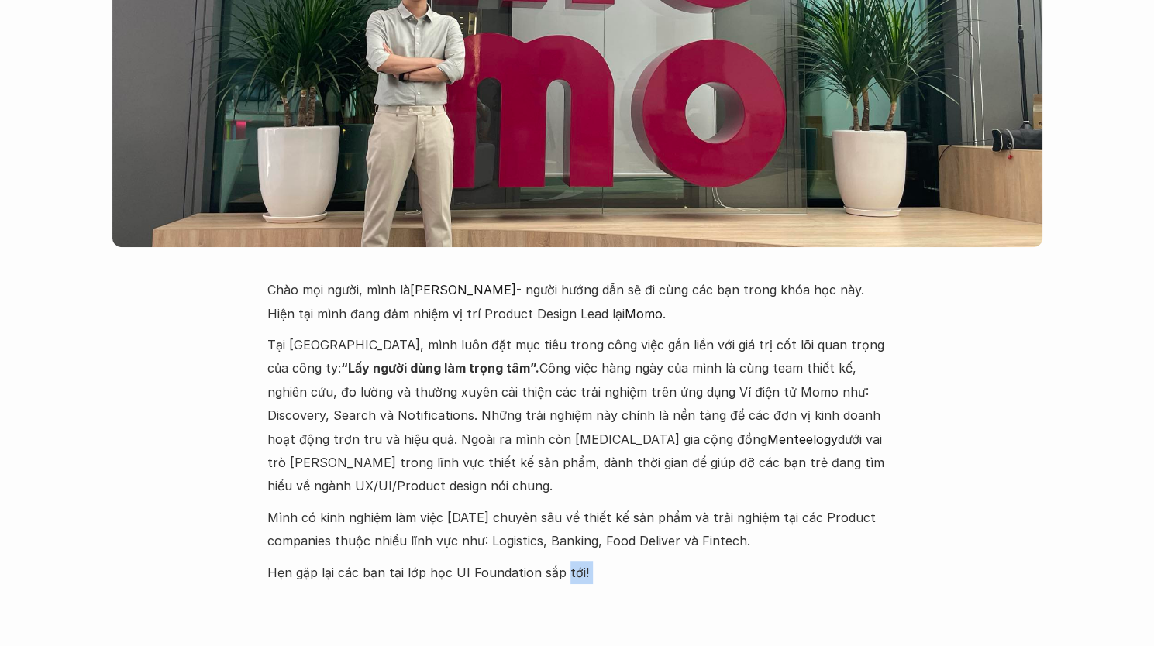
drag, startPoint x: 708, startPoint y: 465, endPoint x: 572, endPoint y: 464, distance: 136.4
click at [572, 464] on div "Chào mọi người, mình là [PERSON_NAME] - người hướng dẫn sẽ đi cùng các bạn tron…" at bounding box center [577, 431] width 620 height 306
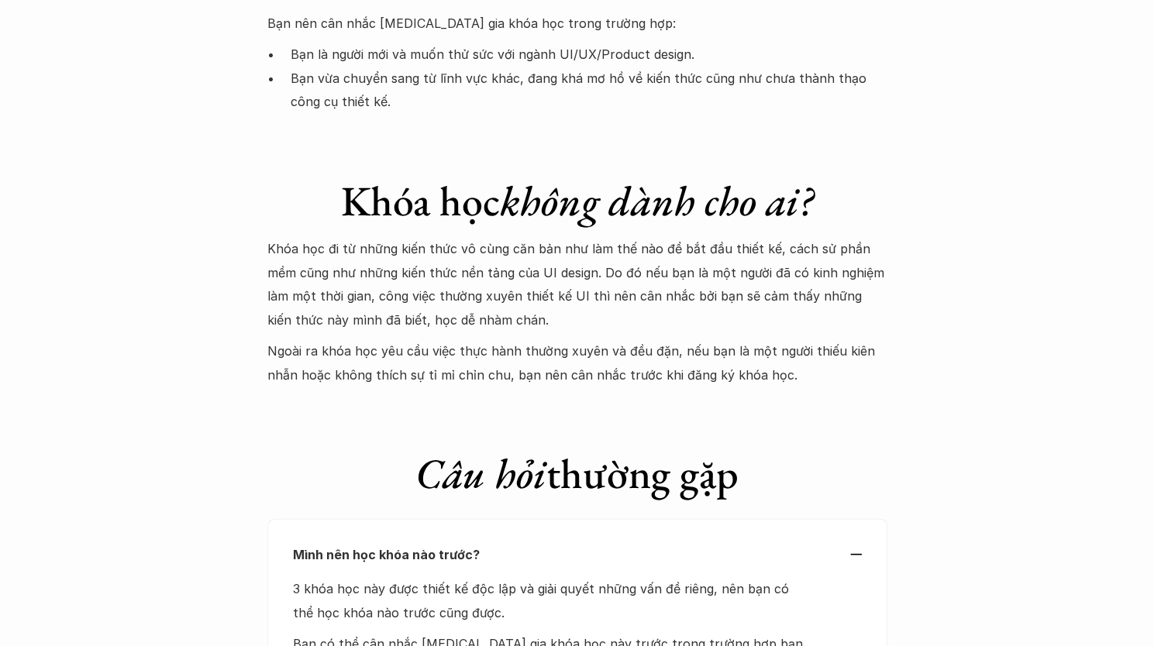
scroll to position [4081, 0]
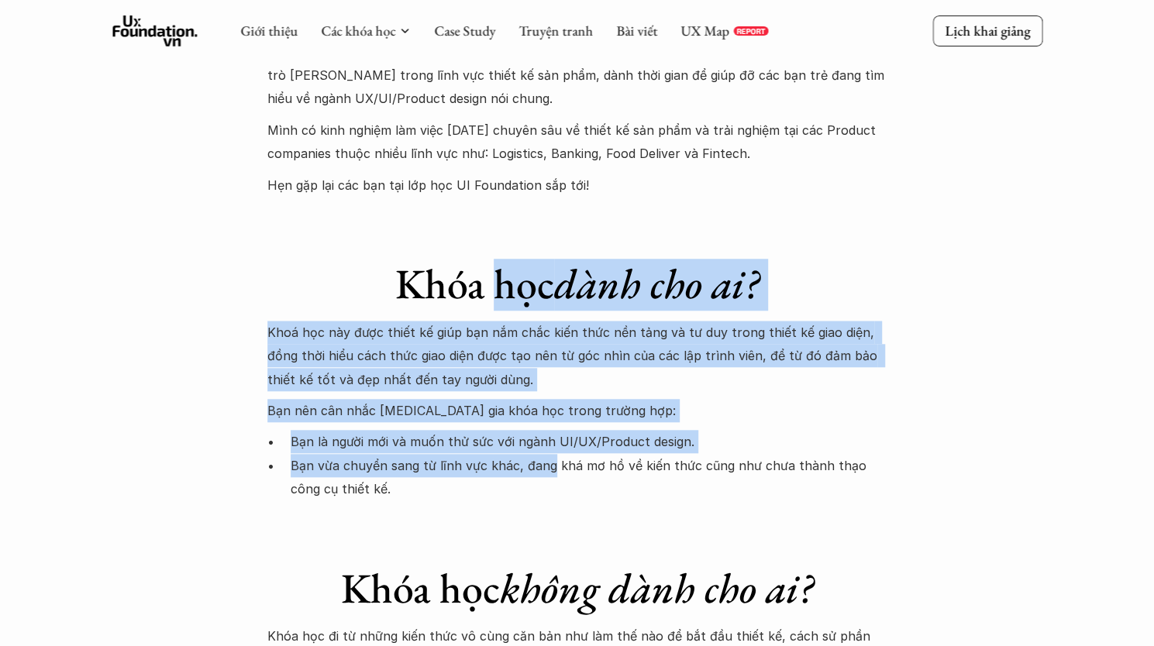
drag, startPoint x: 547, startPoint y: 380, endPoint x: 496, endPoint y: 164, distance: 222.2
click at [496, 228] on div "Khóa học dành cho ai? Khoá học này được thiết kế giúp bạn nắm chắc kiến thức nề…" at bounding box center [577, 365] width 620 height 274
click at [496, 259] on h1 "Khóa học dành cho ai?" at bounding box center [577, 284] width 620 height 50
drag, startPoint x: 423, startPoint y: 175, endPoint x: 484, endPoint y: 379, distance: 212.6
click at [484, 379] on div "Khóa học dành cho ai? Khoá học này được thiết kế giúp bạn nắm chắc kiến thức nề…" at bounding box center [577, 365] width 620 height 274
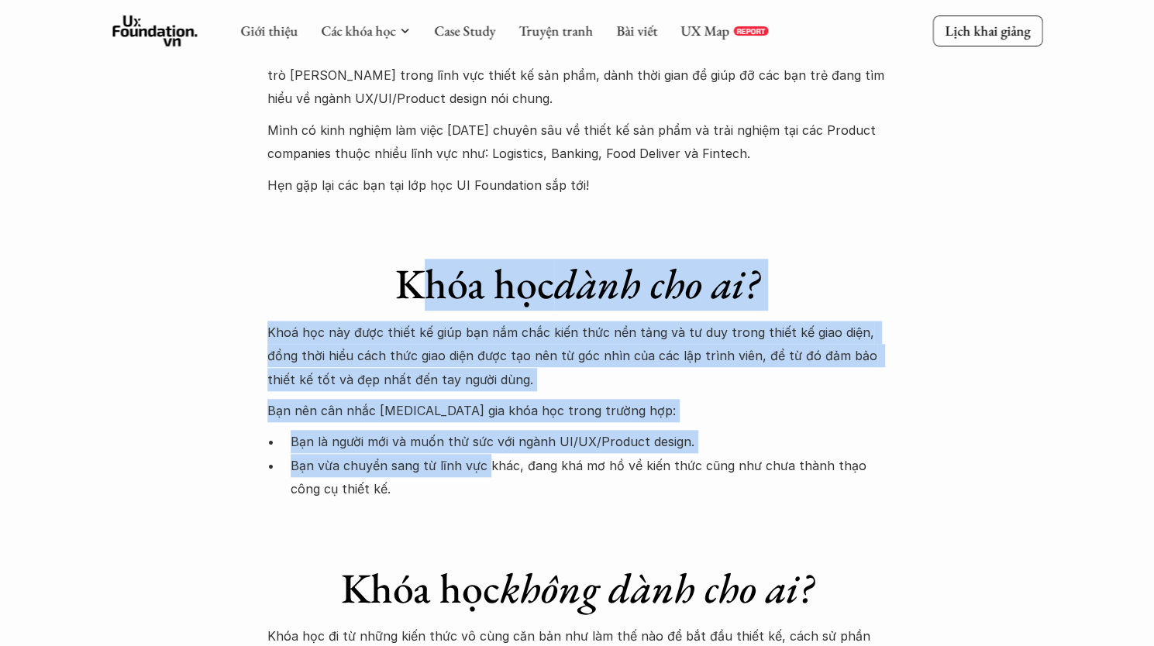
click at [484, 454] on p "Bạn vừa chuyển sang từ lĩnh vực khác, đang khá mơ hồ về kiến thức cũng như chưa…" at bounding box center [589, 477] width 597 height 47
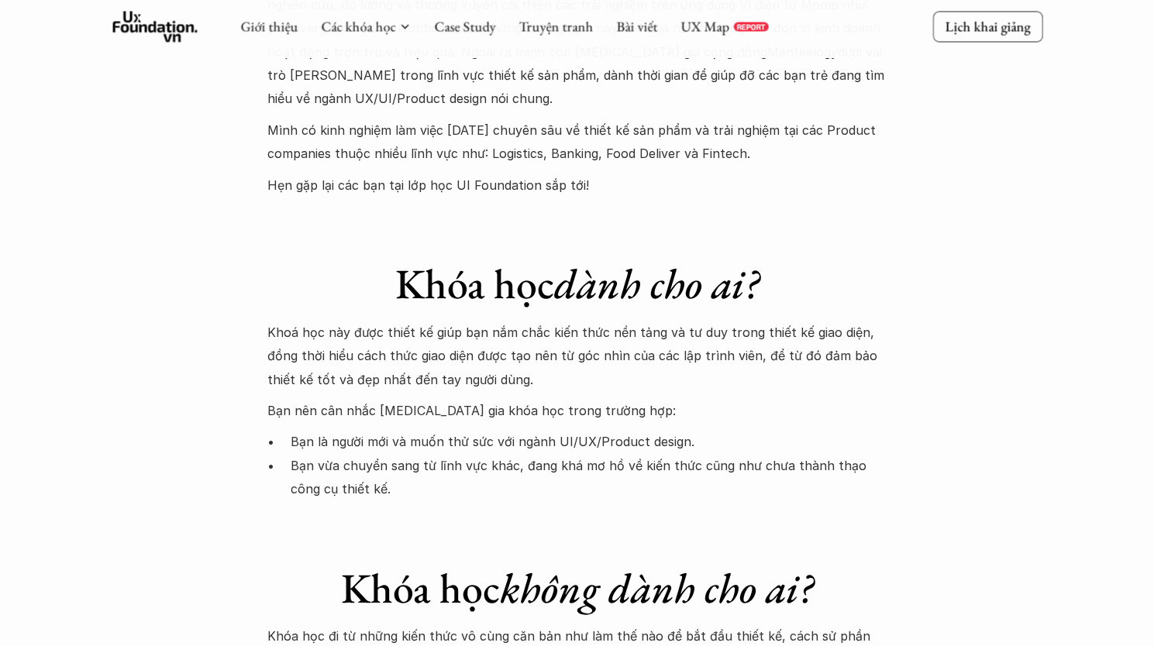
scroll to position [4469, 0]
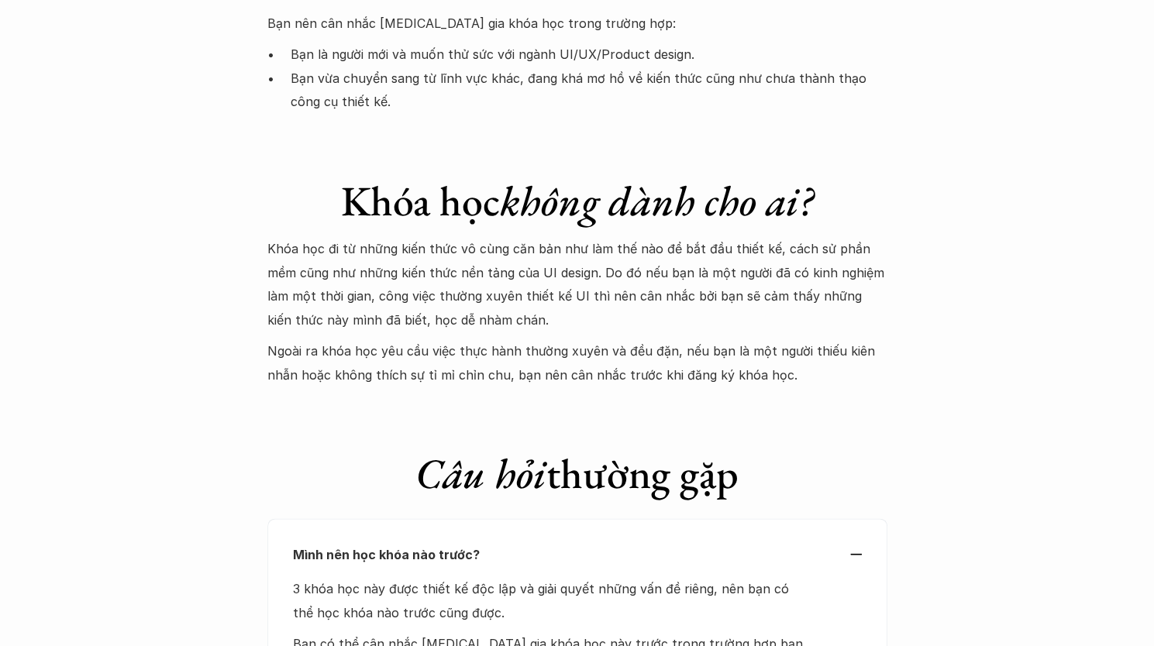
drag, startPoint x: 326, startPoint y: 101, endPoint x: 876, endPoint y: 311, distance: 588.1
drag, startPoint x: 841, startPoint y: 269, endPoint x: 473, endPoint y: 353, distance: 378.2
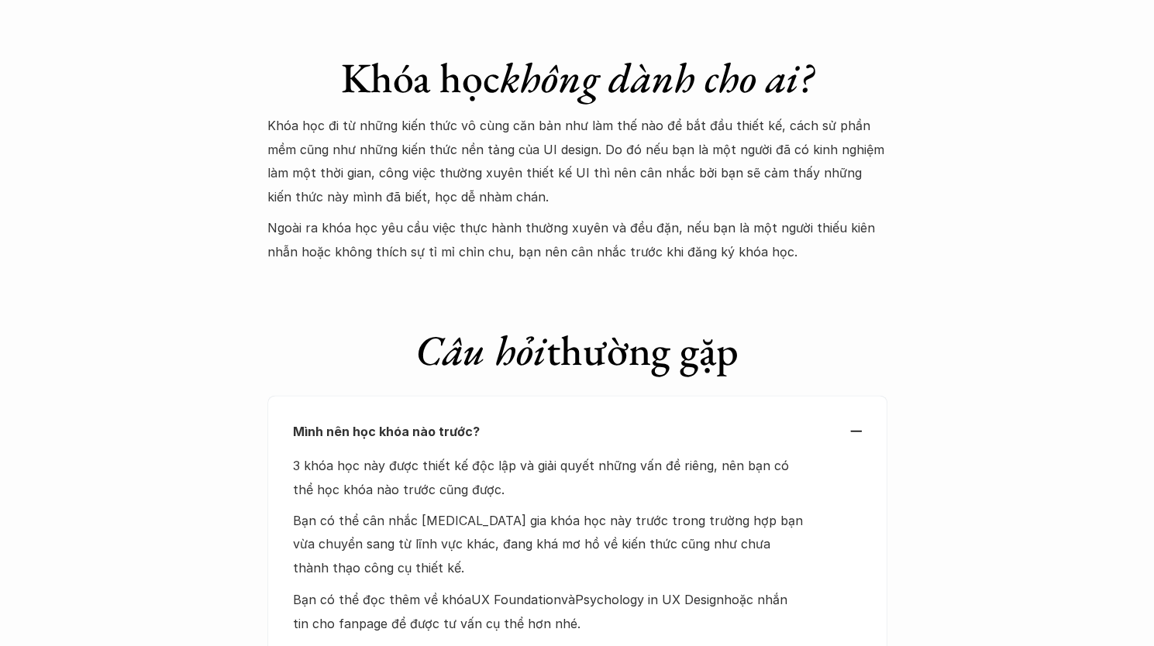
scroll to position [4779, 0]
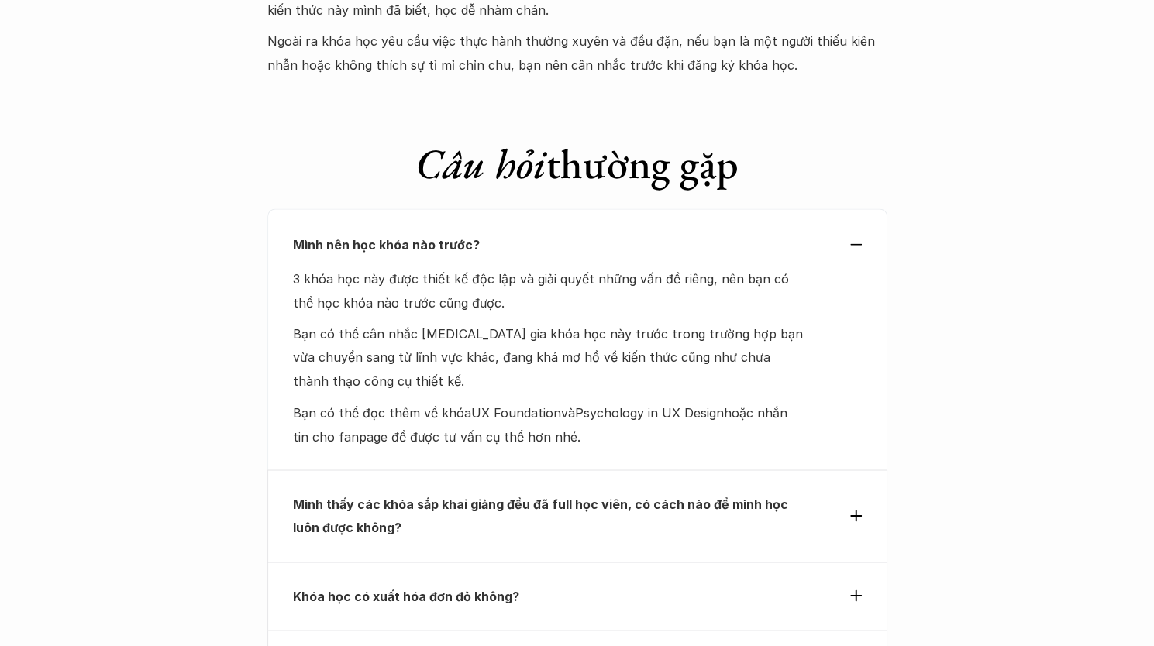
drag, startPoint x: 636, startPoint y: 349, endPoint x: 157, endPoint y: 276, distance: 484.5
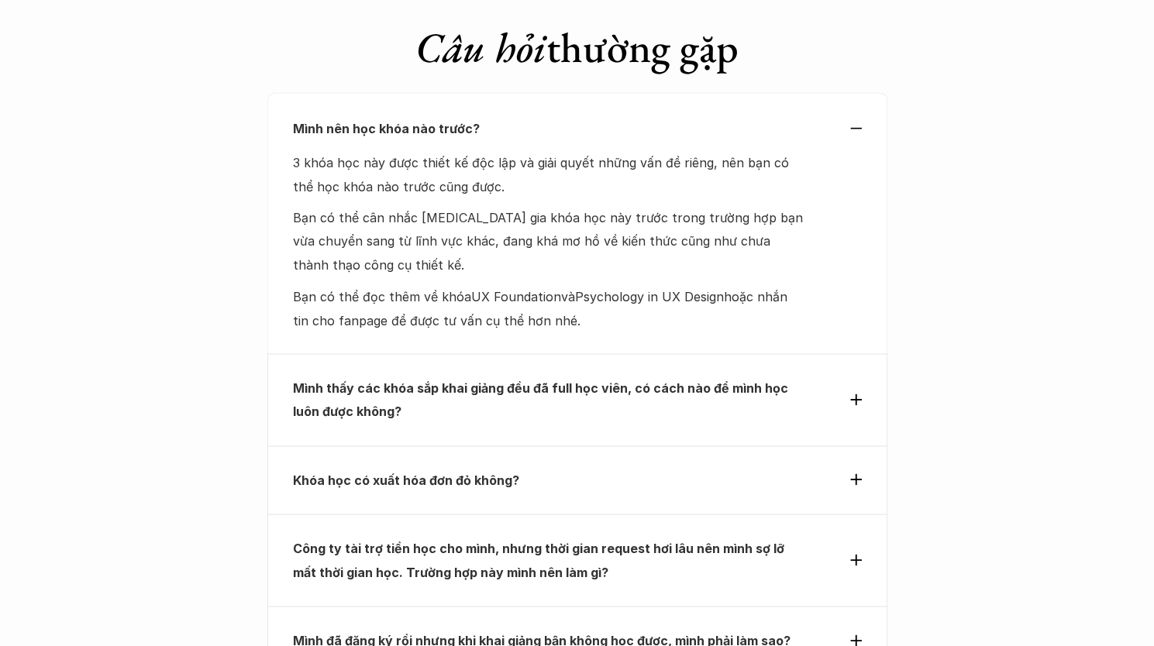
scroll to position [5011, 0]
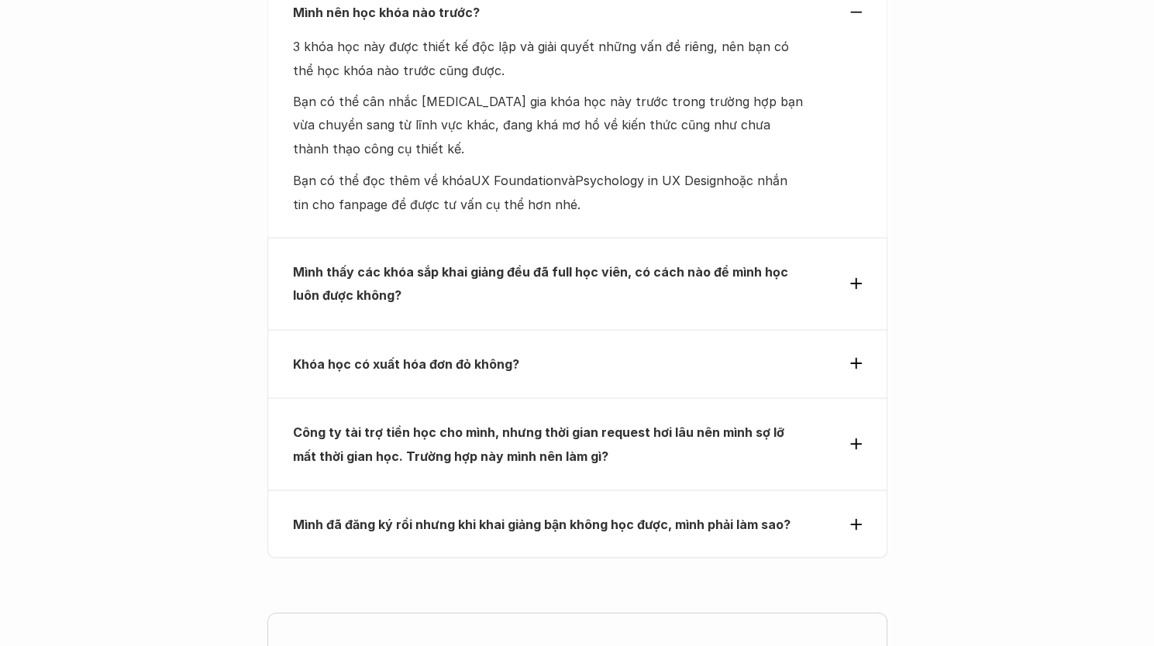
click at [422, 424] on strong "Công ty tài trợ tiền học cho mình, nhưng thời gian request hơi lâu nên mình sợ …" at bounding box center [540, 443] width 494 height 39
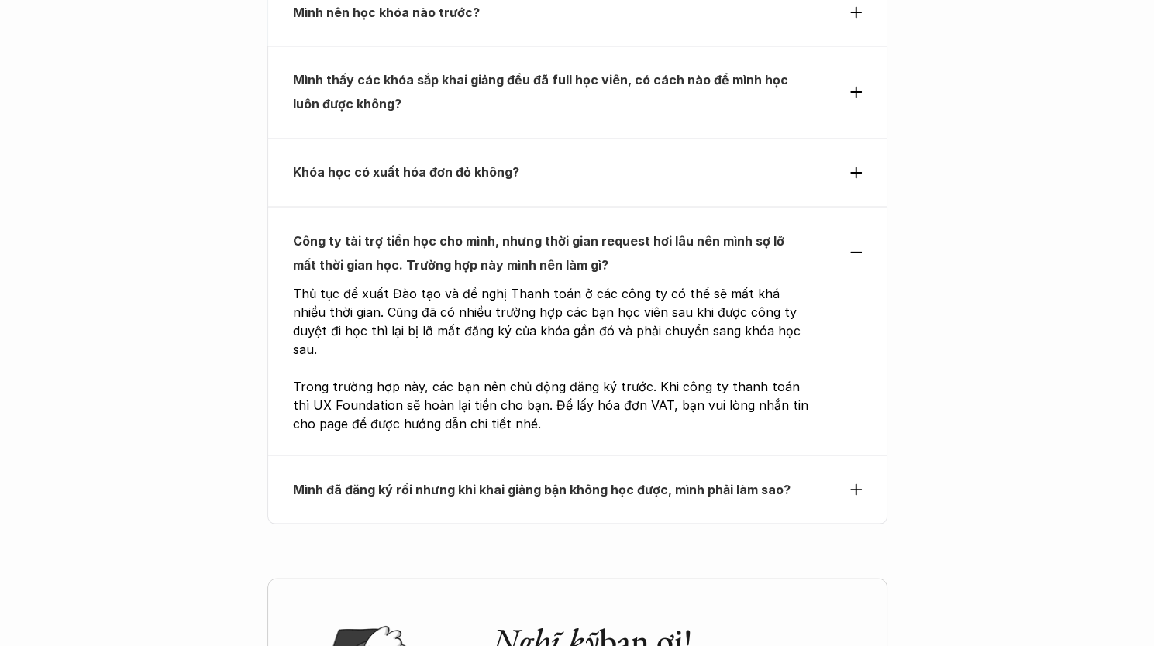
click at [420, 206] on div "Công ty tài trợ tiền học cho mình, nhưng thời gian request hơi lâu nên mình sợ …" at bounding box center [577, 330] width 620 height 249
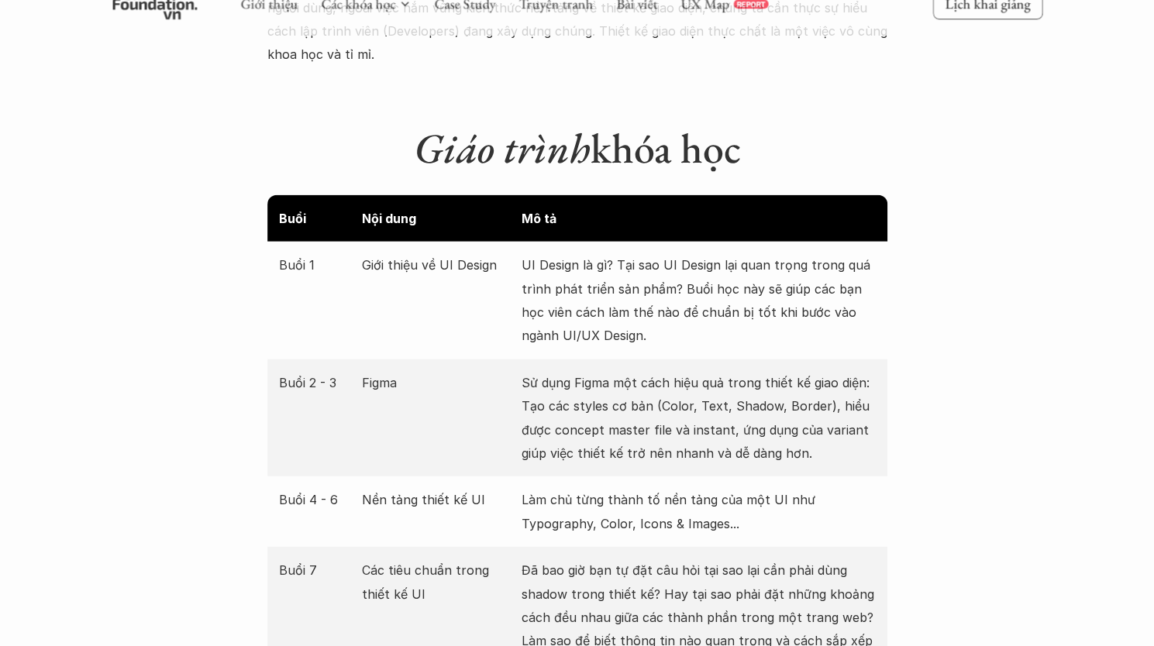
scroll to position [2066, 0]
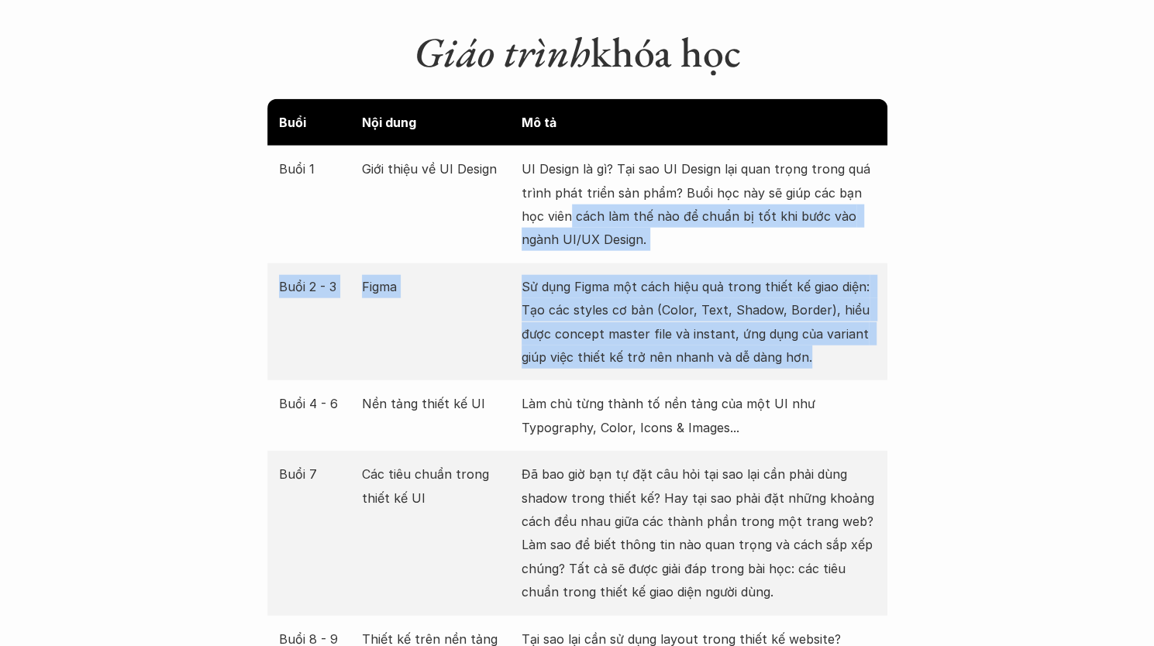
drag, startPoint x: 570, startPoint y: 185, endPoint x: 821, endPoint y: 340, distance: 294.4
click at [821, 340] on p "Sử dụng Figma một cách hiệu quả trong thiết kế giao diện: Tạo các styles cơ bản…" at bounding box center [698, 322] width 354 height 95
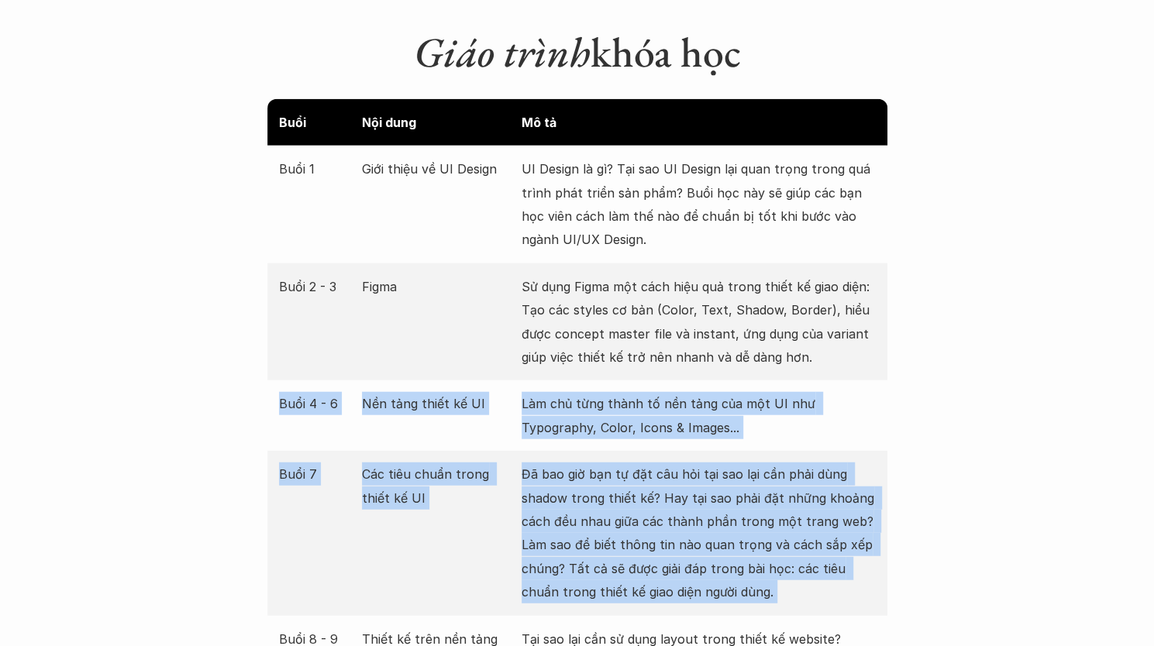
drag, startPoint x: 821, startPoint y: 340, endPoint x: 816, endPoint y: 565, distance: 224.8
click at [816, 565] on p "Đã bao giờ bạn tự đặt câu hỏi tại sao lại cần phải dùng shadow trong thiết kế? …" at bounding box center [698, 533] width 354 height 141
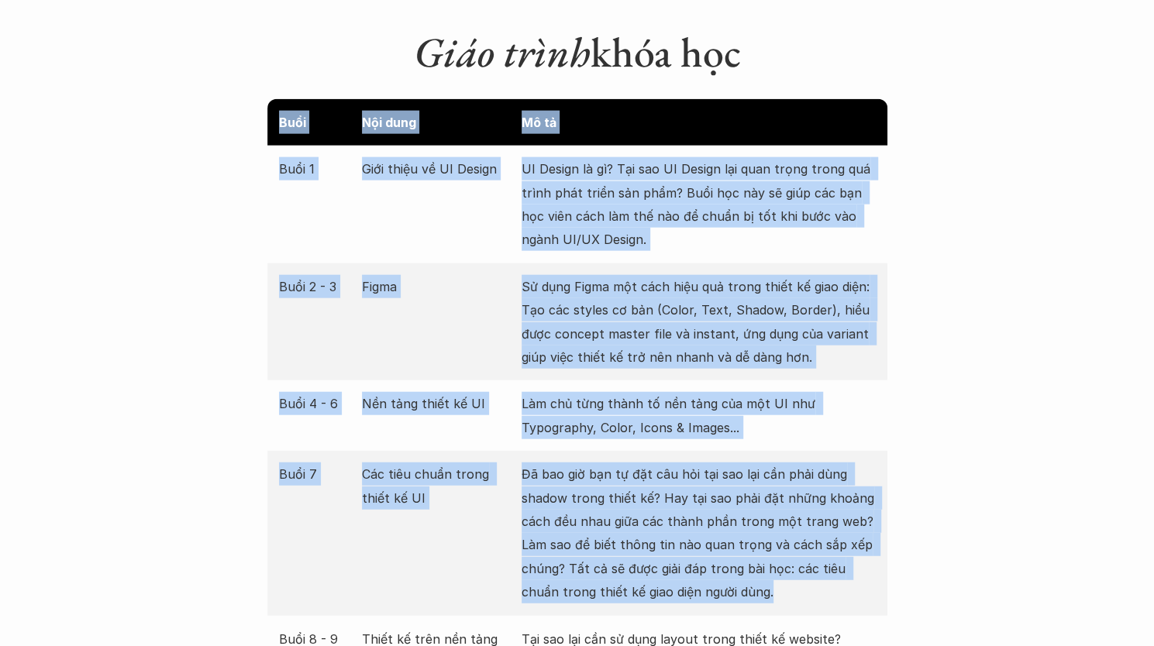
drag, startPoint x: 816, startPoint y: 565, endPoint x: 219, endPoint y: 106, distance: 753.2
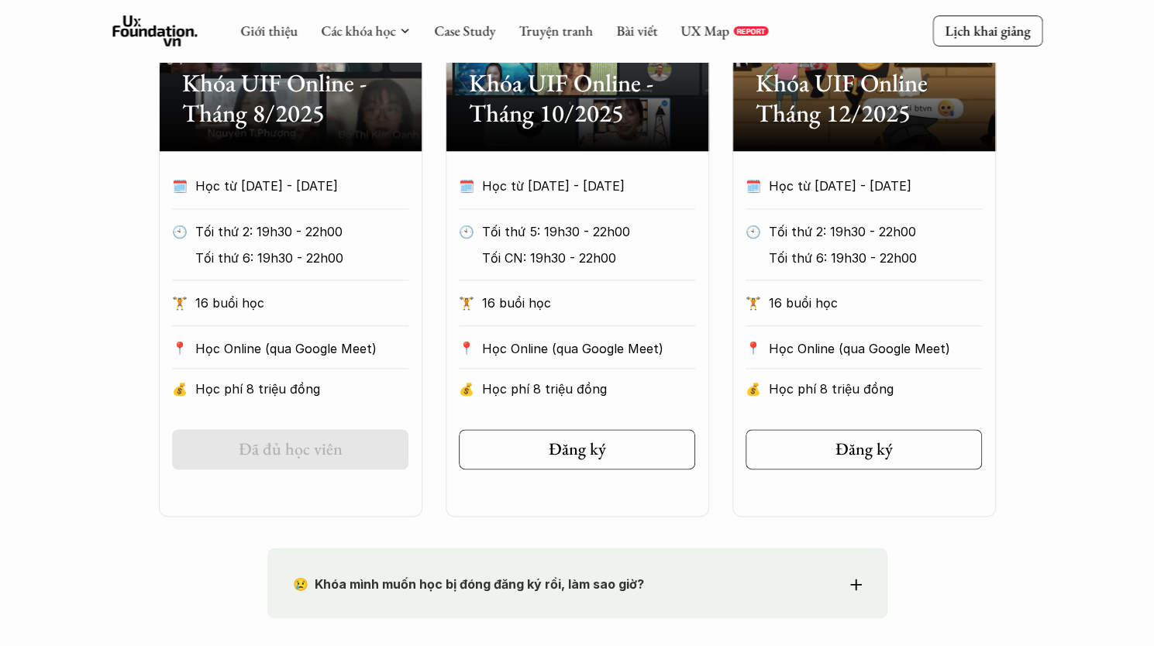
scroll to position [749, 0]
